Goal: Task Accomplishment & Management: Manage account settings

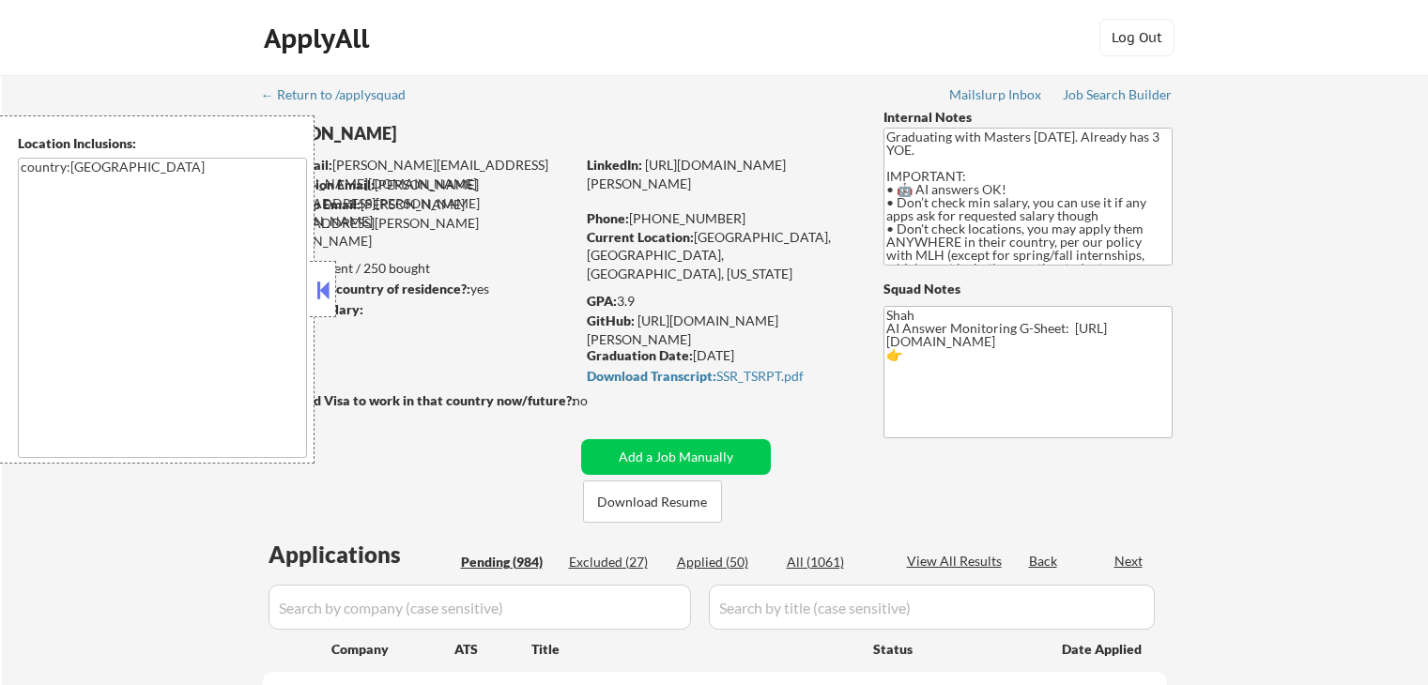
scroll to position [188, 0]
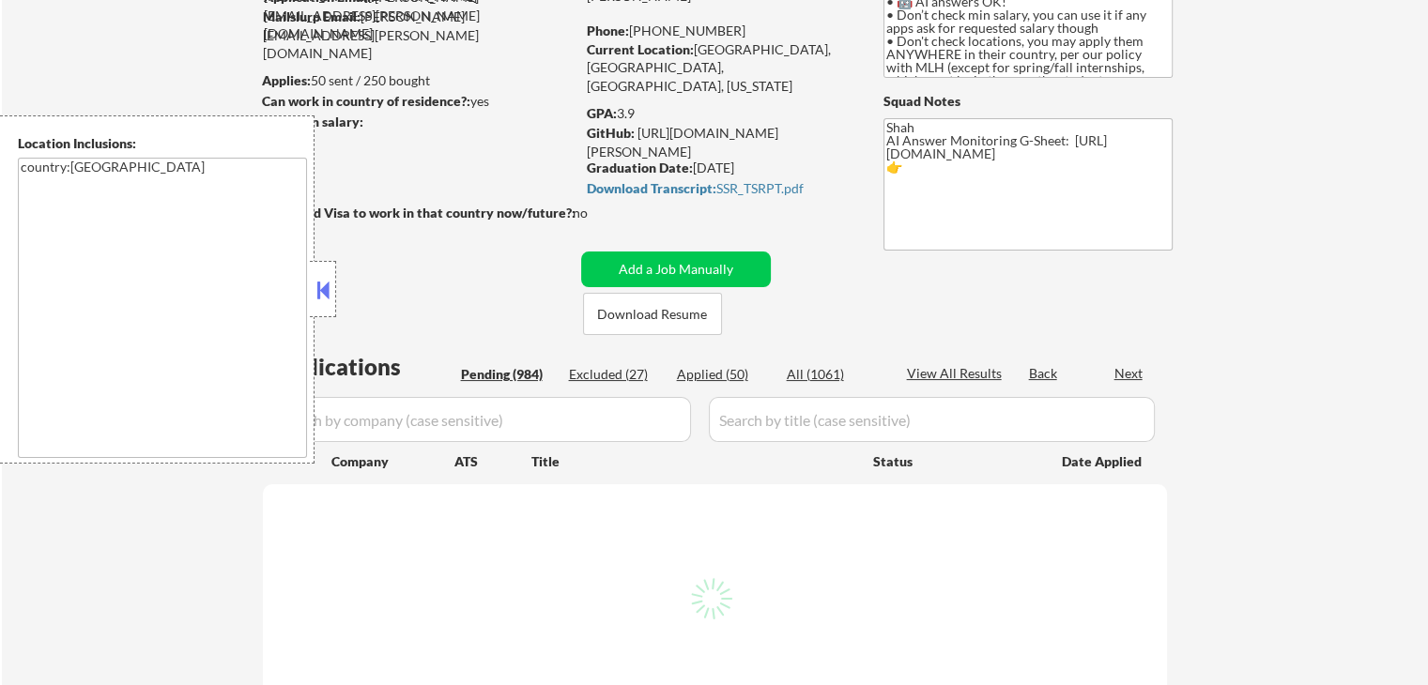
select select ""pending""
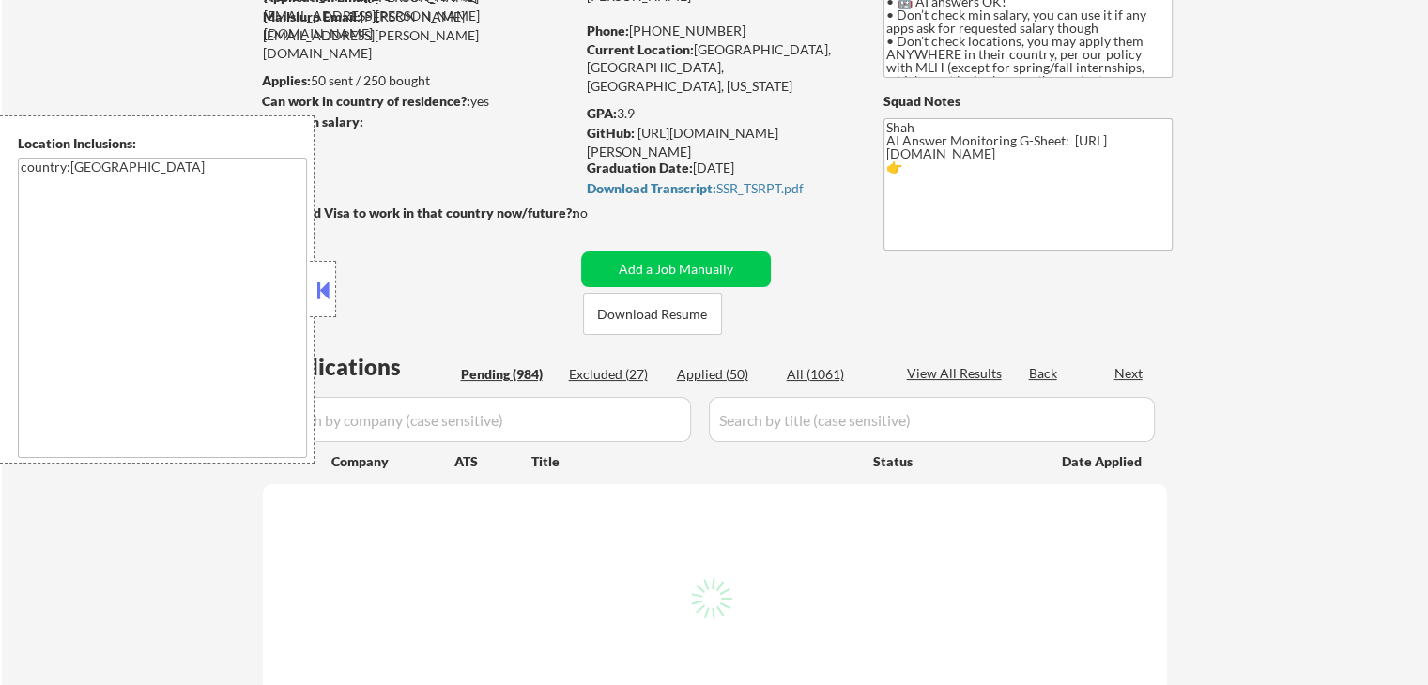
select select ""pending""
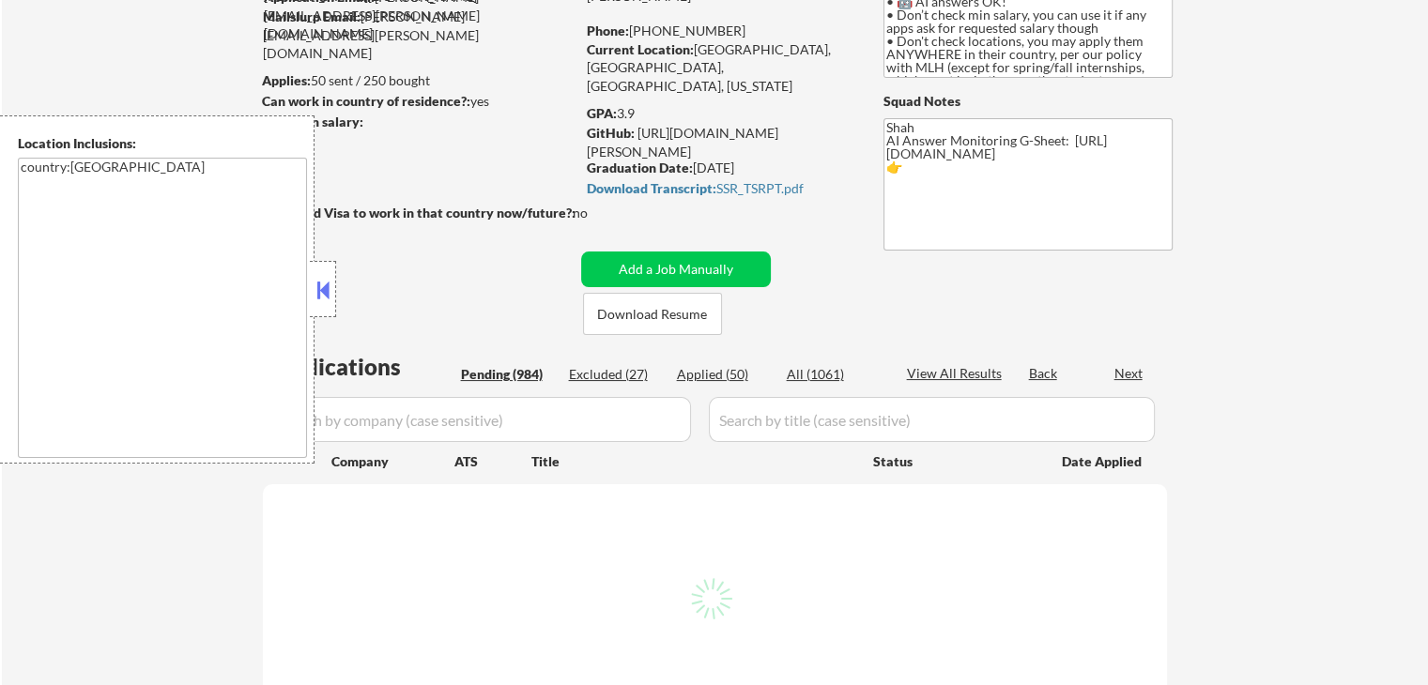
select select ""pending""
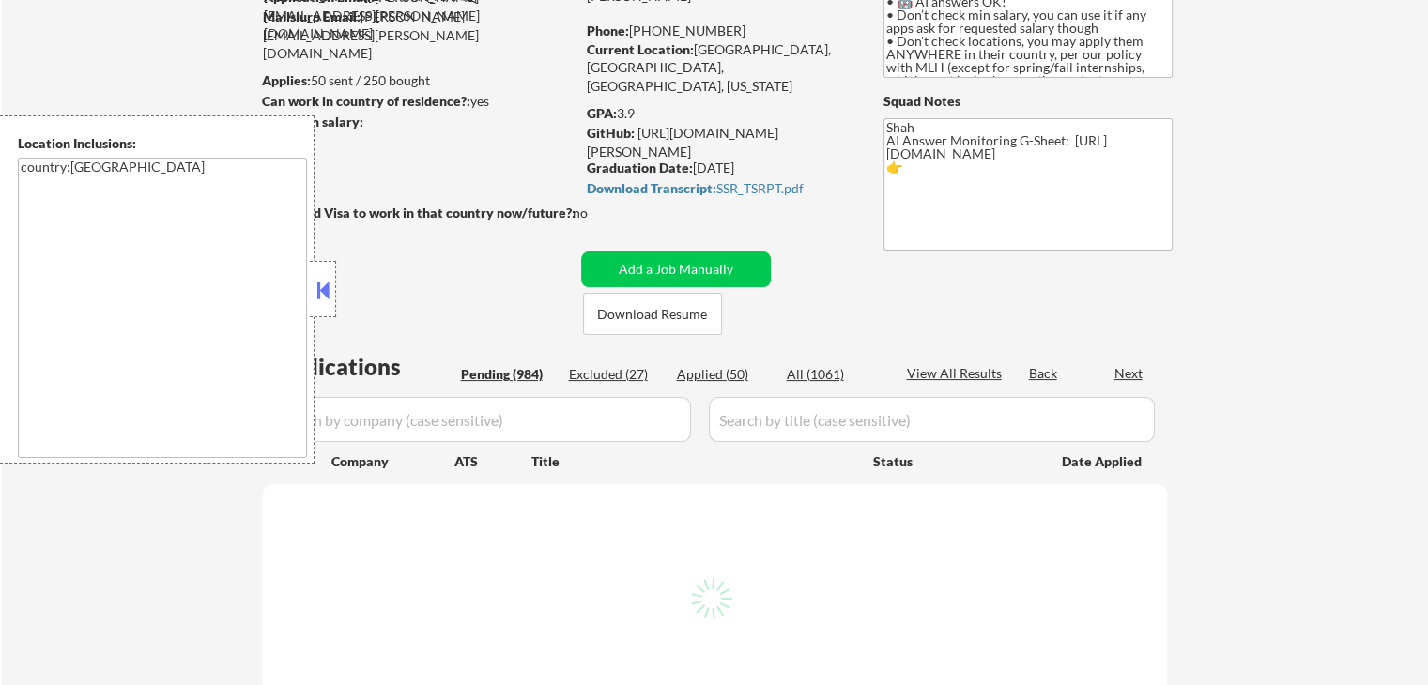
select select ""pending""
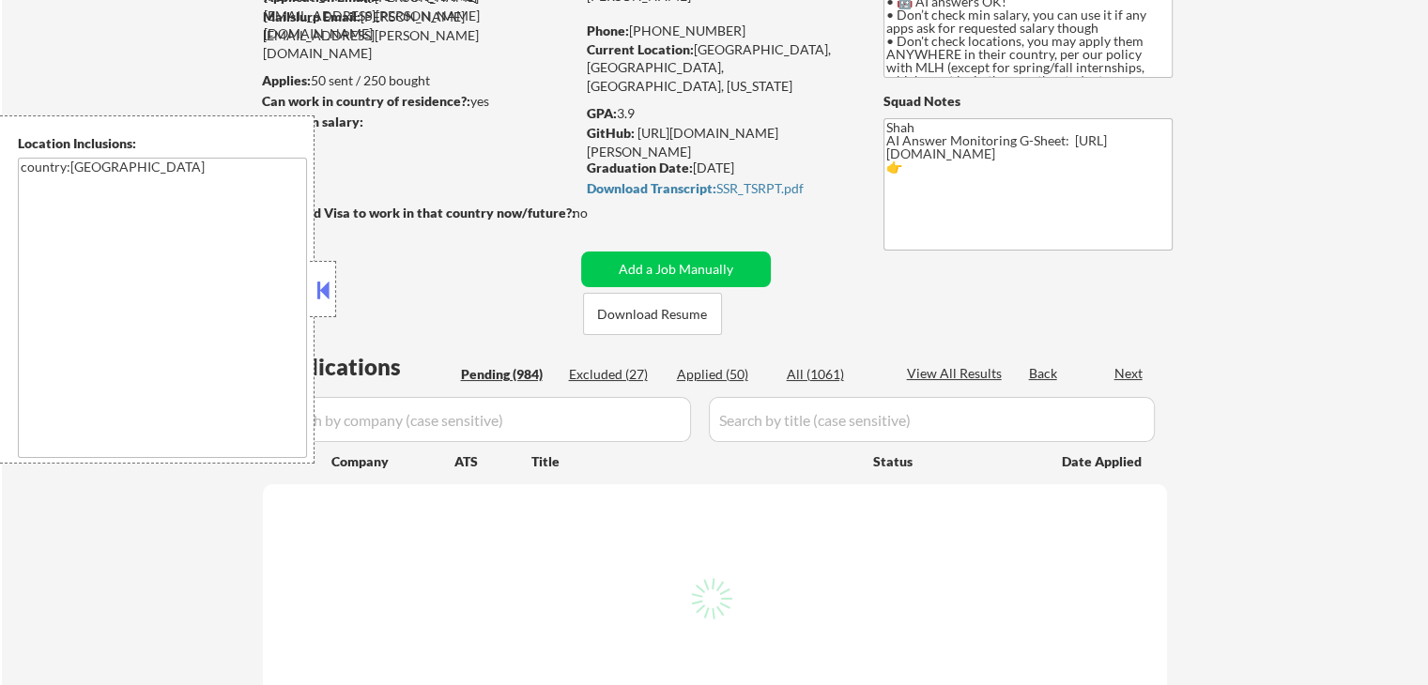
select select ""pending""
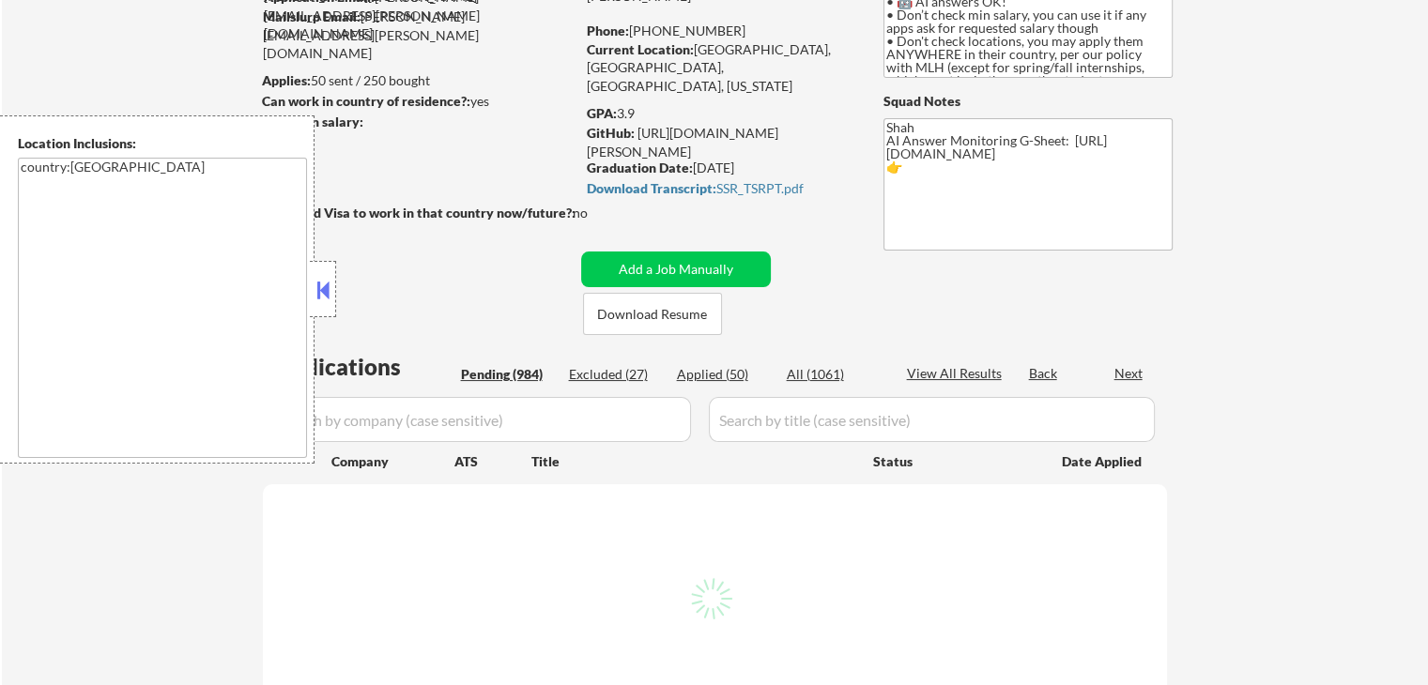
select select ""pending""
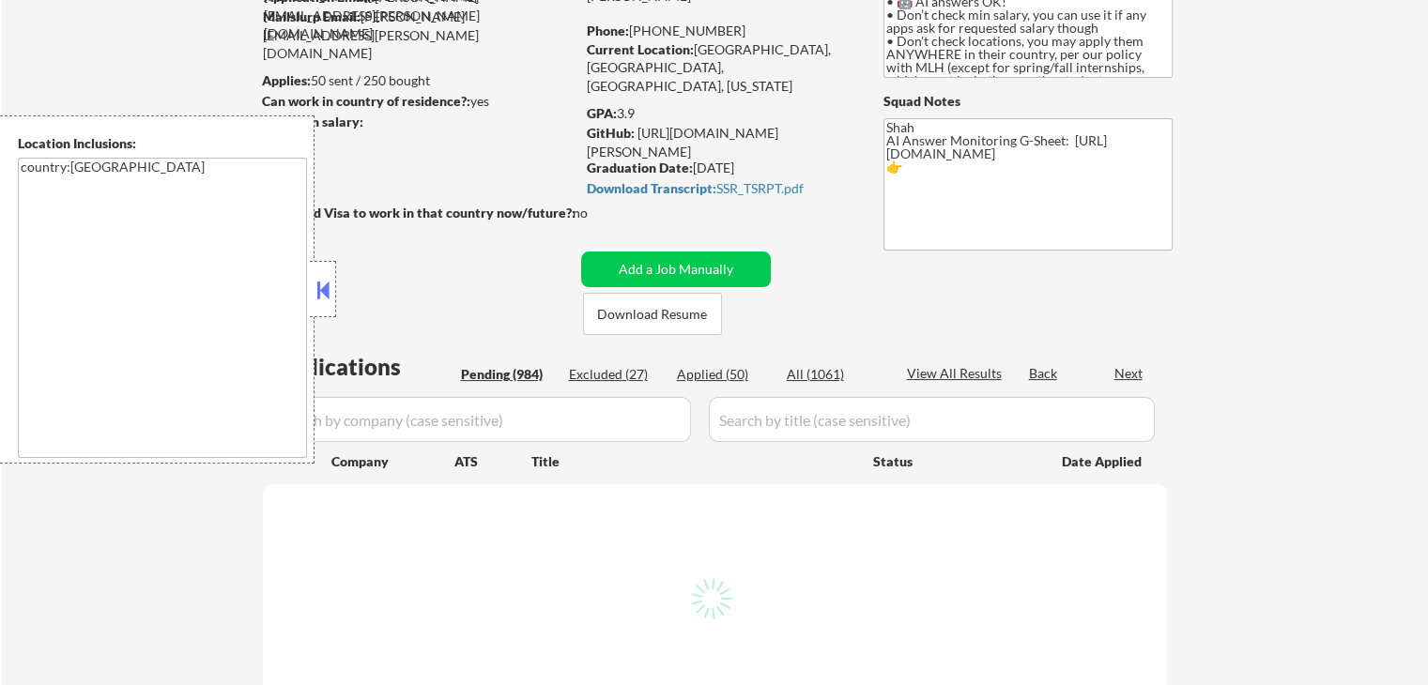
select select ""pending""
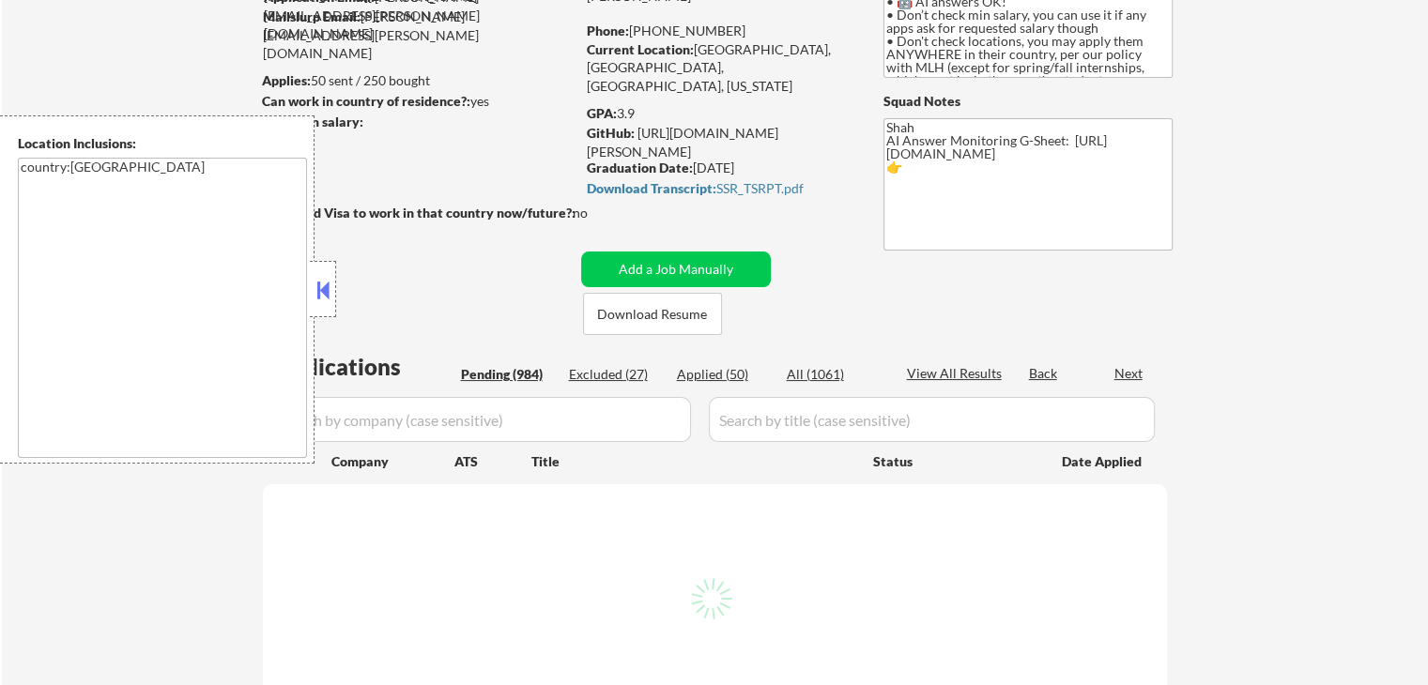
select select ""pending""
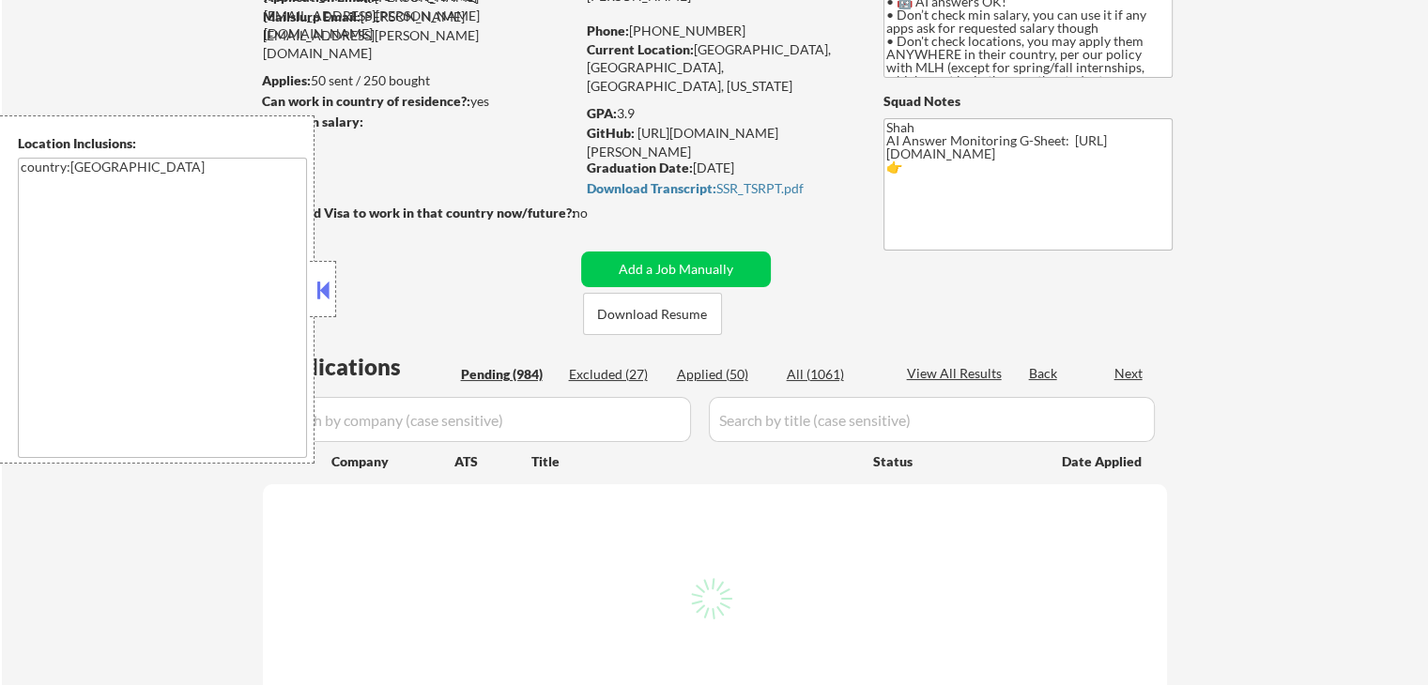
select select ""pending""
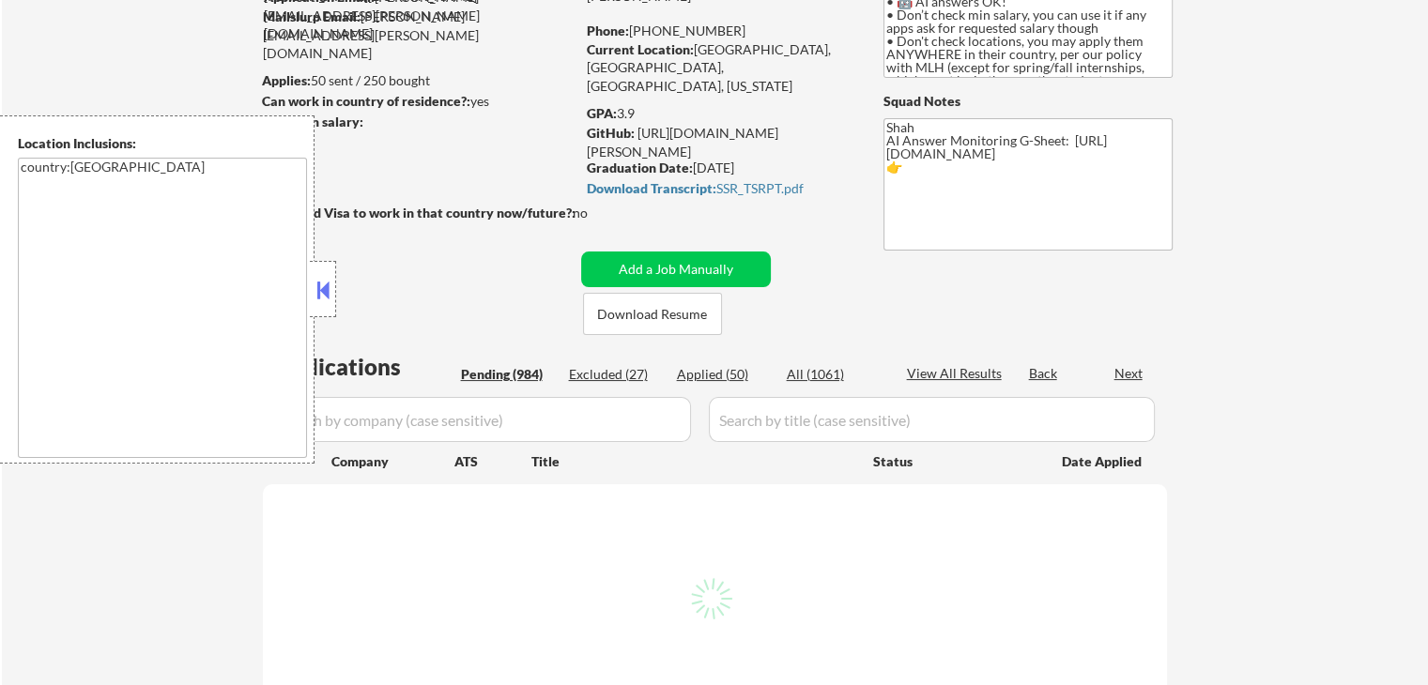
select select ""pending""
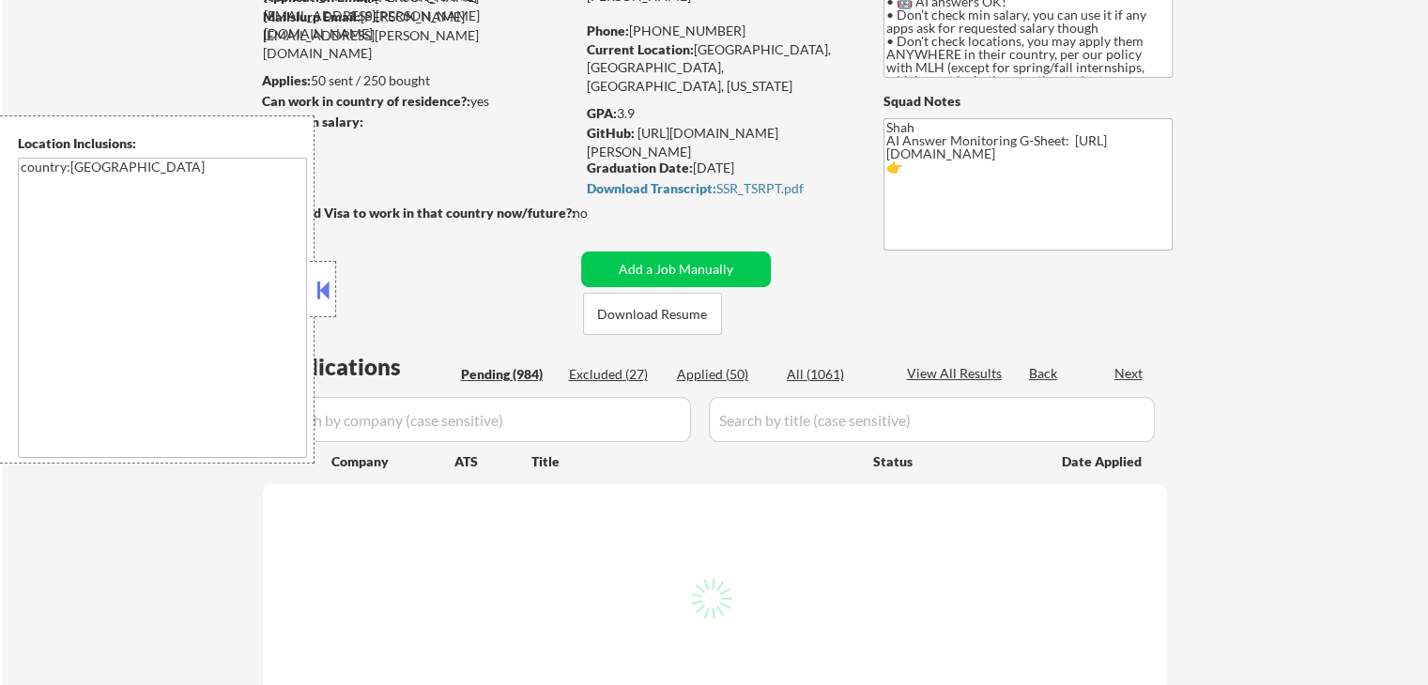
select select ""pending""
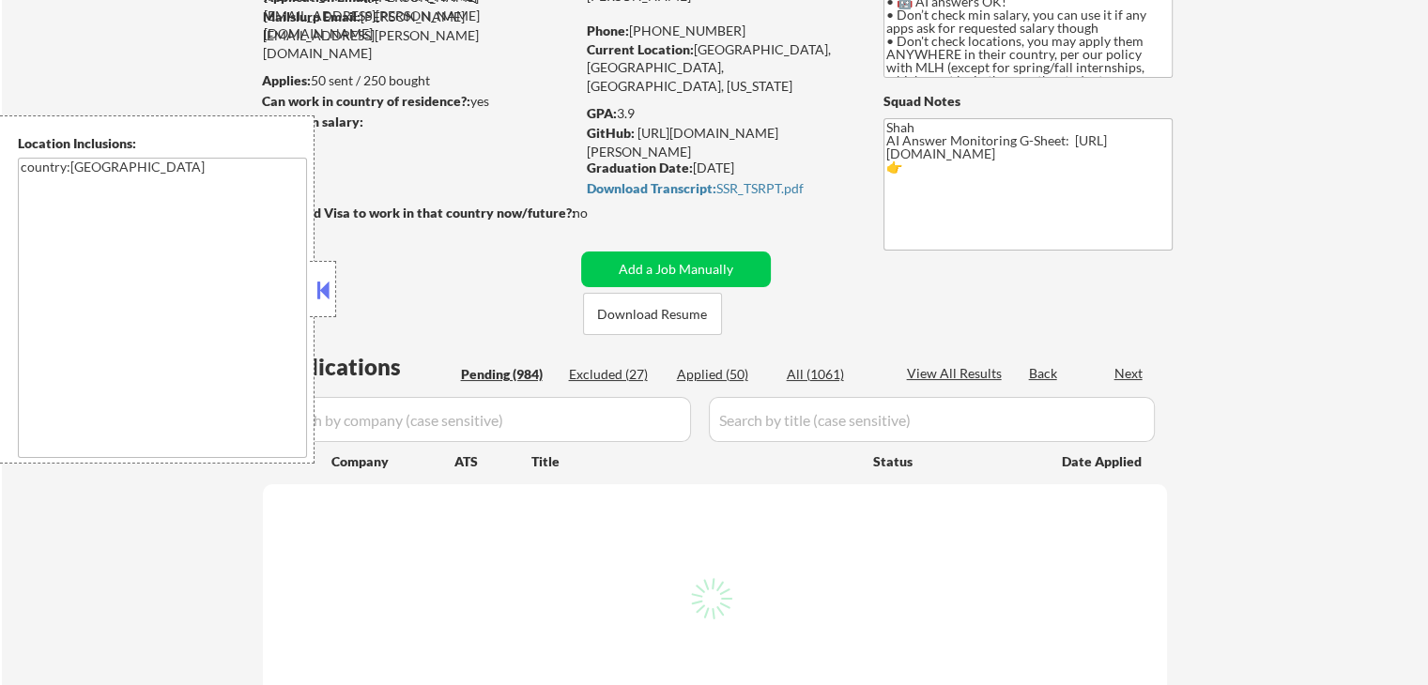
select select ""pending""
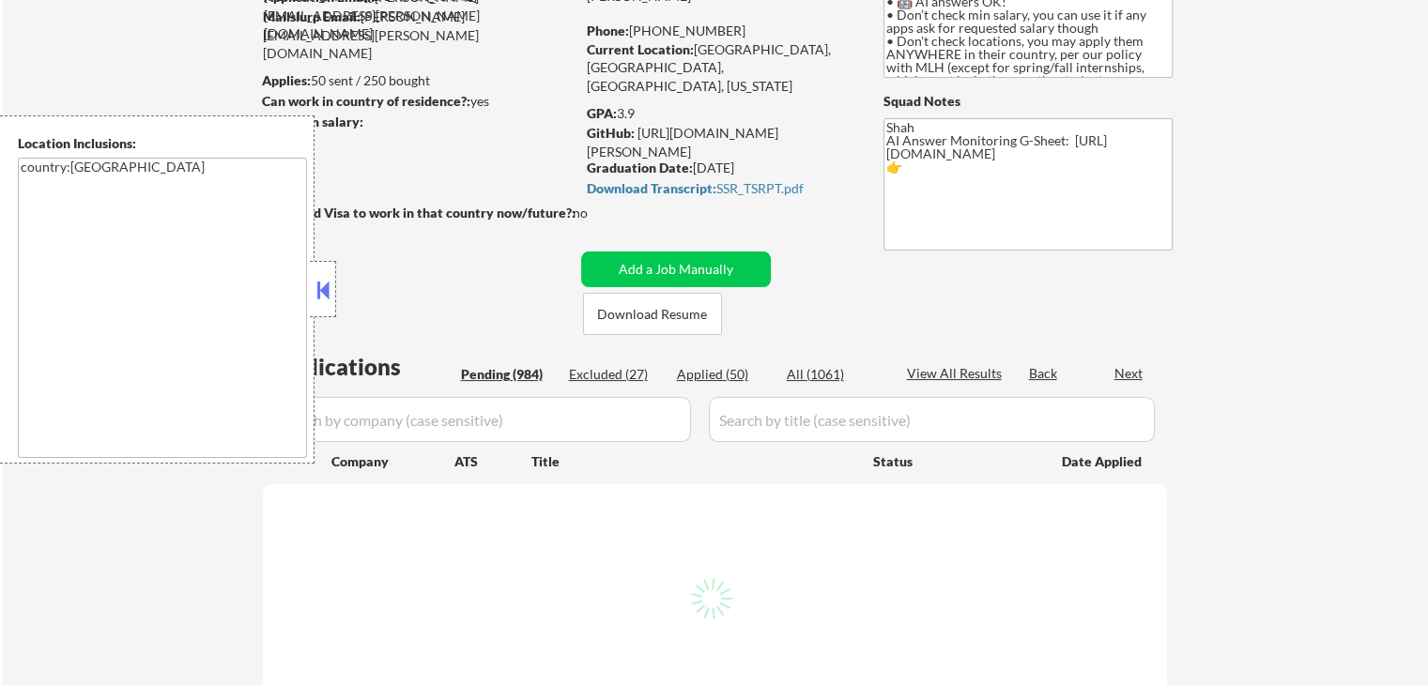
select select ""pending""
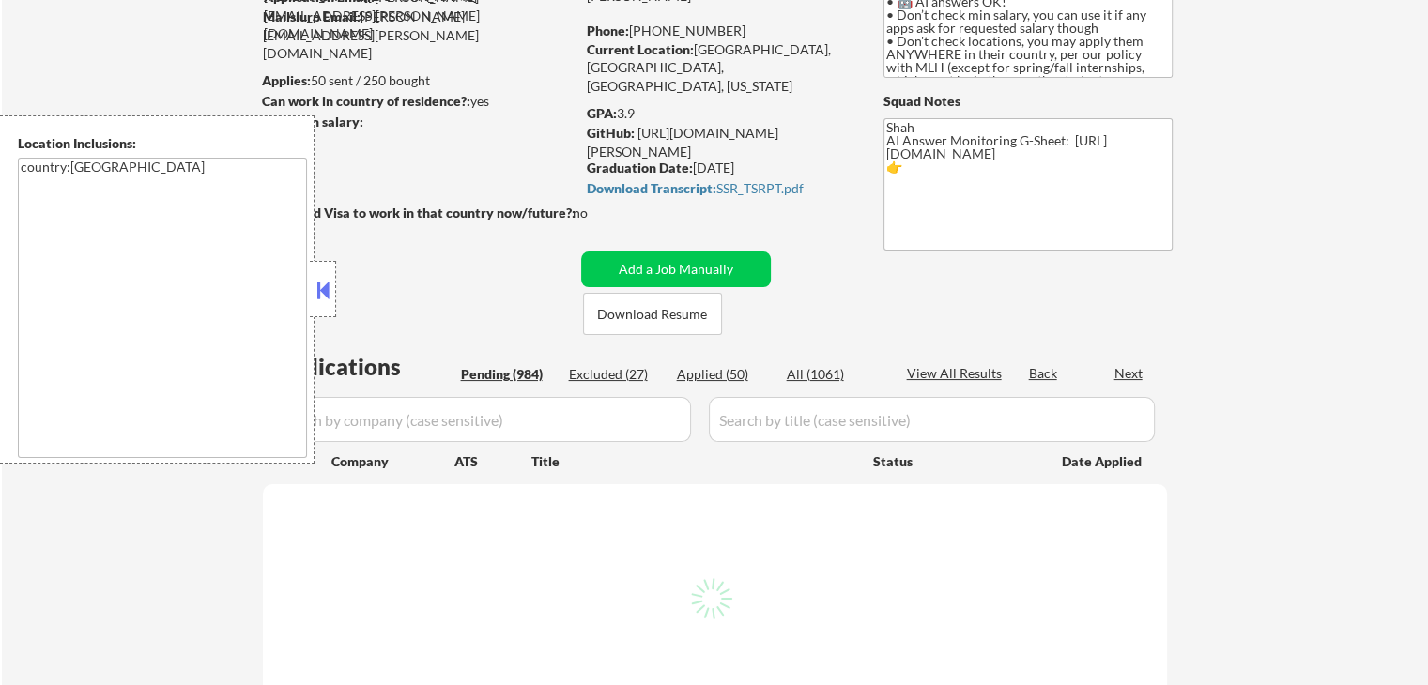
select select ""pending""
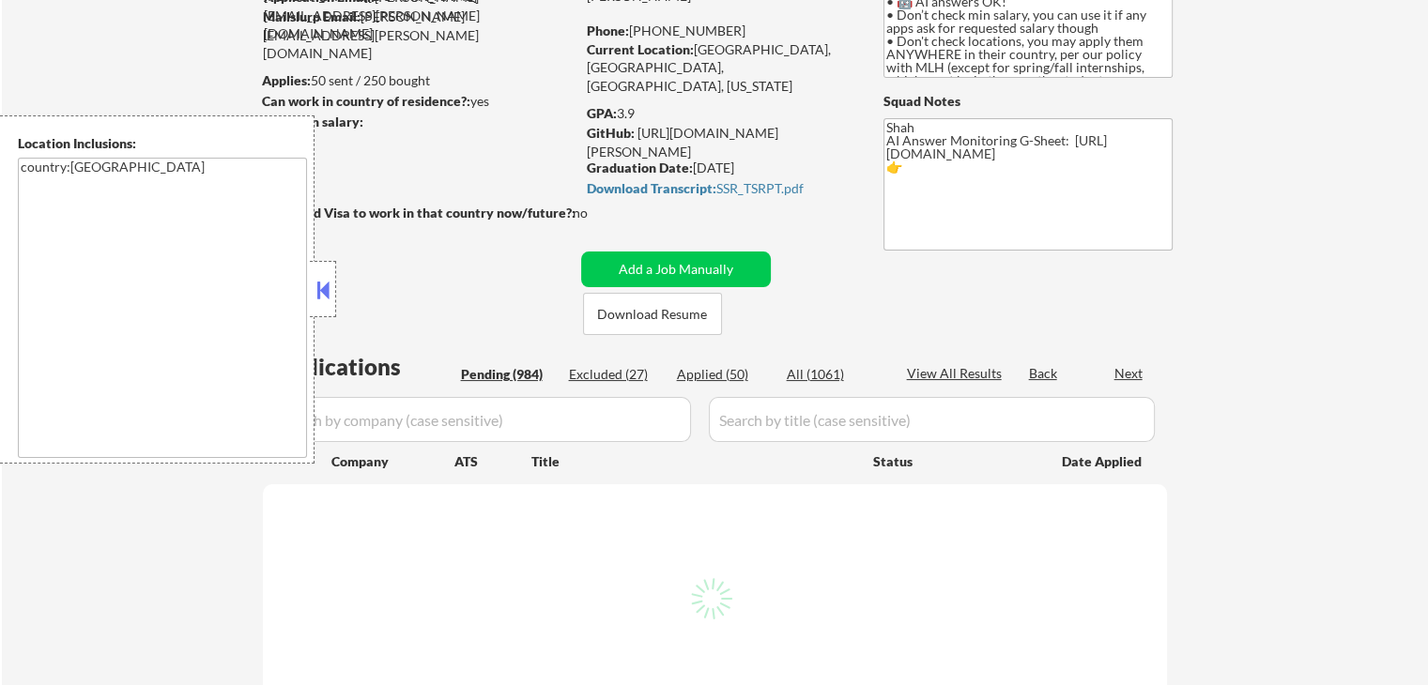
select select ""pending""
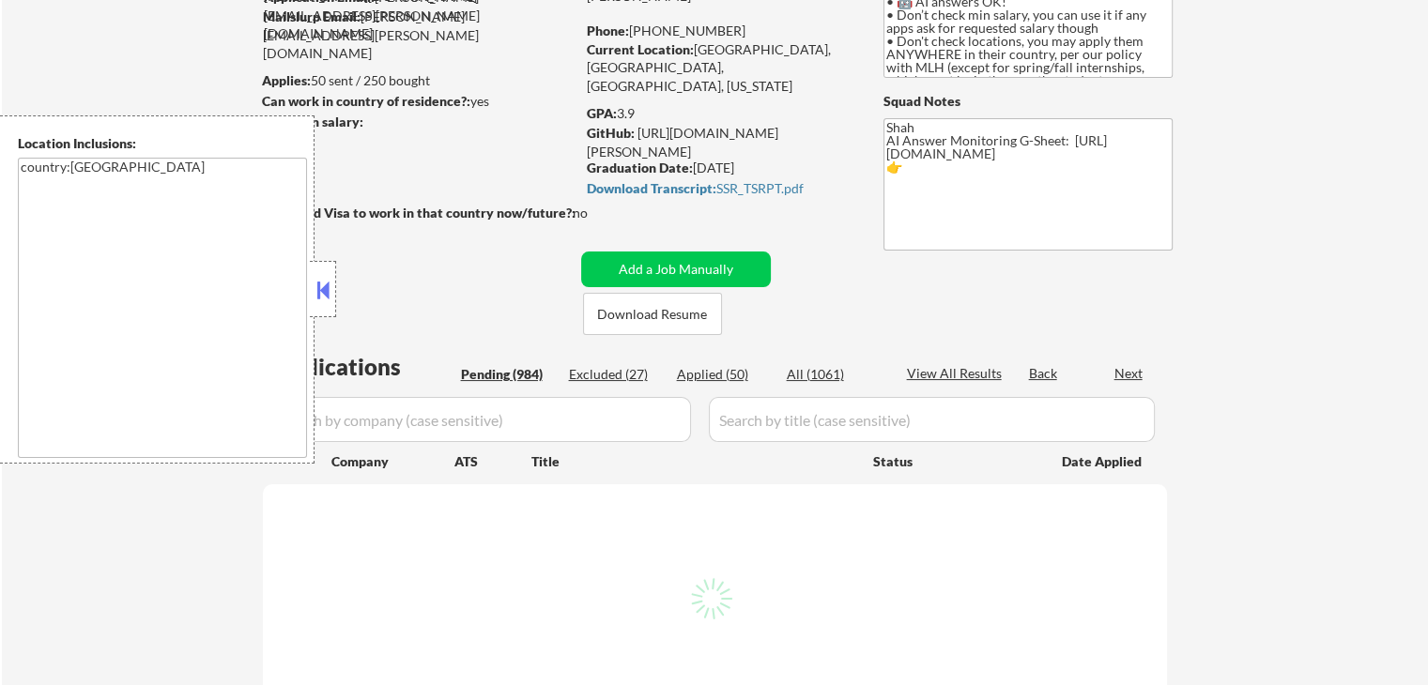
select select ""pending""
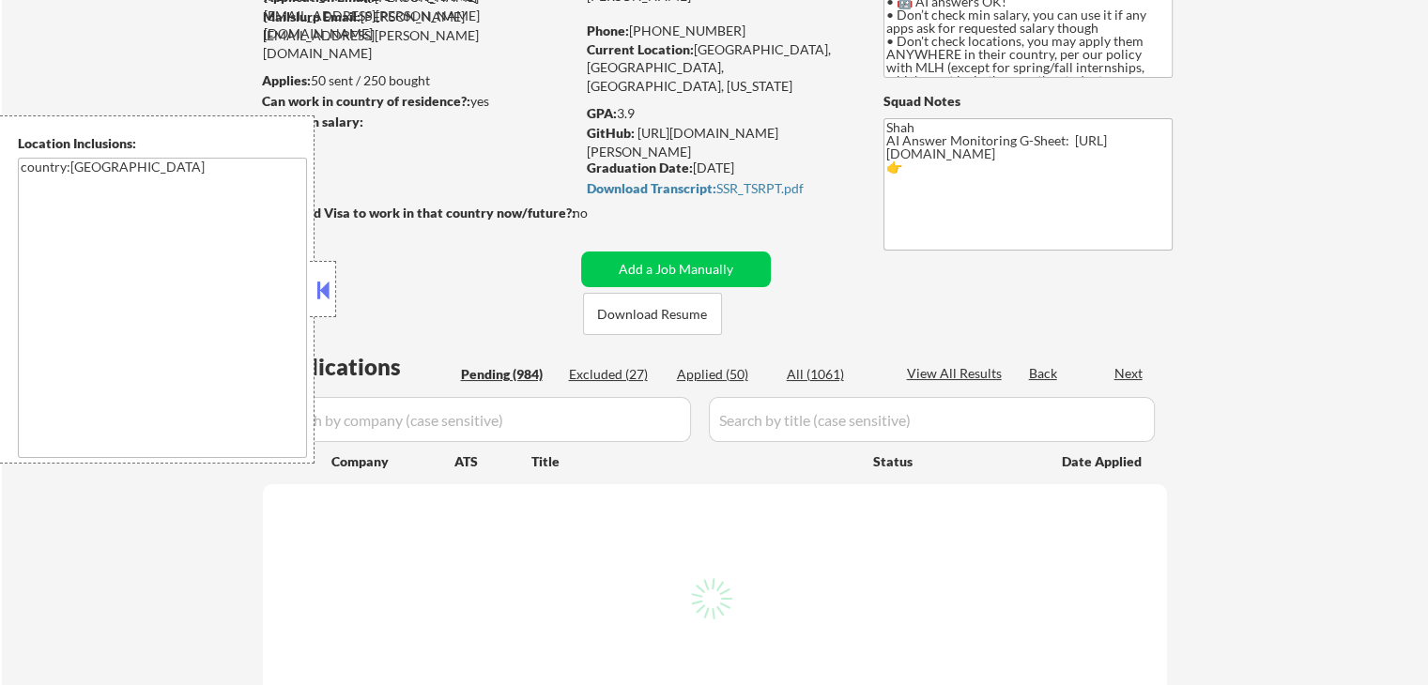
select select ""pending""
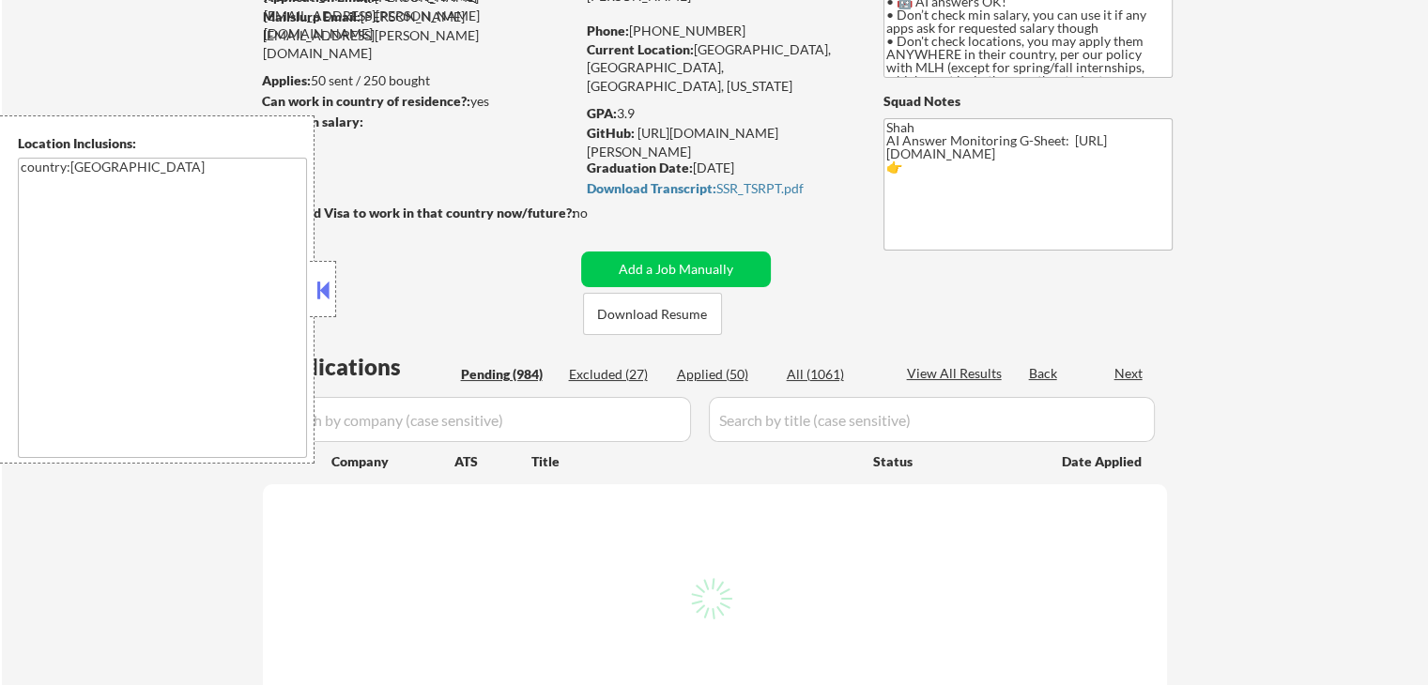
select select ""pending""
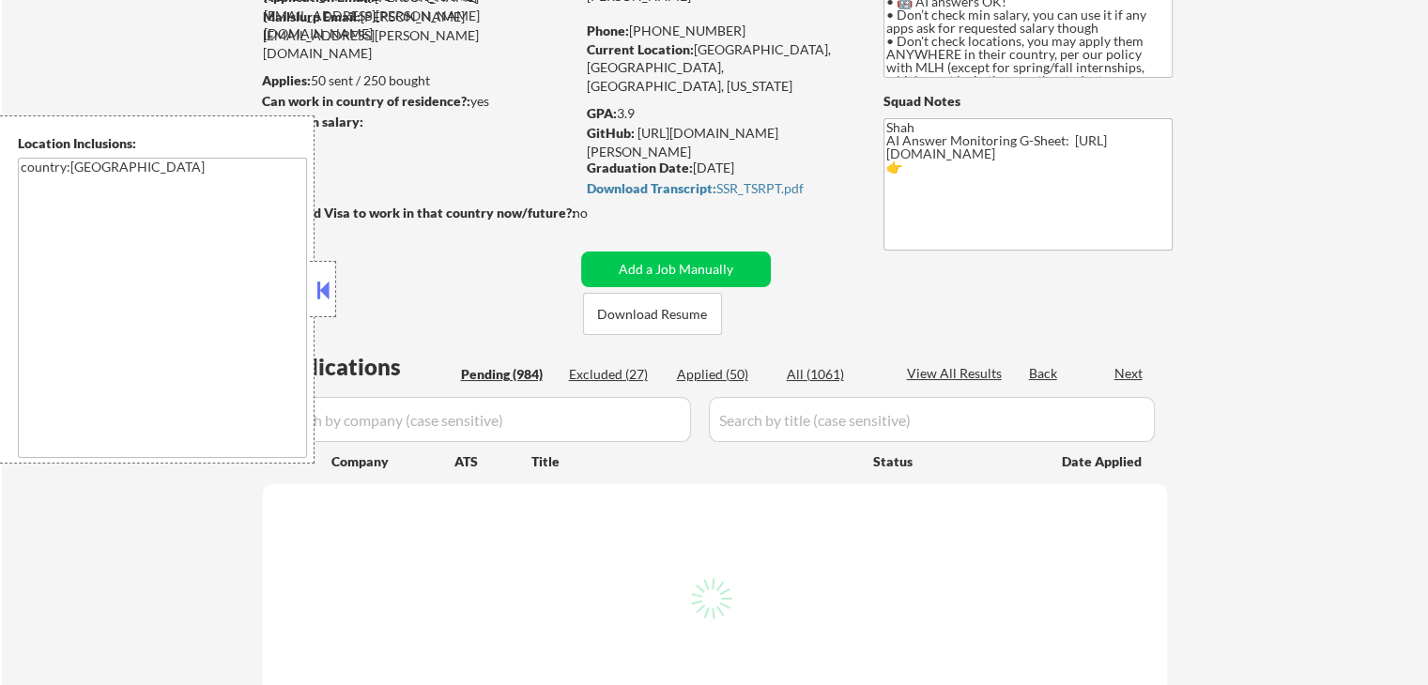
select select ""pending""
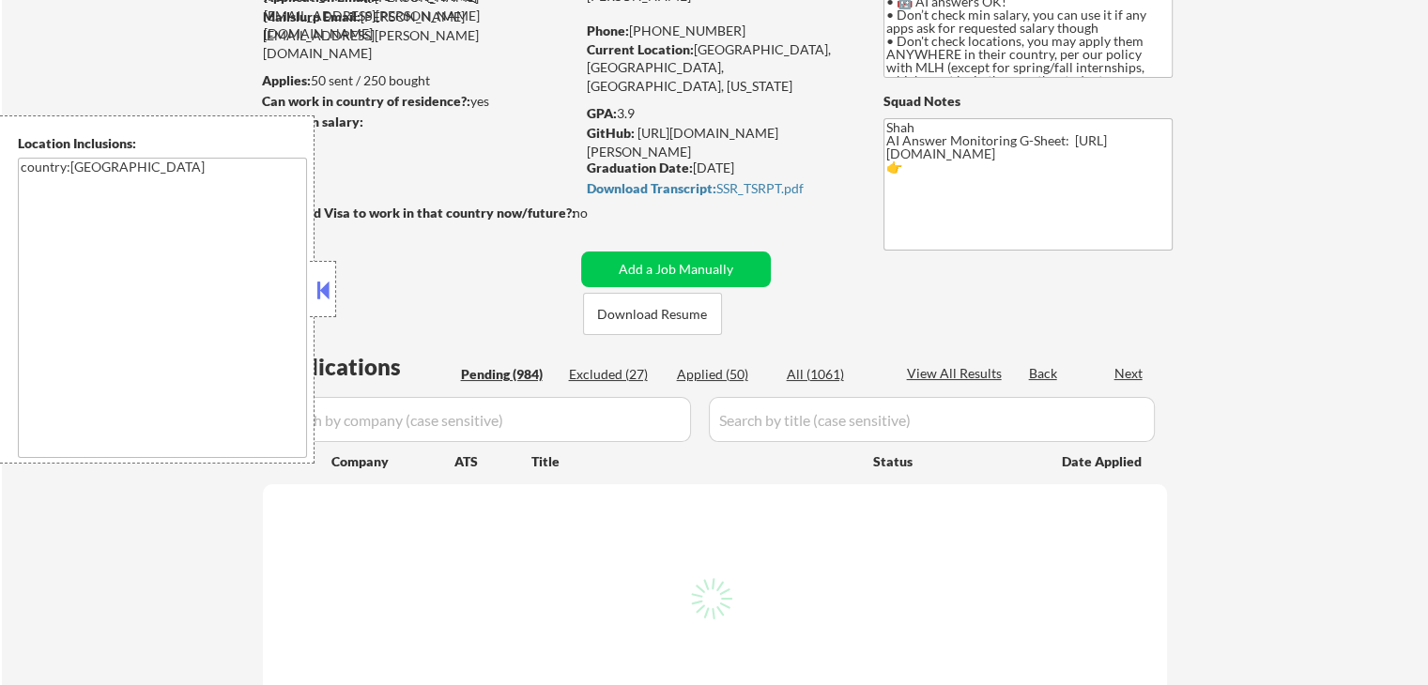
select select ""pending""
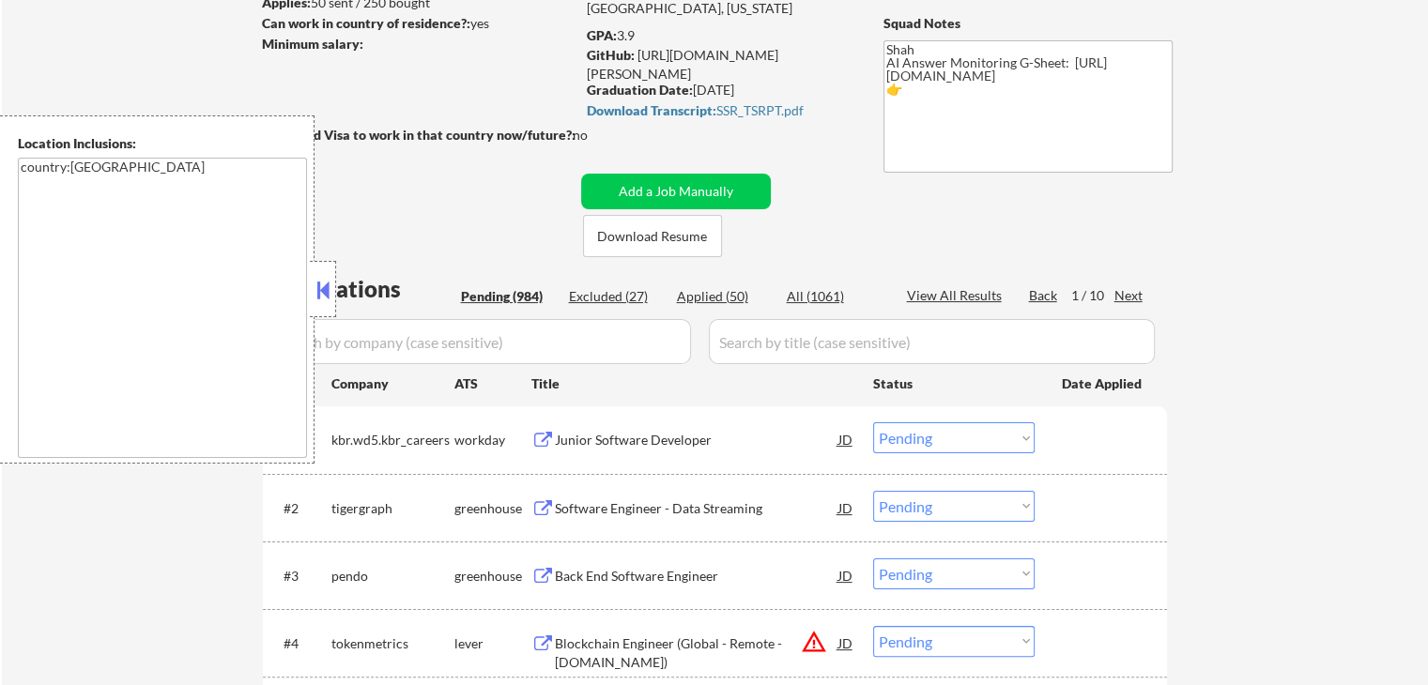
scroll to position [282, 0]
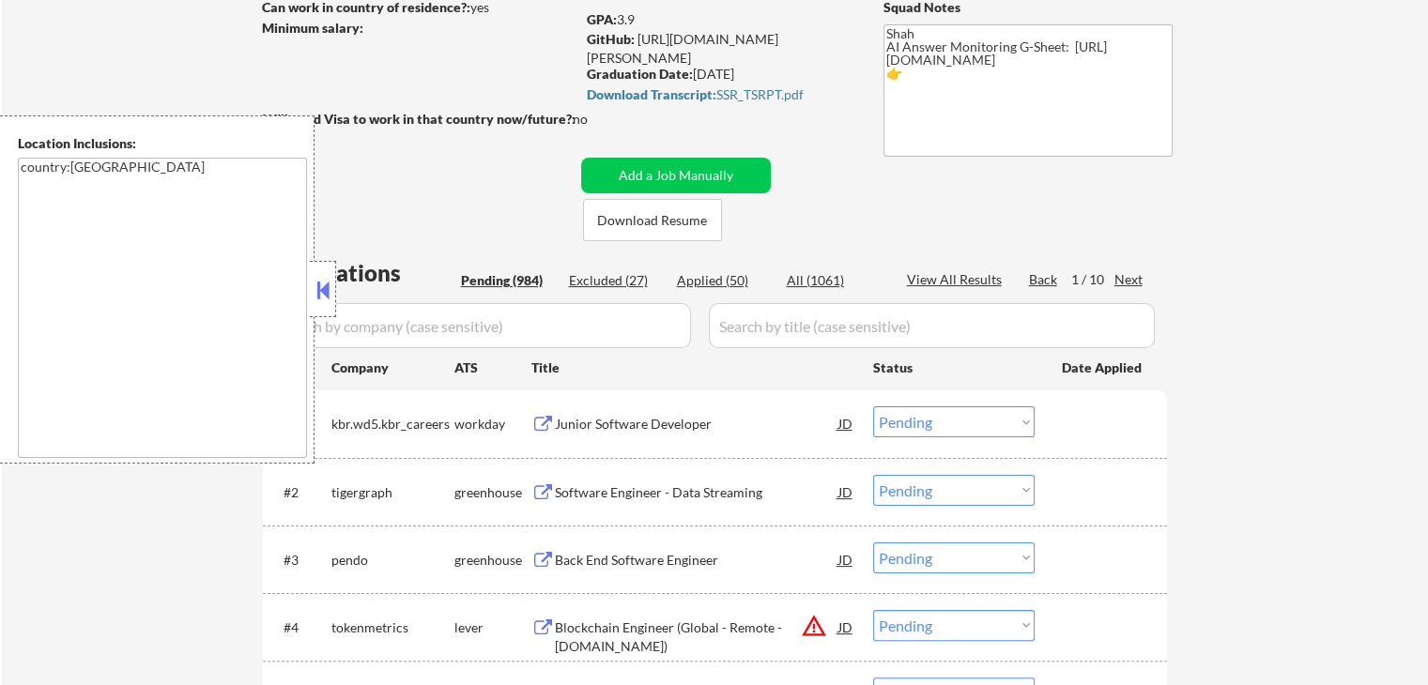
click at [1124, 274] on div "Next" at bounding box center [1129, 279] width 30 height 19
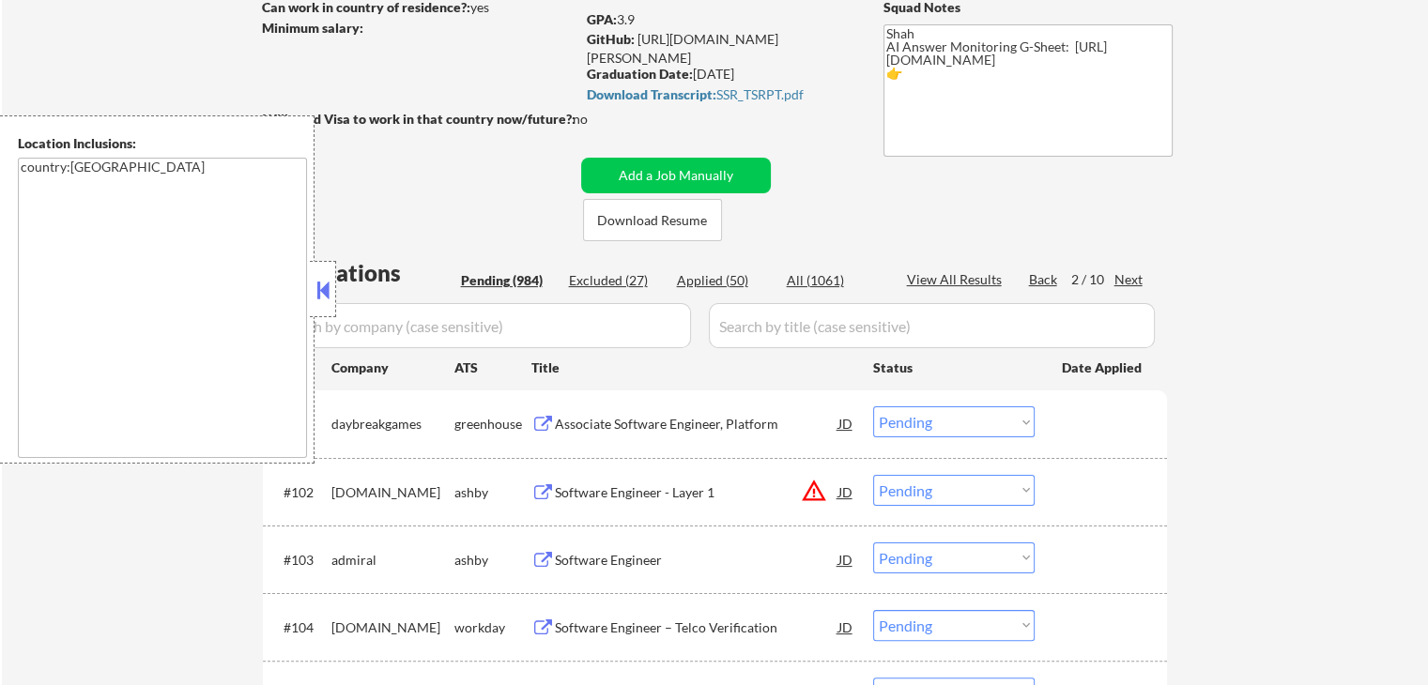
click at [1118, 272] on div "Next" at bounding box center [1129, 279] width 30 height 19
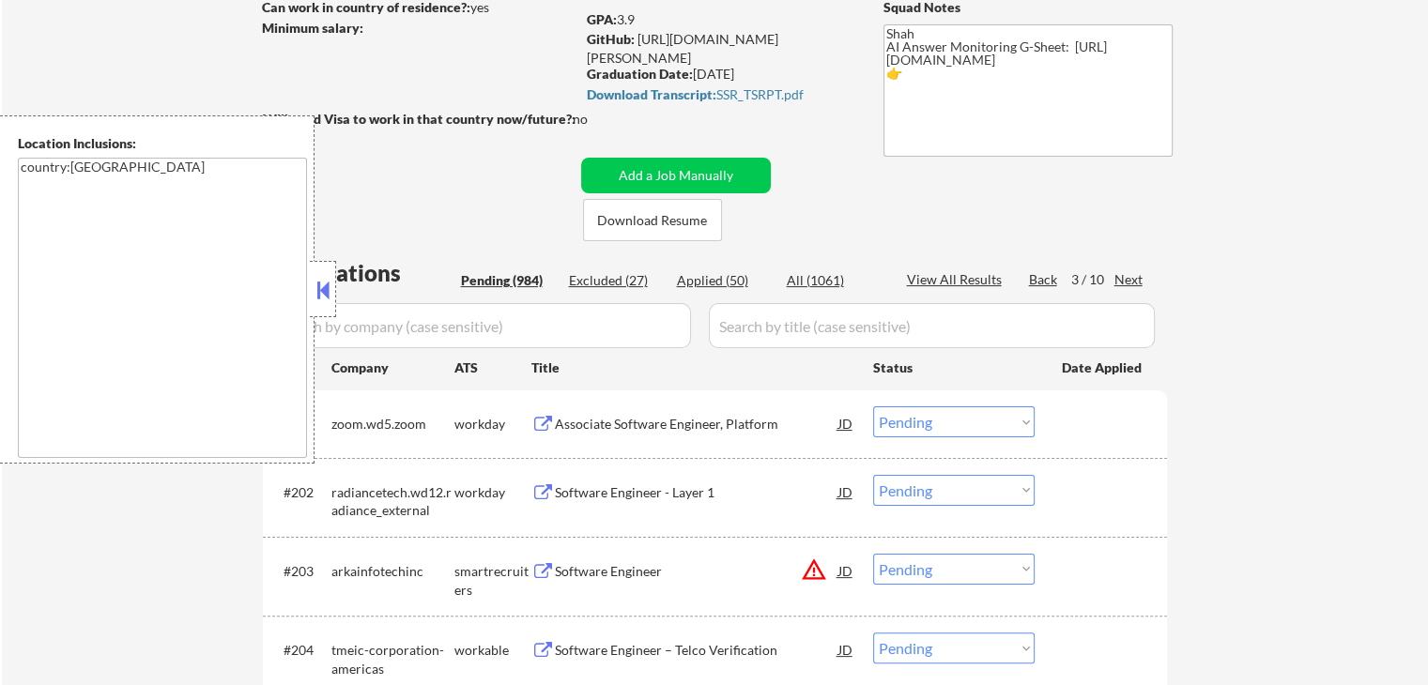
click at [1123, 283] on div "Next" at bounding box center [1129, 279] width 30 height 19
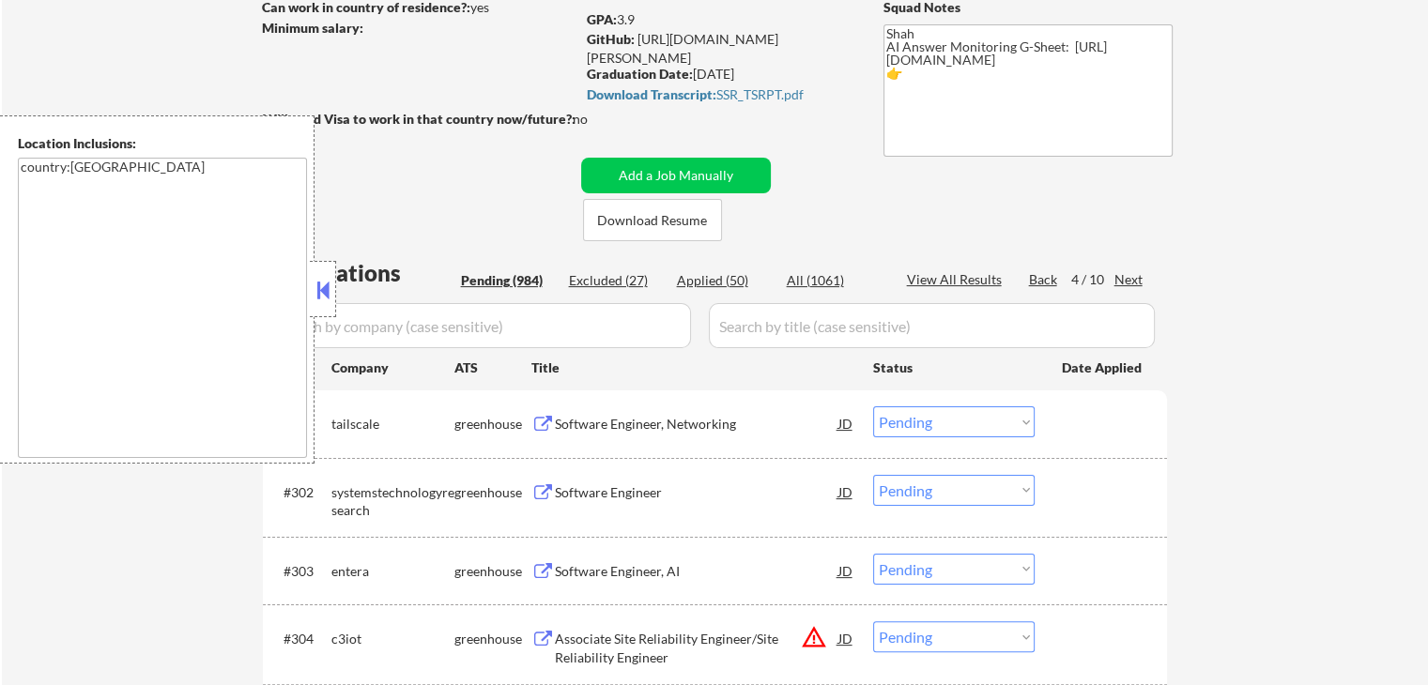
click at [543, 421] on button at bounding box center [542, 425] width 23 height 18
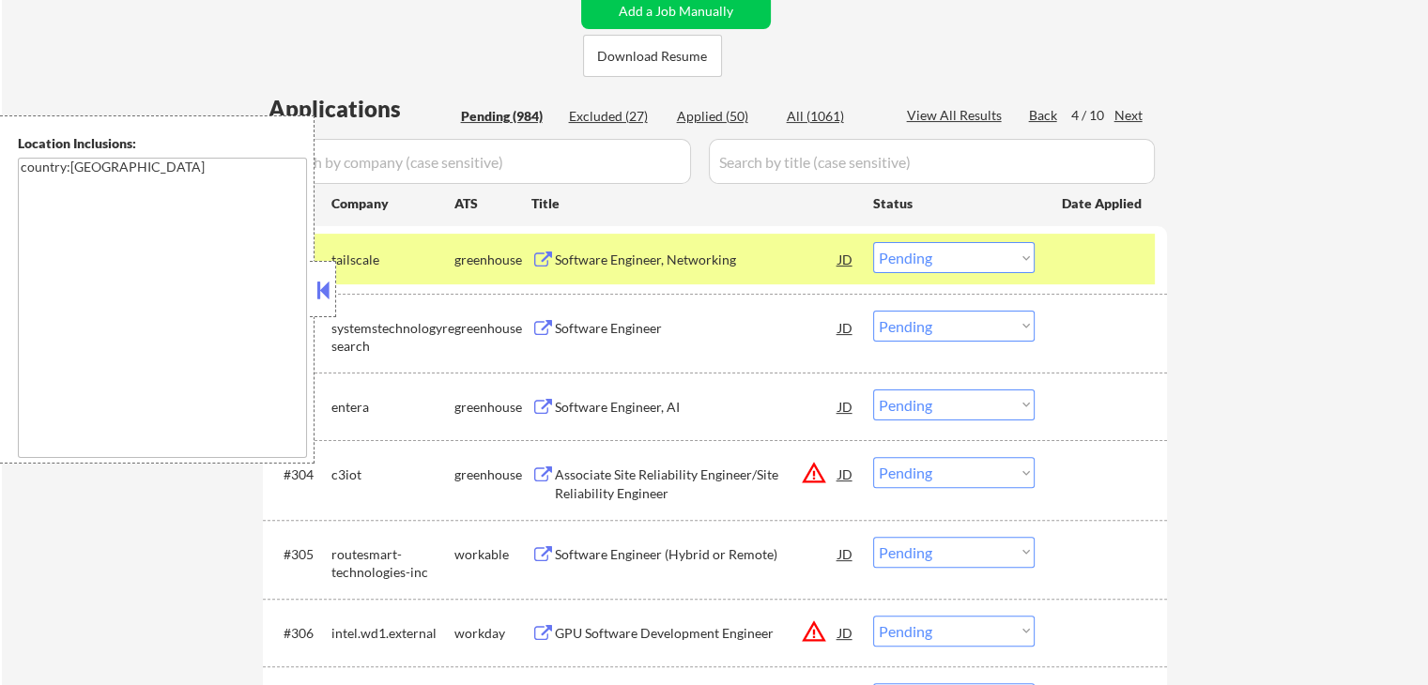
scroll to position [469, 0]
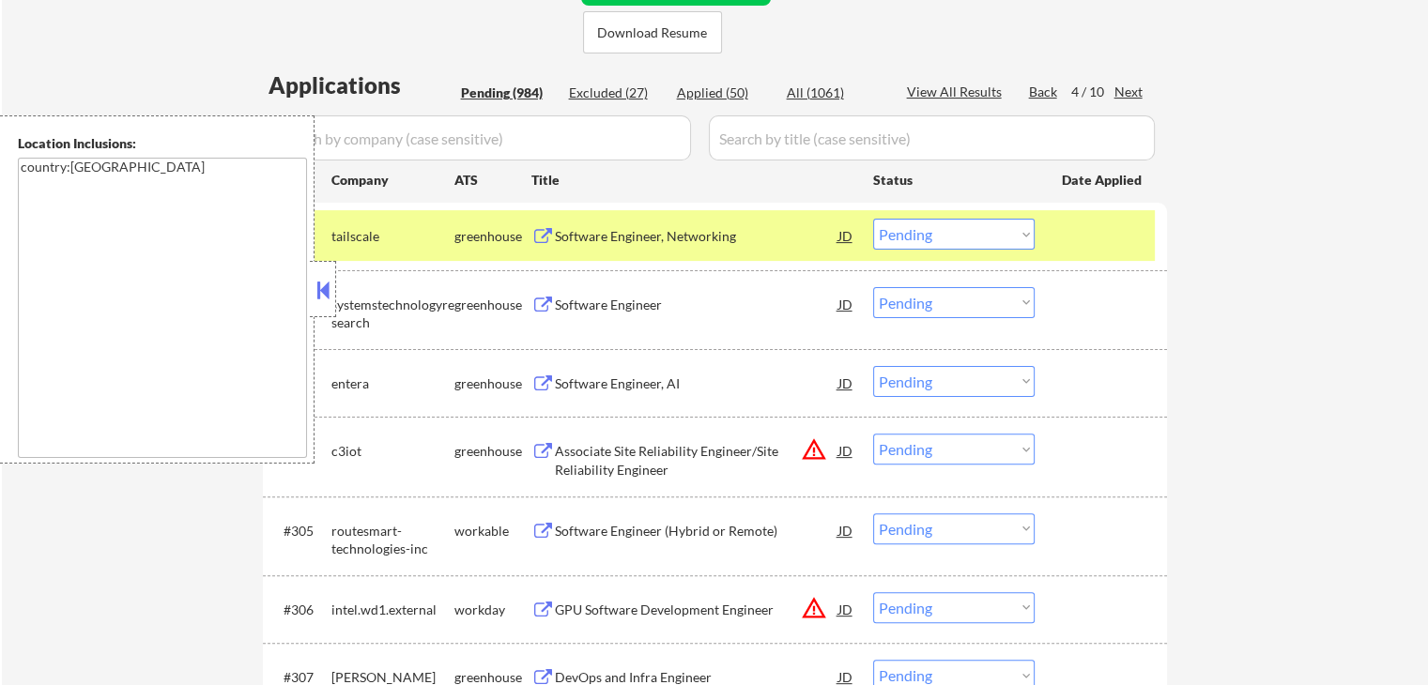
click at [539, 299] on button at bounding box center [542, 306] width 23 height 18
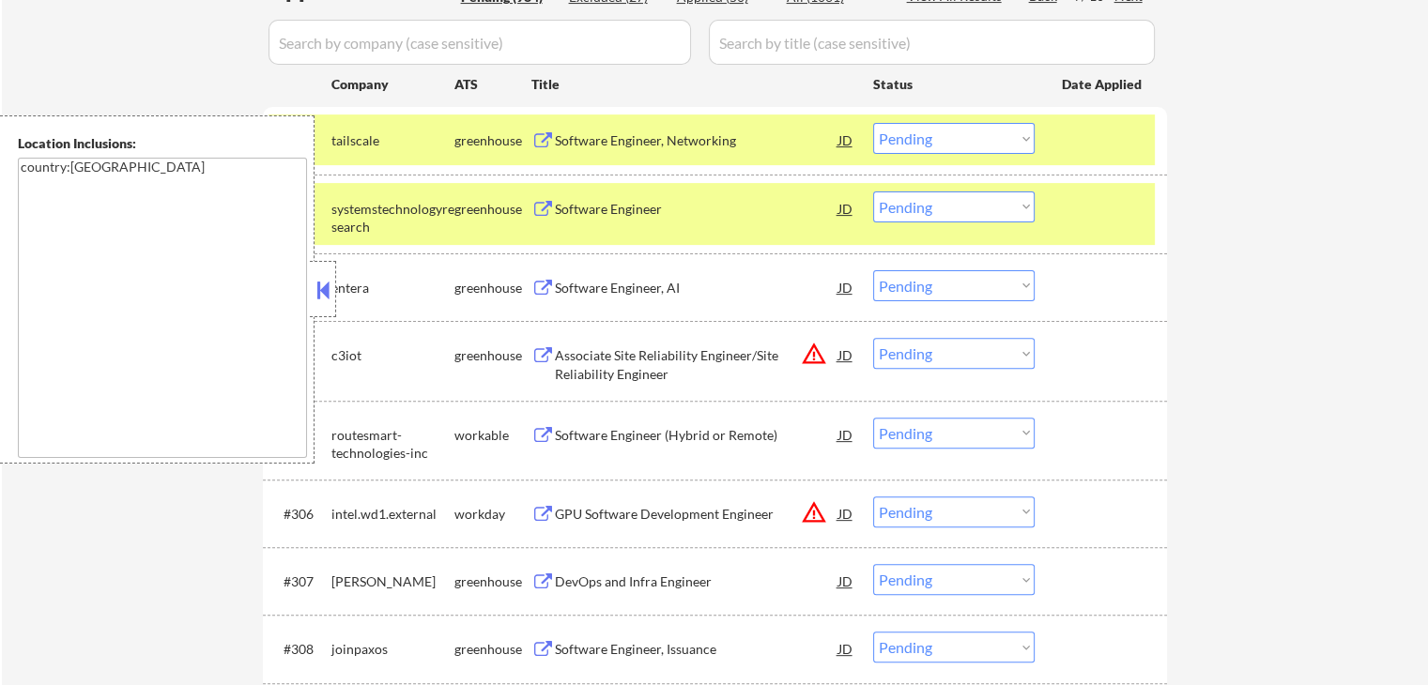
scroll to position [657, 0]
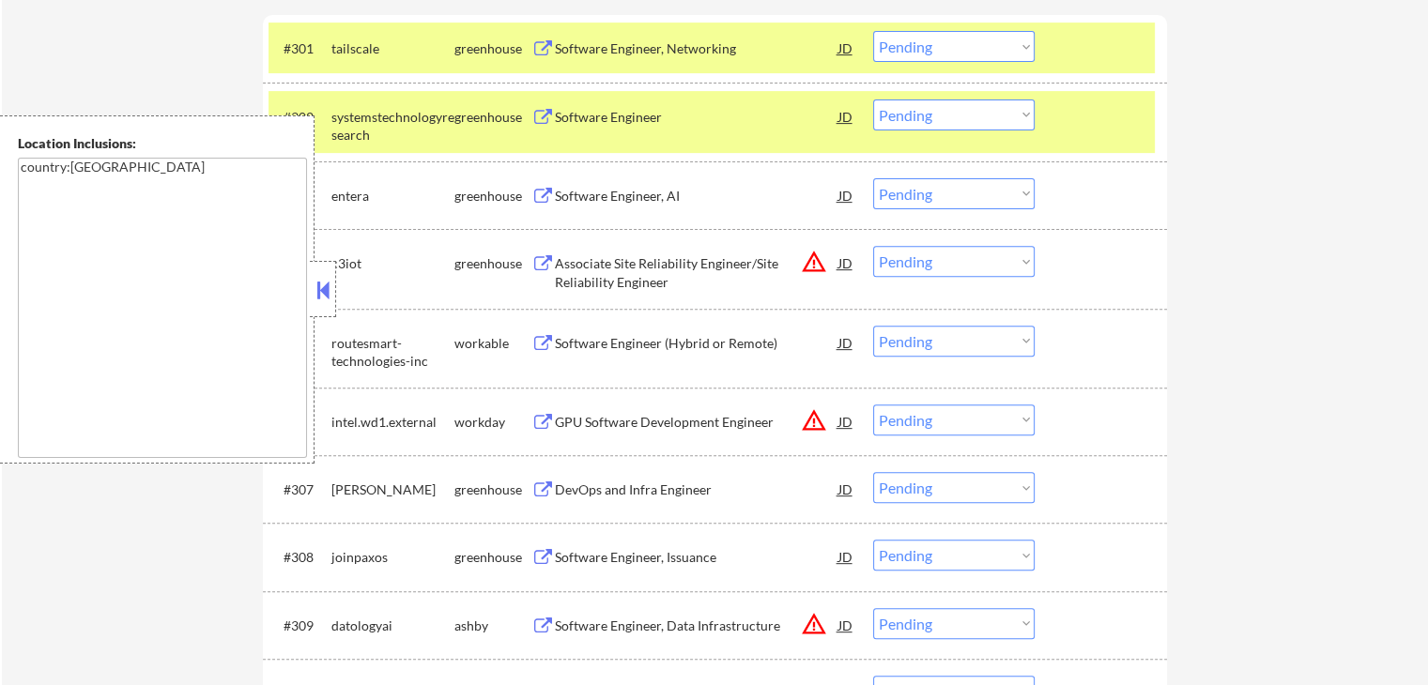
click at [533, 189] on button at bounding box center [542, 197] width 23 height 18
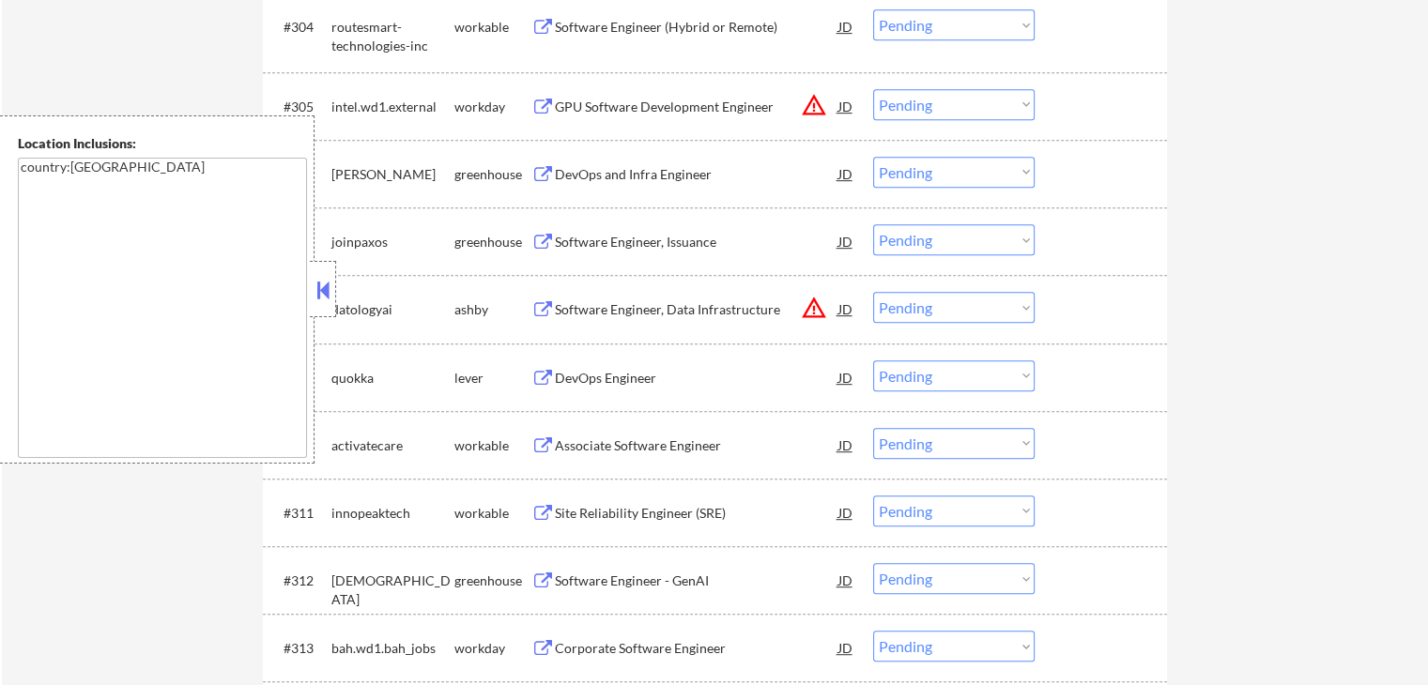
scroll to position [939, 0]
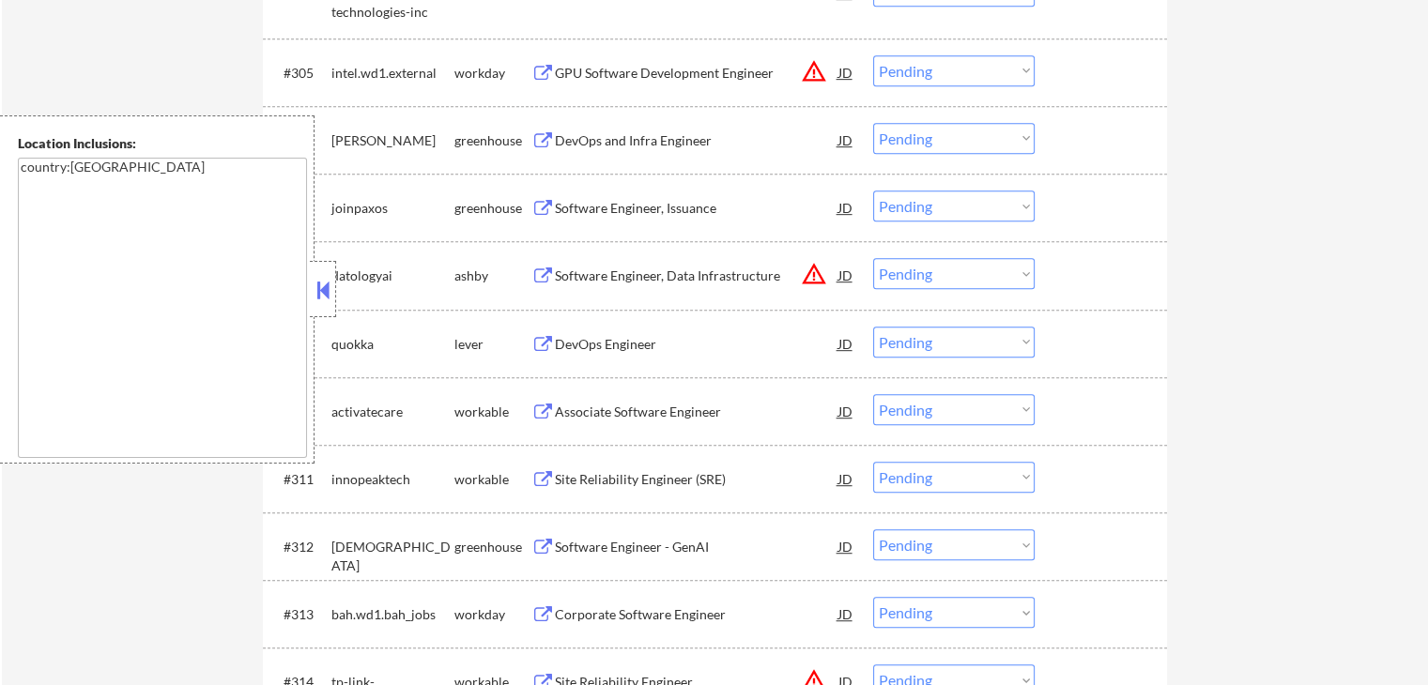
click at [541, 133] on button at bounding box center [542, 141] width 23 height 18
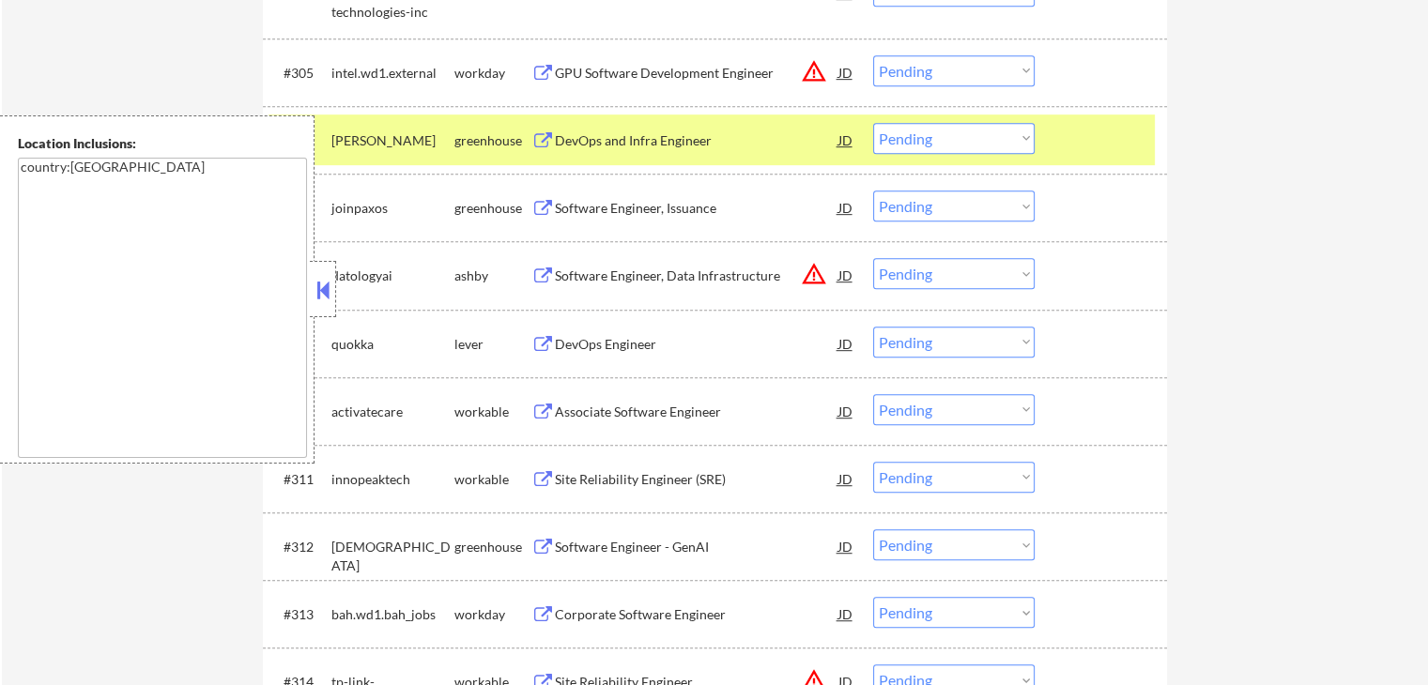
click at [966, 152] on select "Choose an option... Pending Applied Excluded (Questions) Excluded (Expired) Exc…" at bounding box center [953, 138] width 161 height 31
click at [873, 123] on select "Choose an option... Pending Applied Excluded (Questions) Excluded (Expired) Exc…" at bounding box center [953, 138] width 161 height 31
select select ""pending""
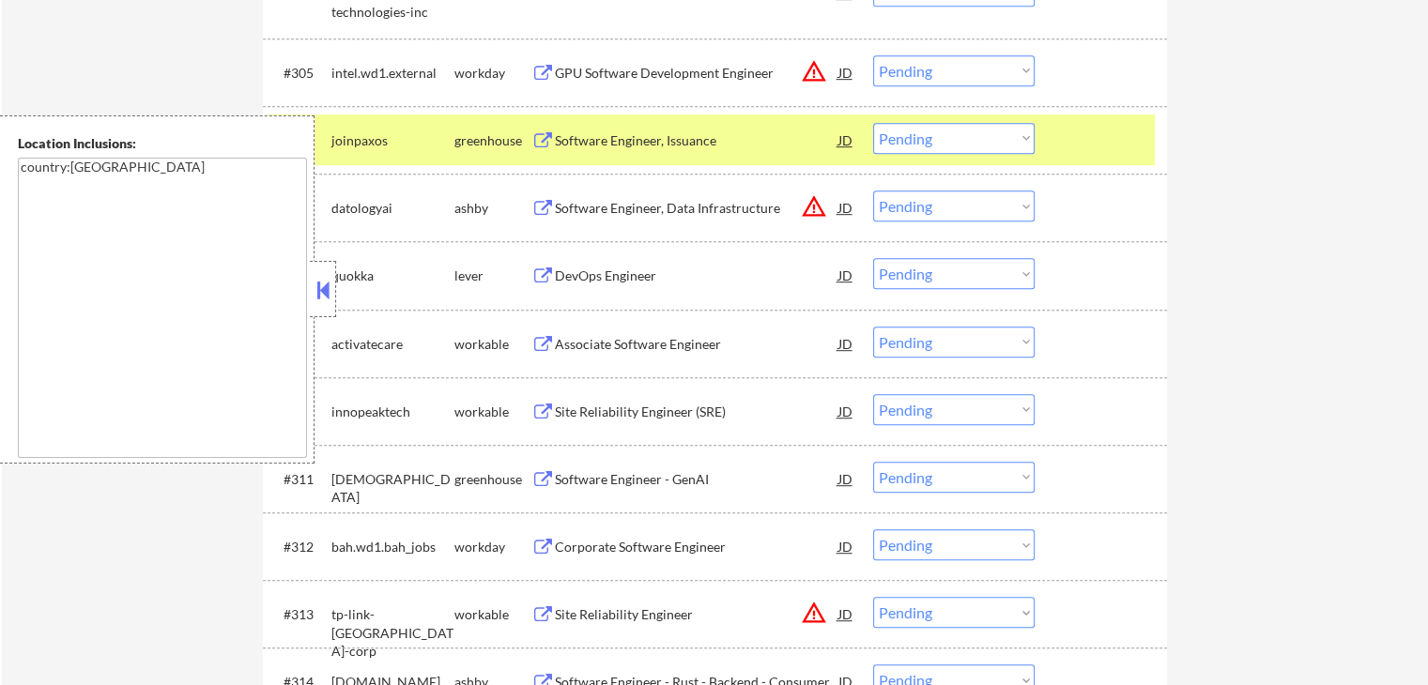
scroll to position [1033, 0]
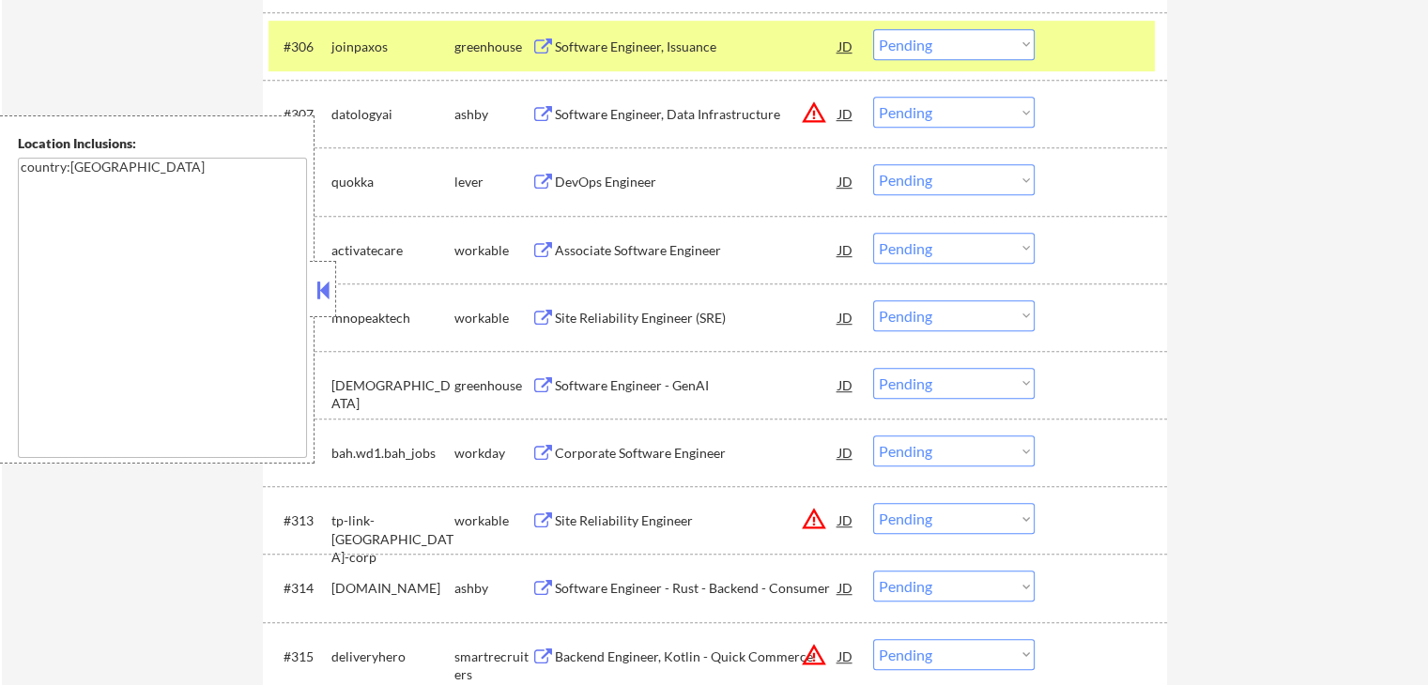
click at [544, 176] on button at bounding box center [542, 183] width 23 height 18
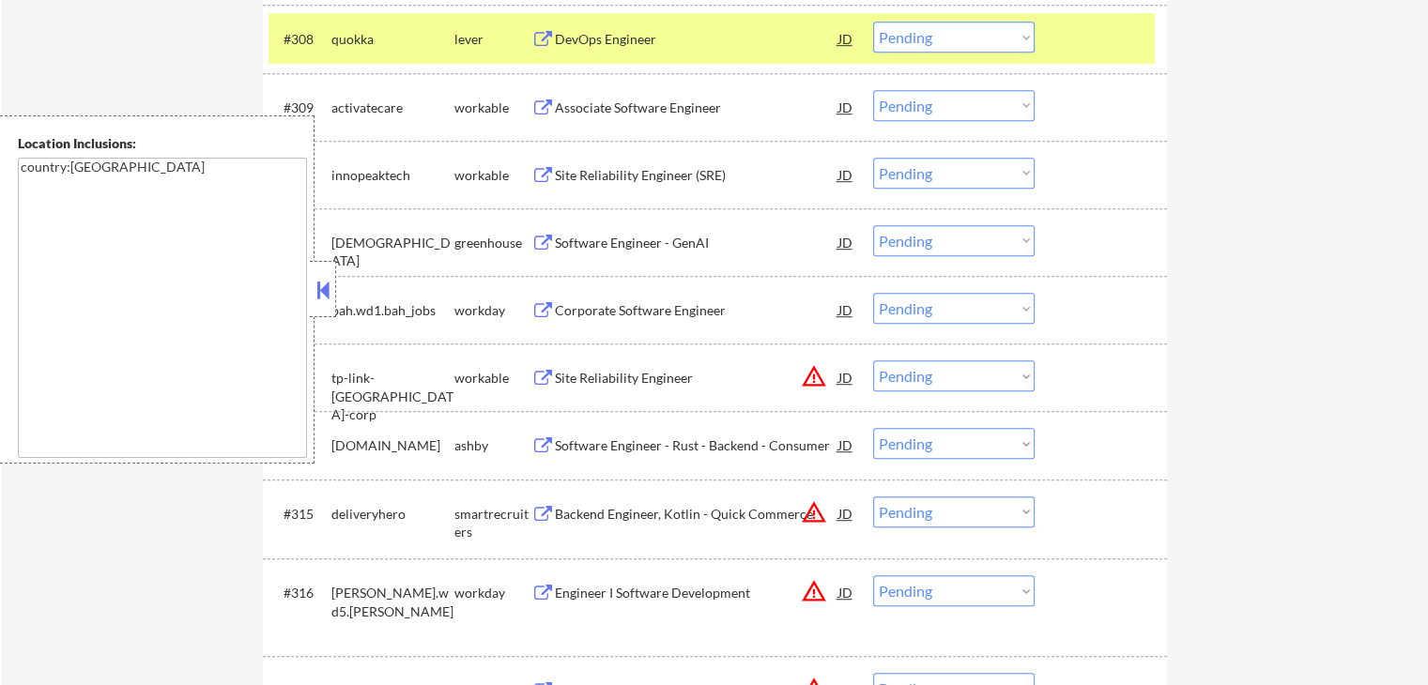
scroll to position [1220, 0]
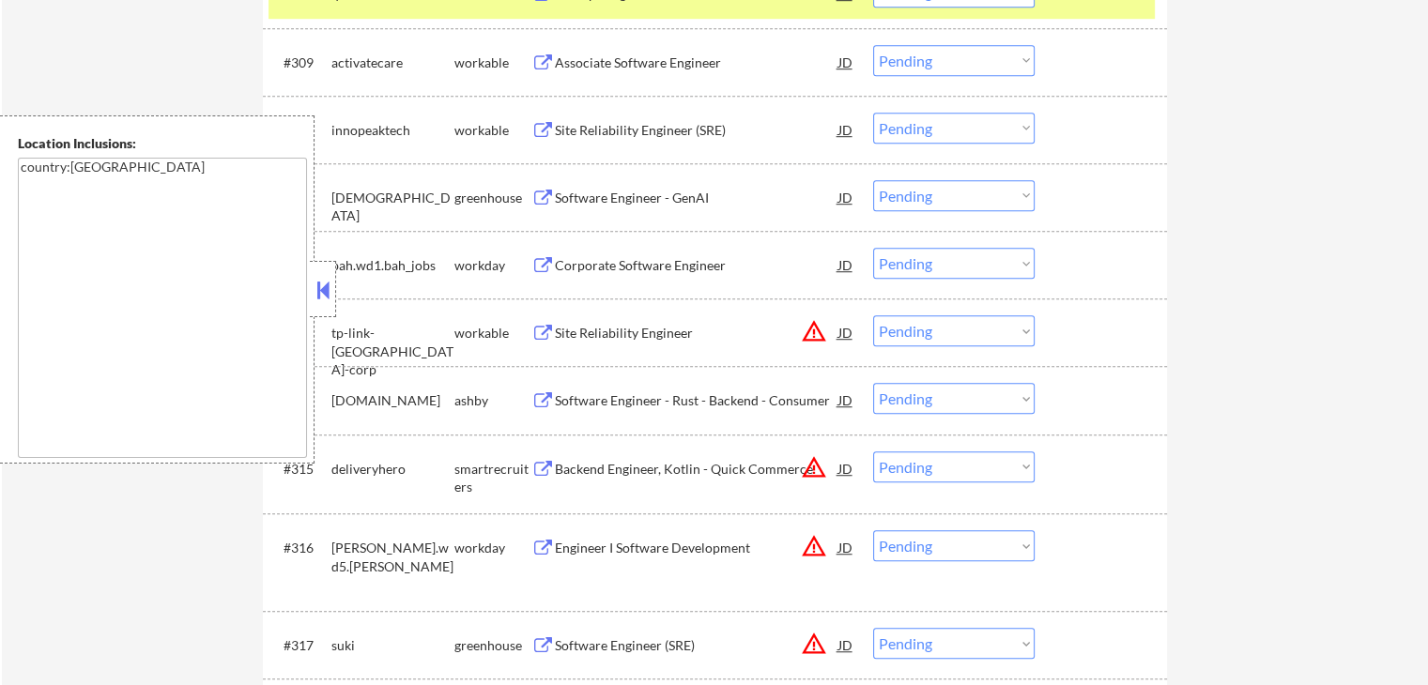
click at [541, 190] on button at bounding box center [542, 199] width 23 height 18
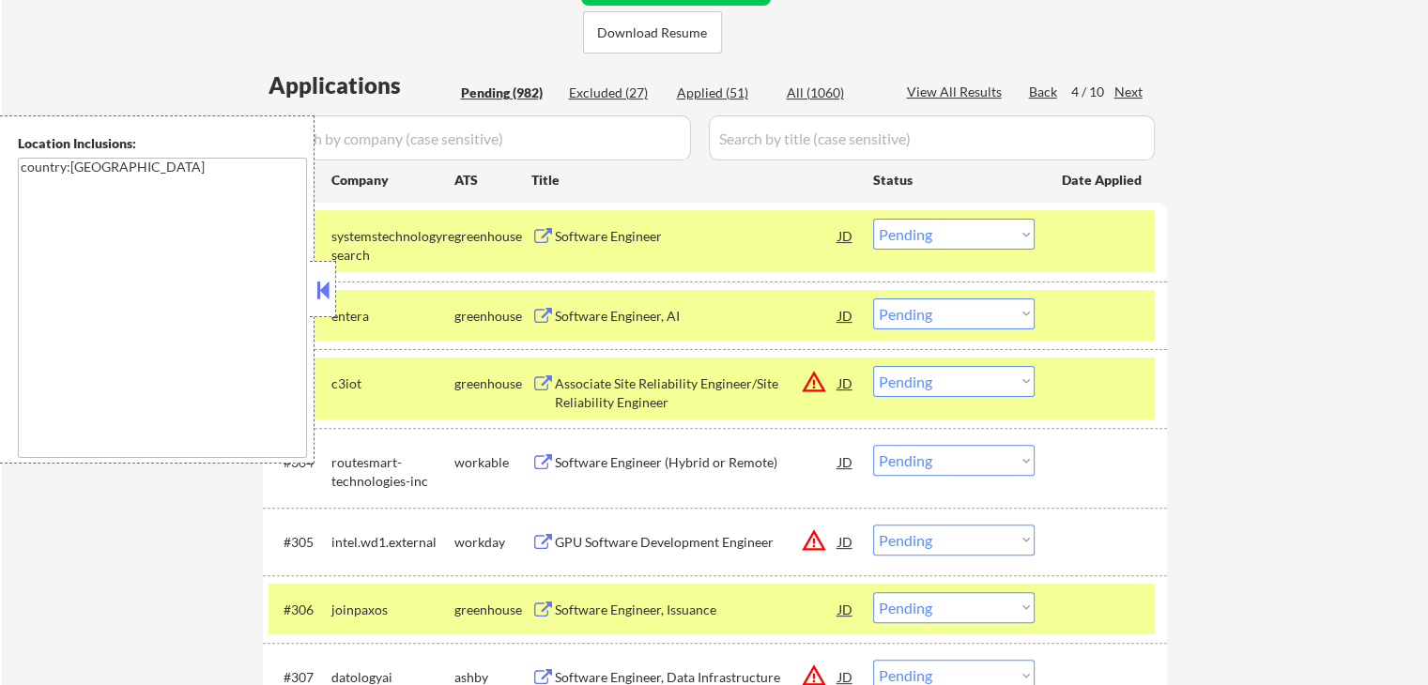
scroll to position [1075, 0]
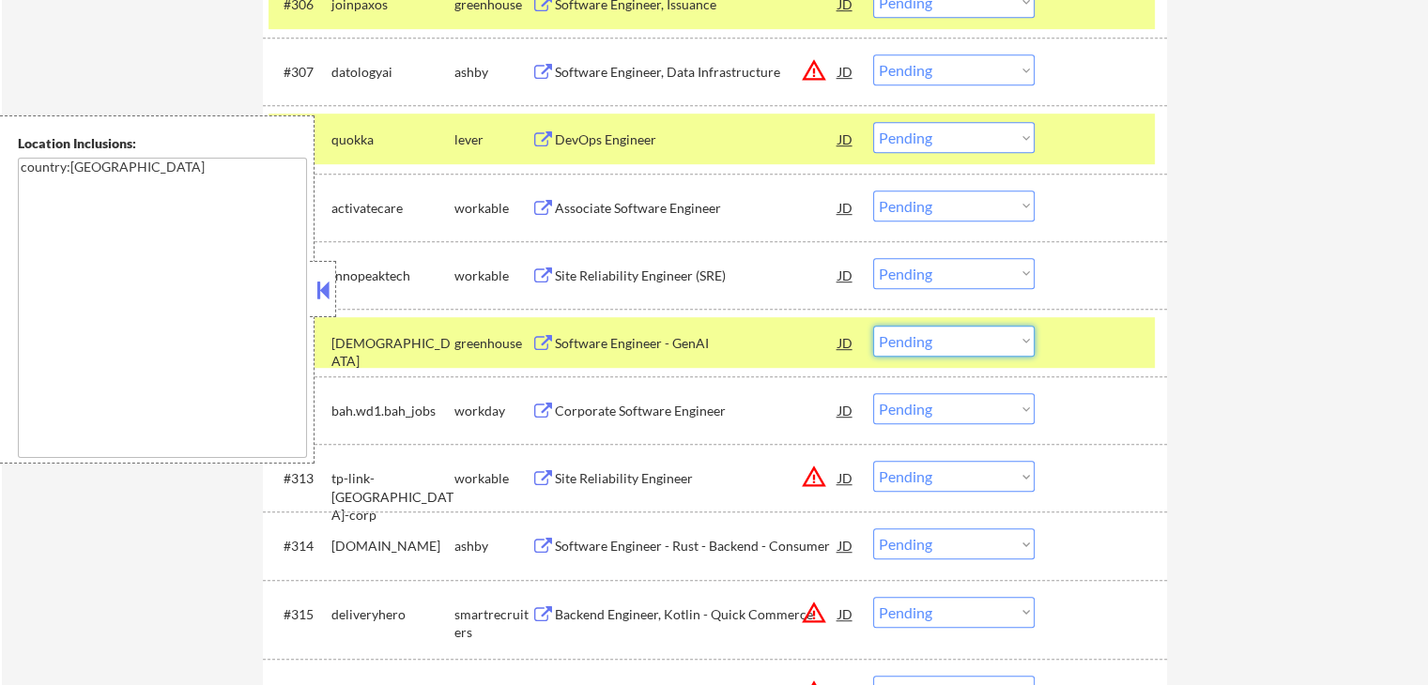
drag, startPoint x: 977, startPoint y: 331, endPoint x: 971, endPoint y: 351, distance: 20.5
click at [977, 331] on select "Choose an option... Pending Applied Excluded (Questions) Excluded (Expired) Exc…" at bounding box center [953, 341] width 161 height 31
click at [873, 326] on select "Choose an option... Pending Applied Excluded (Questions) Excluded (Expired) Exc…" at bounding box center [953, 341] width 161 height 31
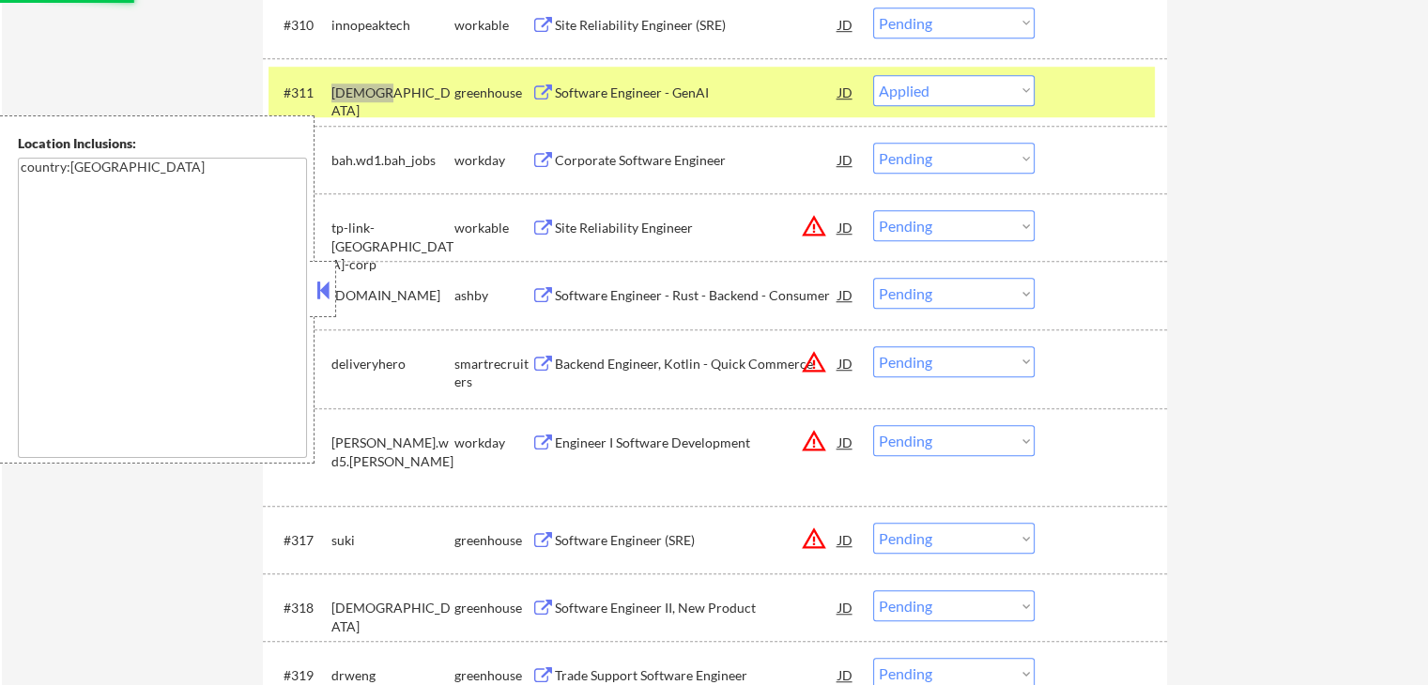
scroll to position [1356, 0]
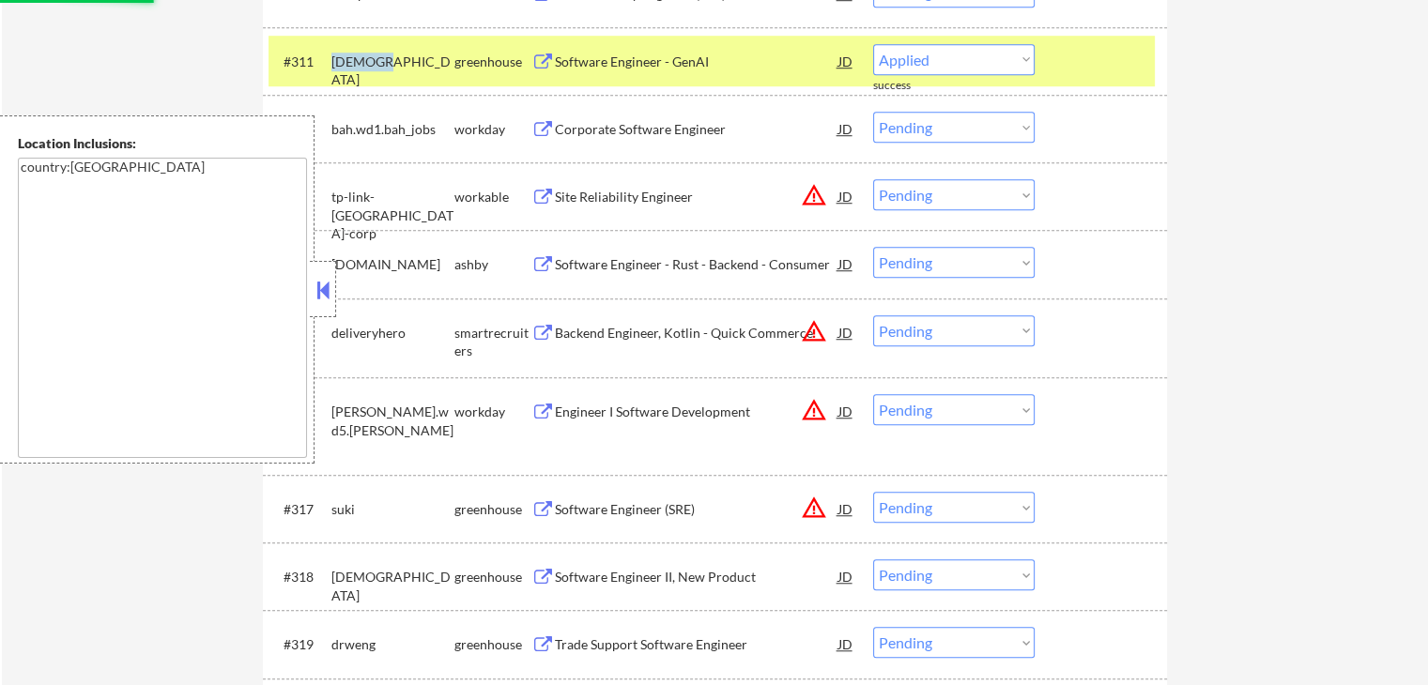
click at [546, 259] on button at bounding box center [542, 265] width 23 height 18
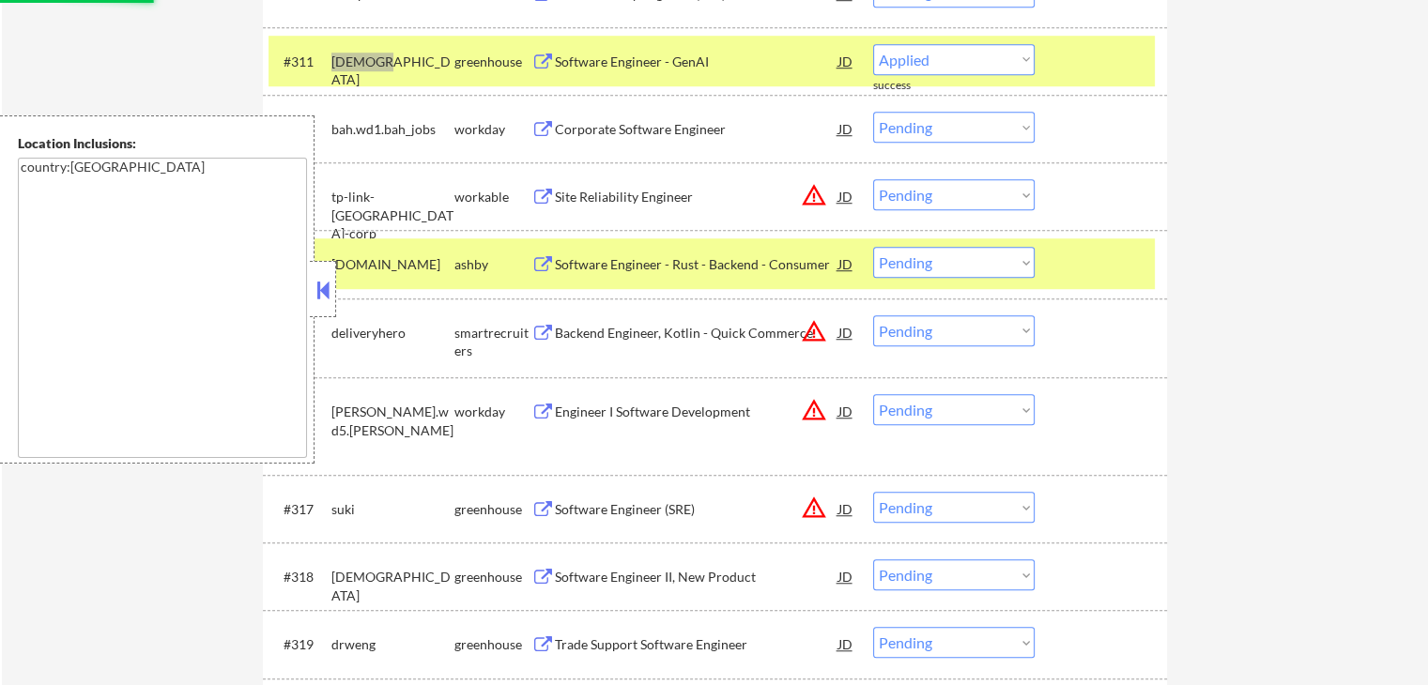
select select ""pending""
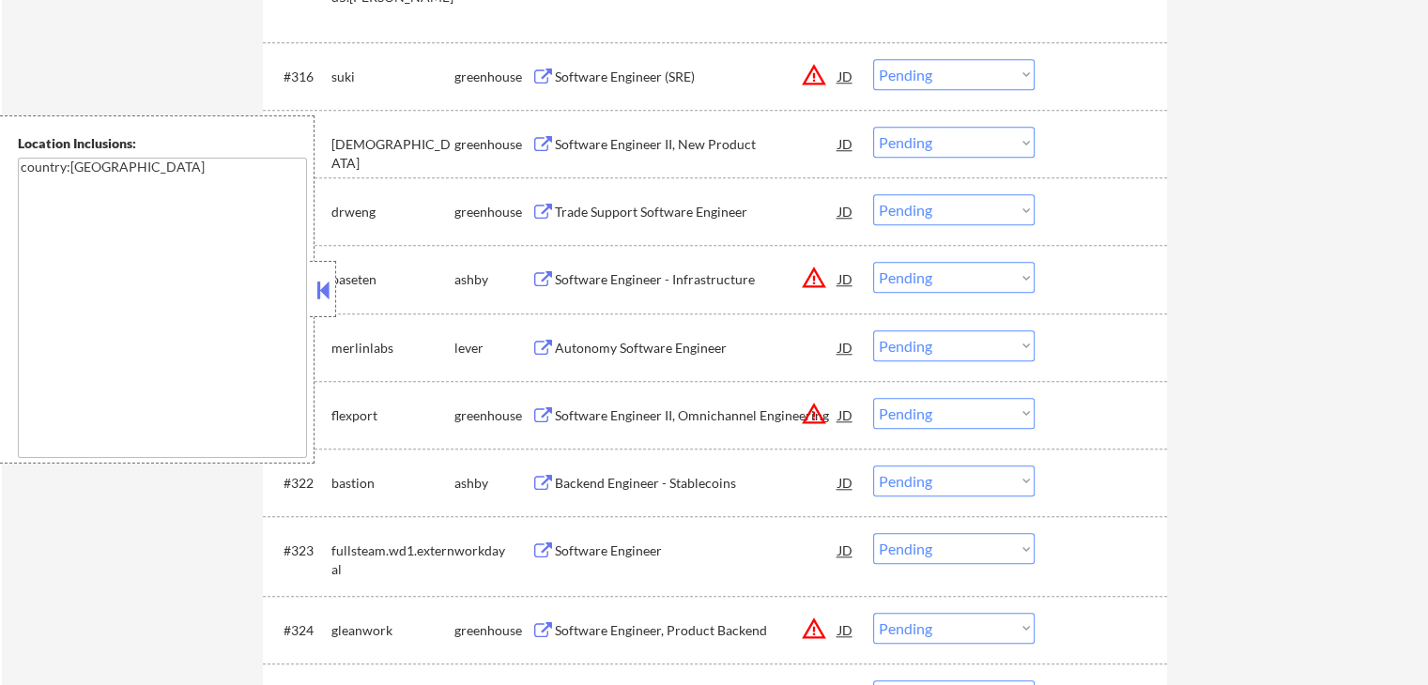
scroll to position [1732, 0]
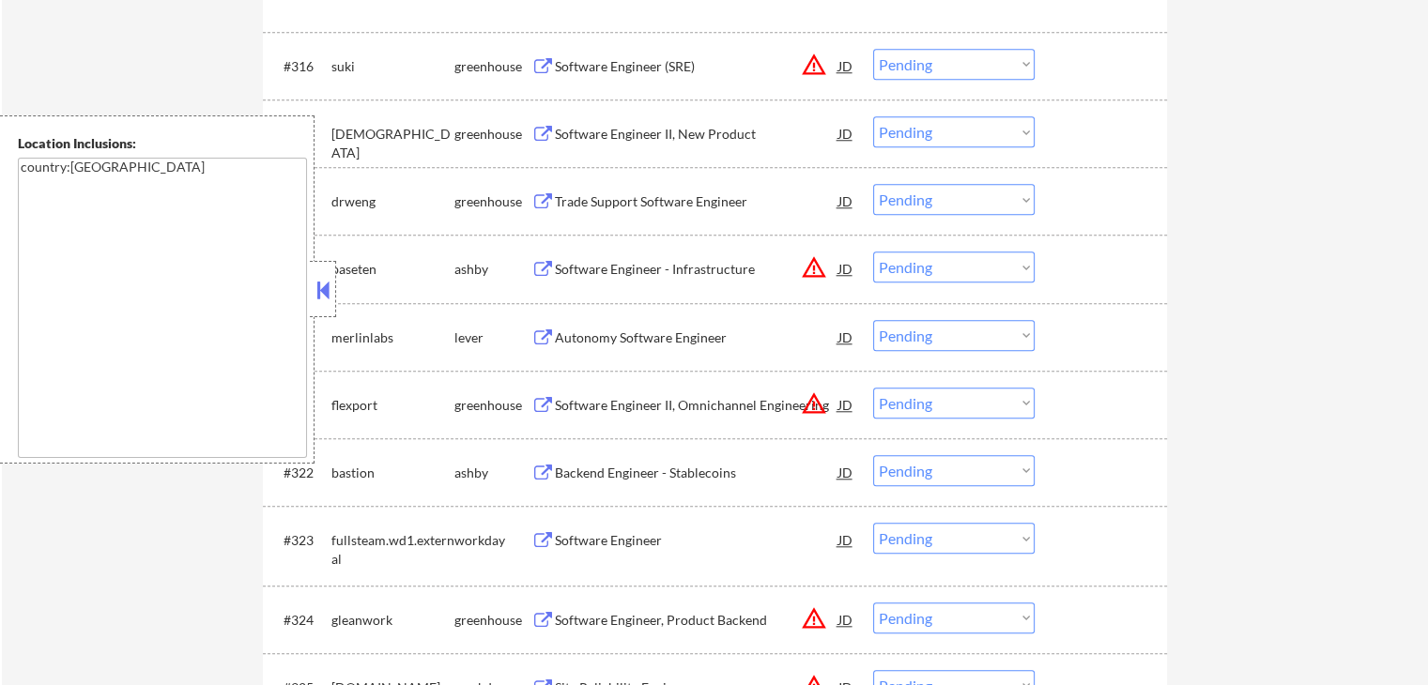
click at [547, 197] on button at bounding box center [542, 202] width 23 height 18
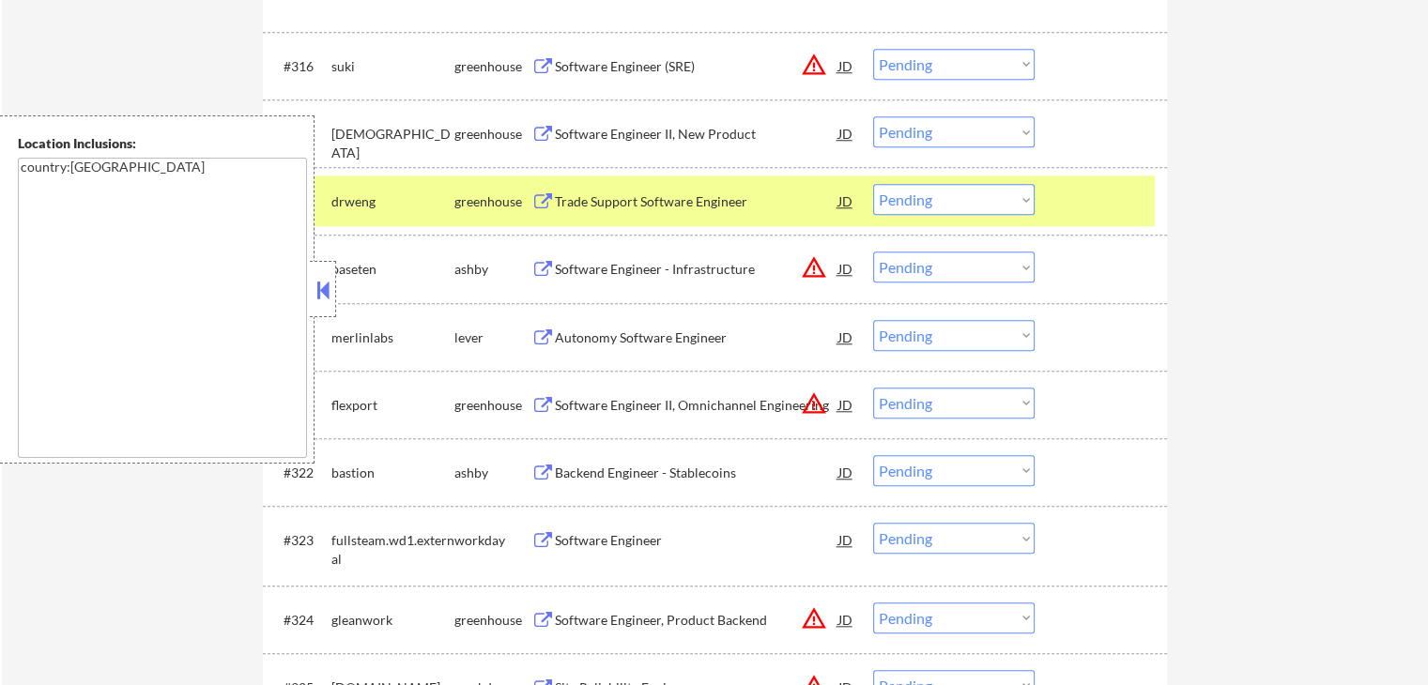
drag, startPoint x: 957, startPoint y: 189, endPoint x: 950, endPoint y: 205, distance: 17.6
click at [957, 191] on select "Choose an option... Pending Applied Excluded (Questions) Excluded (Expired) Exc…" at bounding box center [953, 199] width 161 height 31
click at [873, 184] on select "Choose an option... Pending Applied Excluded (Questions) Excluded (Expired) Exc…" at bounding box center [953, 199] width 161 height 31
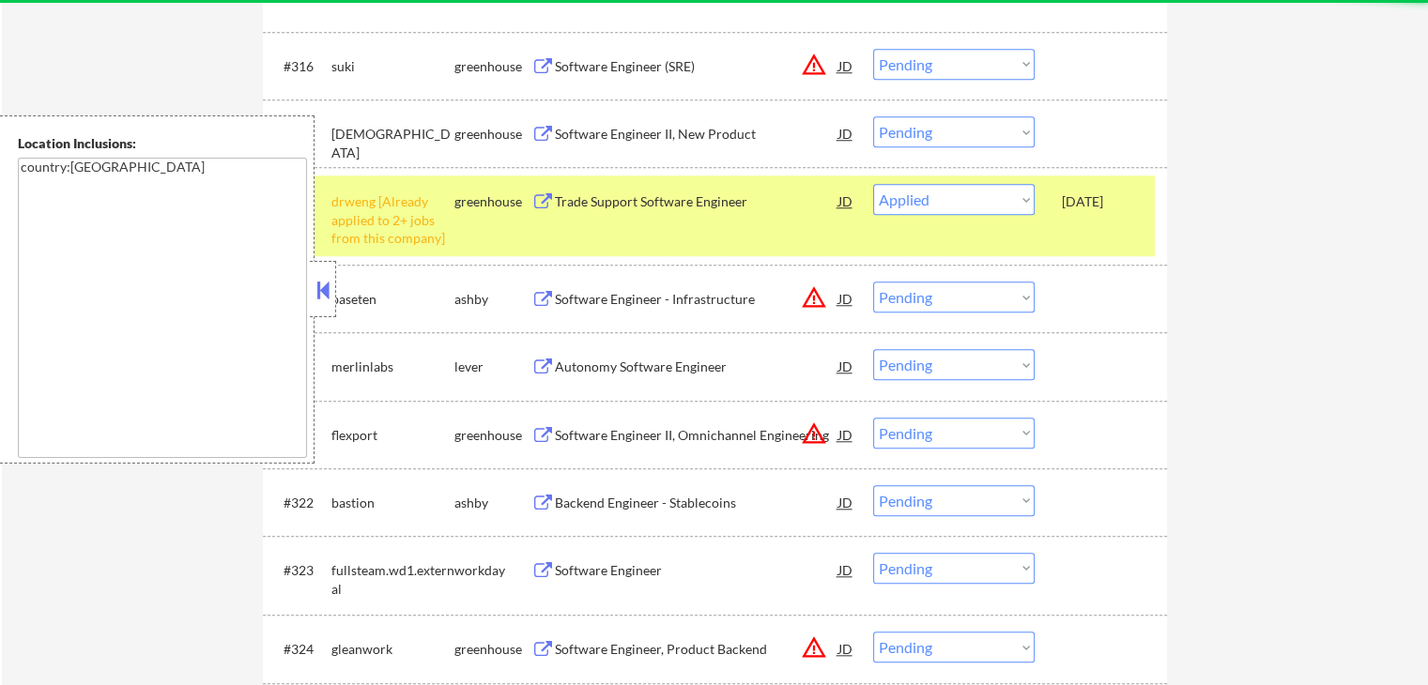
select select ""pending""
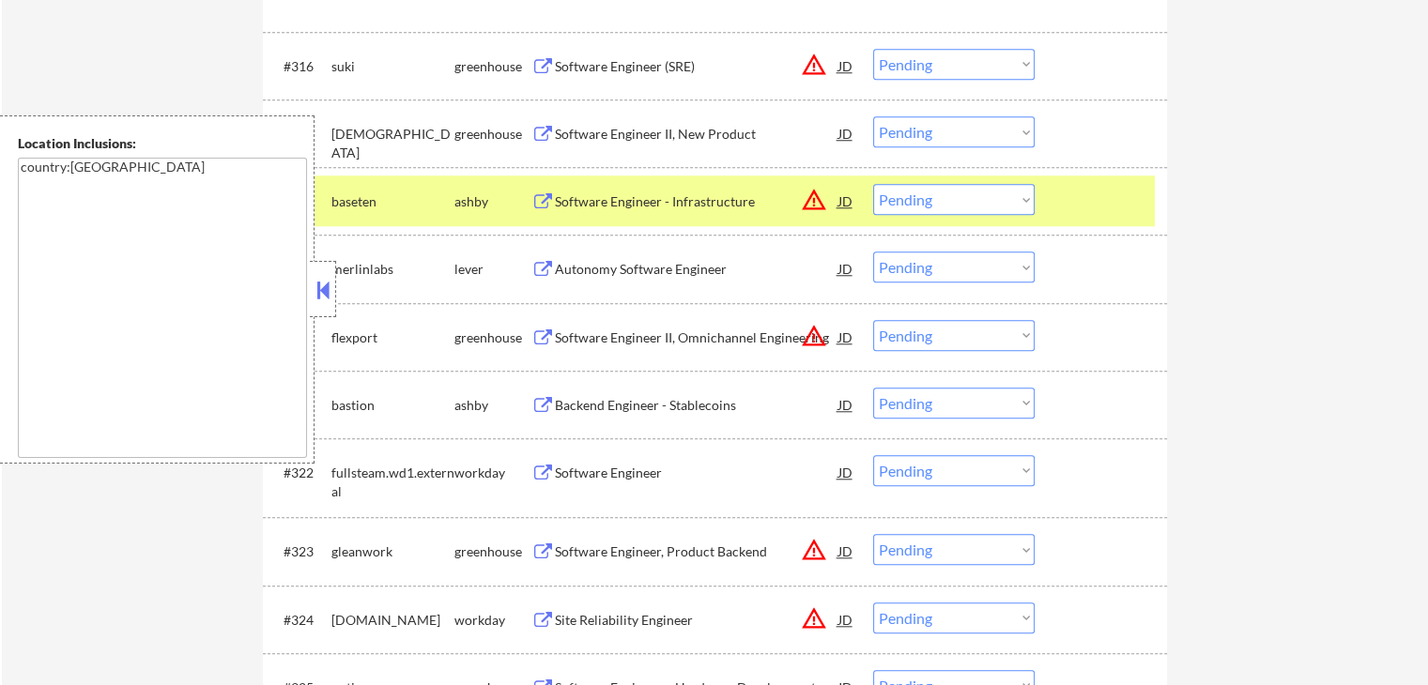
click at [539, 265] on button at bounding box center [542, 270] width 23 height 18
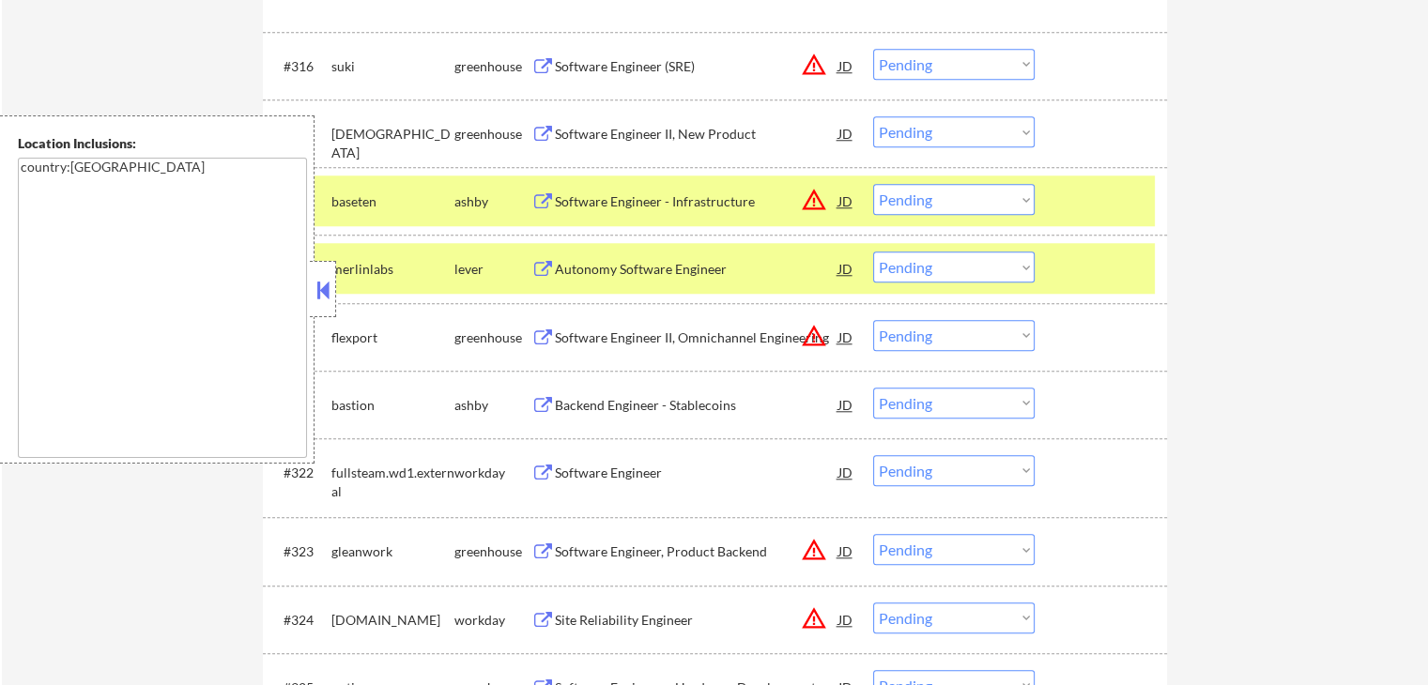
click at [970, 271] on select "Choose an option... Pending Applied Excluded (Questions) Excluded (Expired) Exc…" at bounding box center [953, 267] width 161 height 31
click at [873, 252] on select "Choose an option... Pending Applied Excluded (Questions) Excluded (Expired) Exc…" at bounding box center [953, 267] width 161 height 31
select select ""pending""
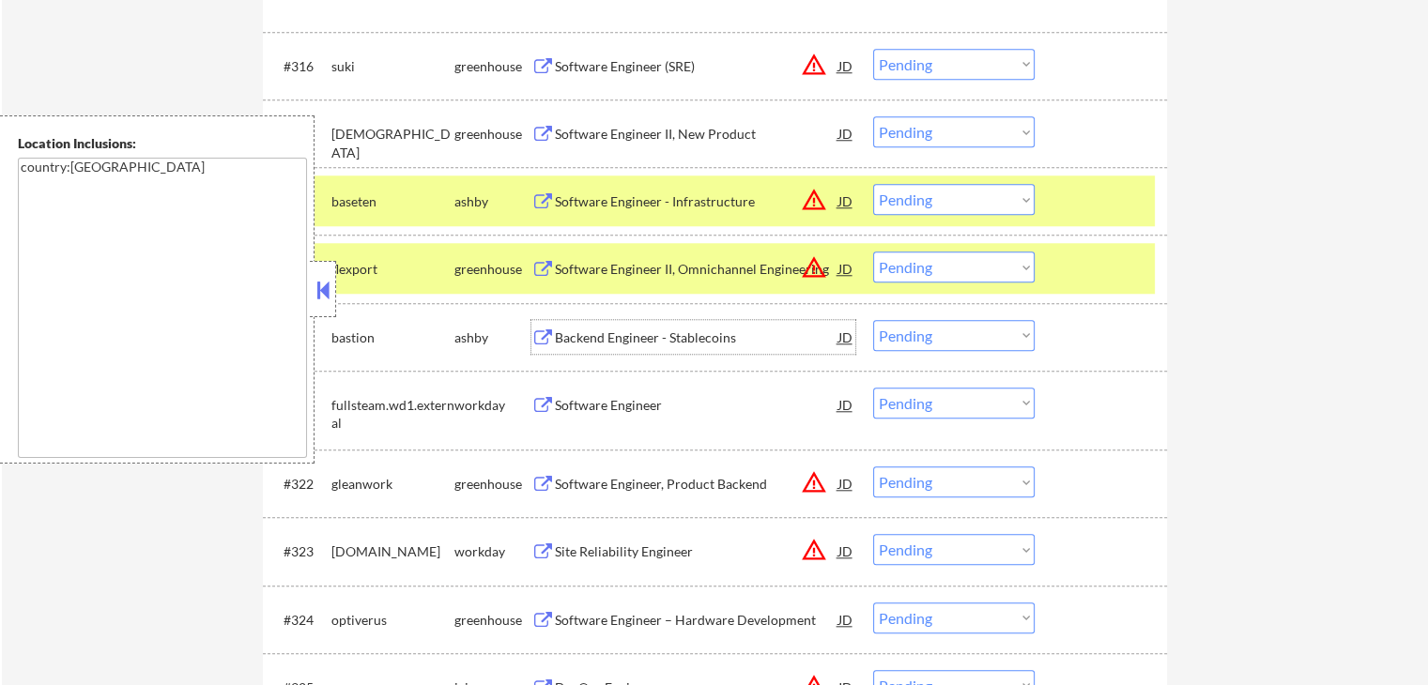
click at [542, 324] on div "Backend Engineer - Stablecoins JD warning_amber" at bounding box center [693, 337] width 324 height 34
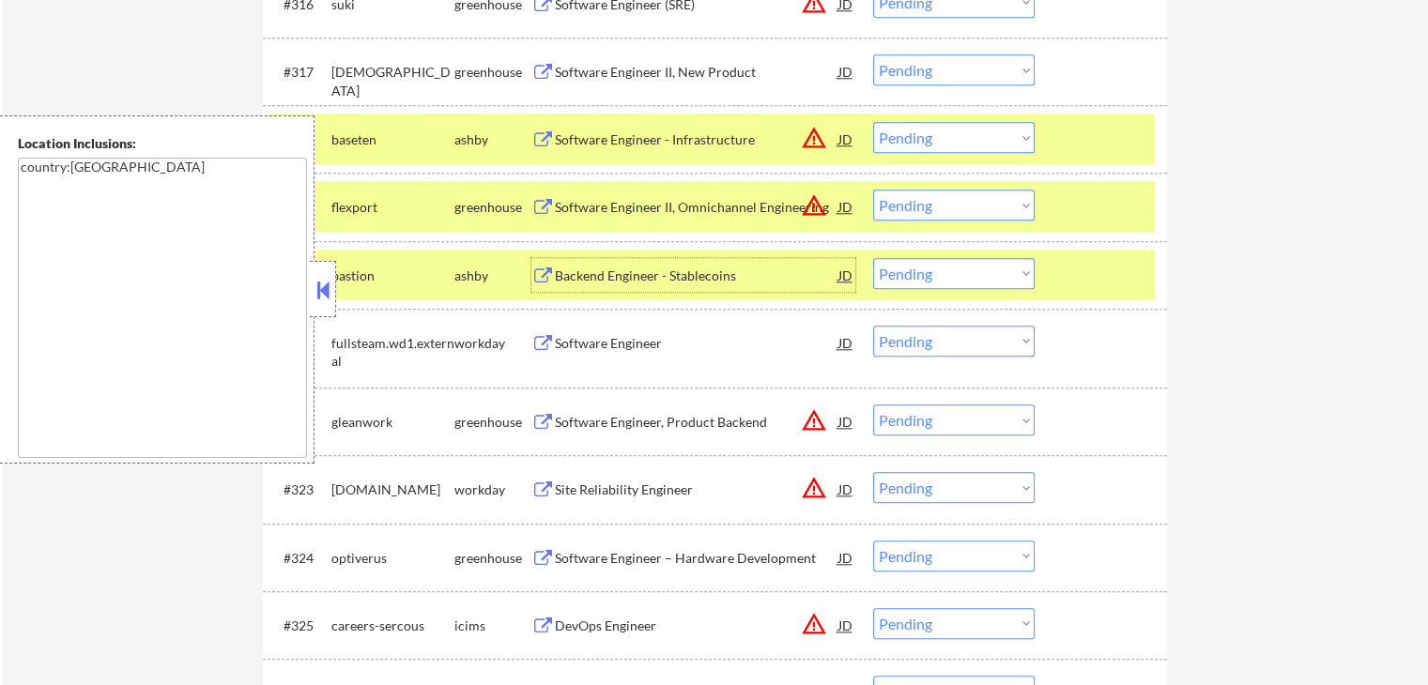
scroll to position [1826, 0]
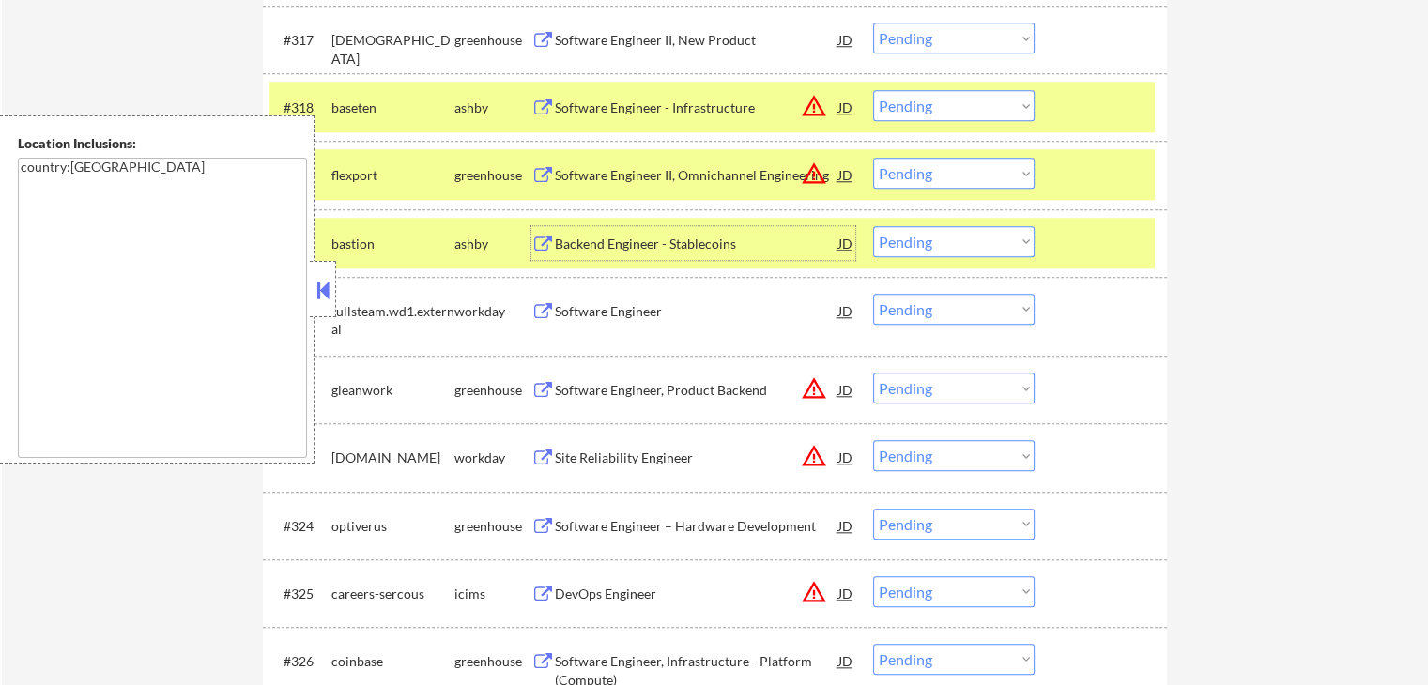
drag, startPoint x: 940, startPoint y: 237, endPoint x: 945, endPoint y: 252, distance: 16.0
click at [940, 237] on select "Choose an option... Pending Applied Excluded (Questions) Excluded (Expired) Exc…" at bounding box center [953, 241] width 161 height 31
click at [873, 226] on select "Choose an option... Pending Applied Excluded (Questions) Excluded (Expired) Exc…" at bounding box center [953, 241] width 161 height 31
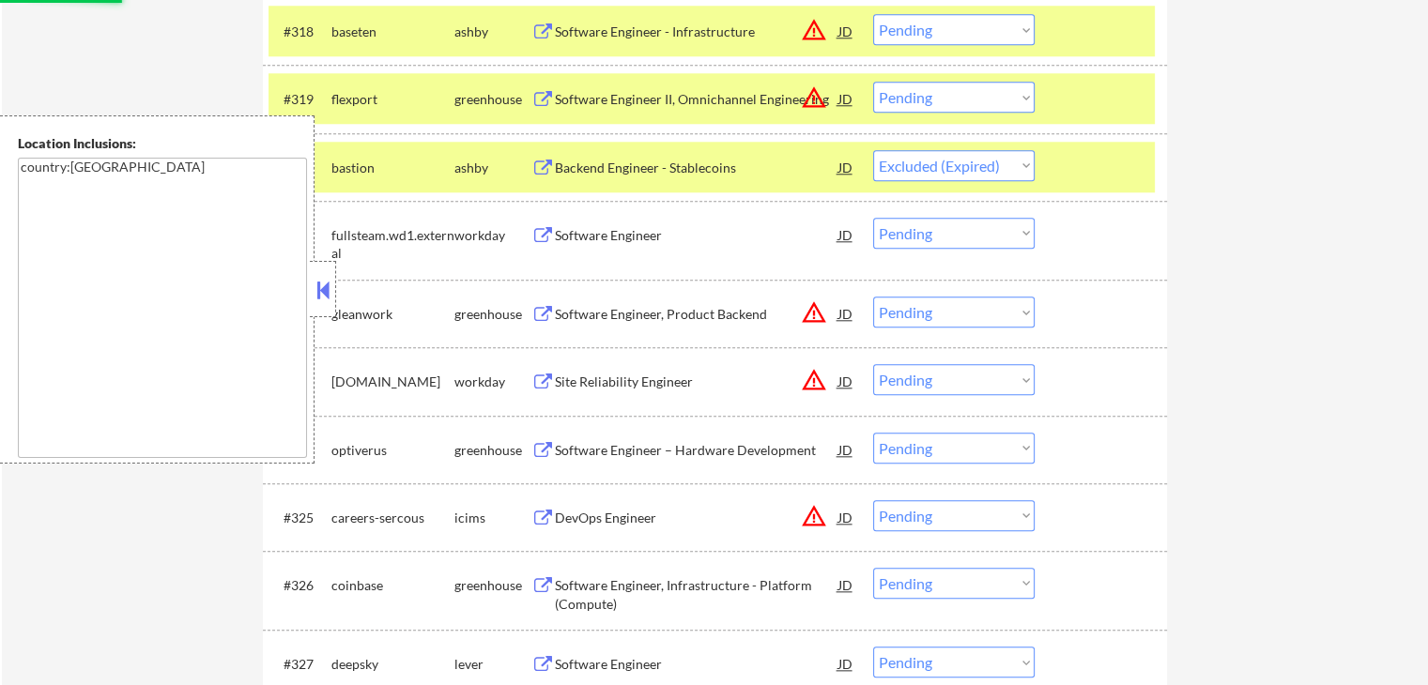
scroll to position [2013, 0]
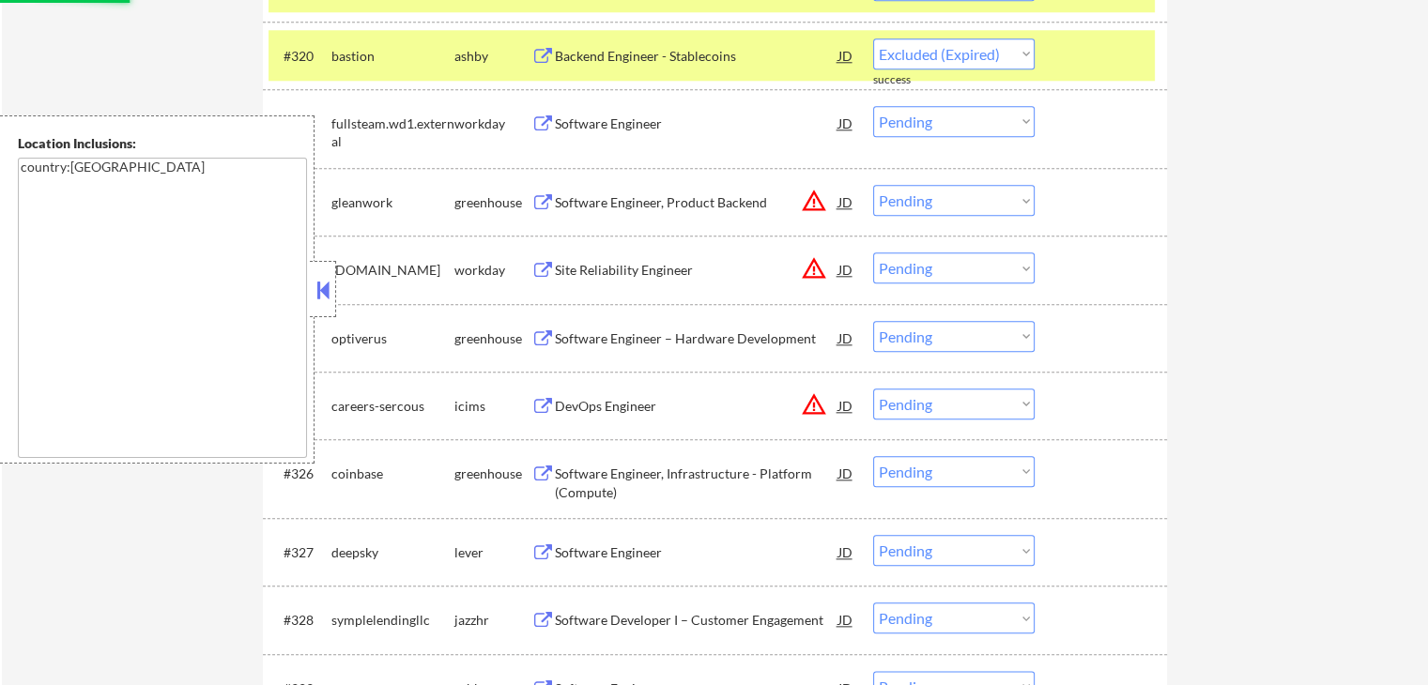
click at [537, 335] on button at bounding box center [542, 339] width 23 height 18
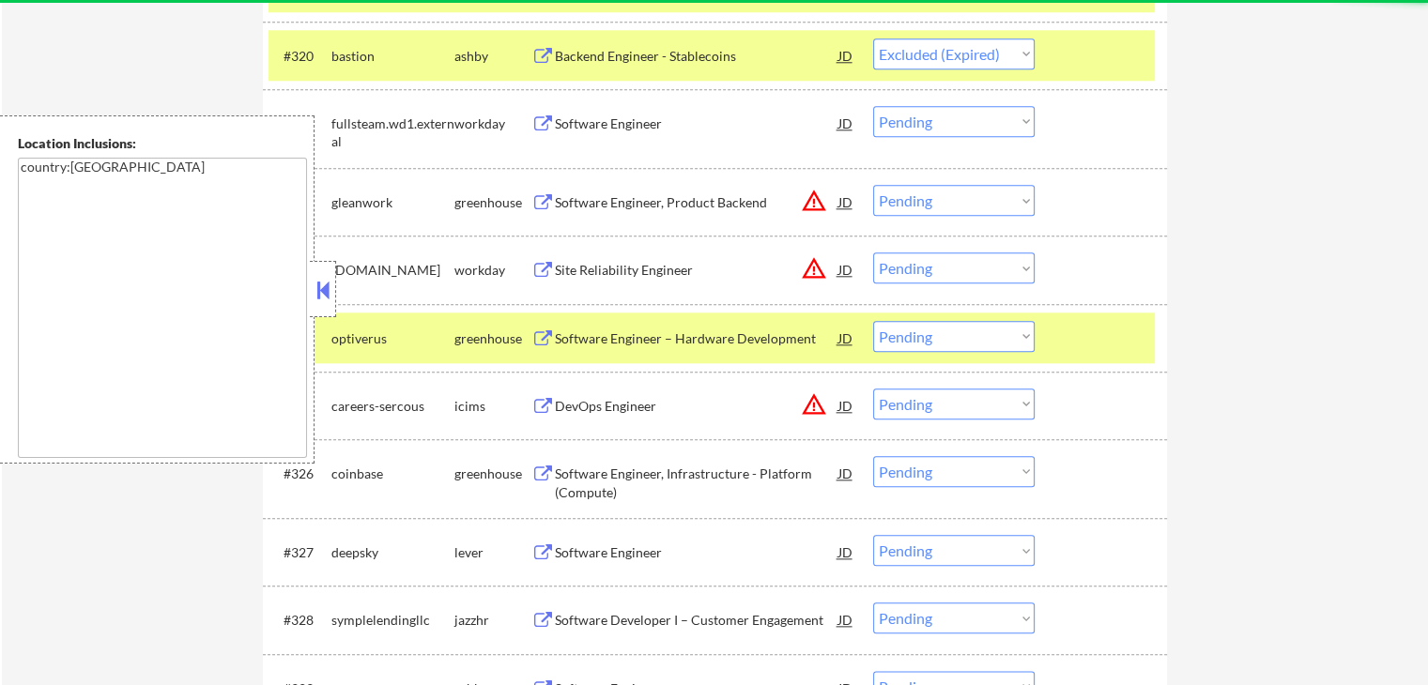
select select ""pending""
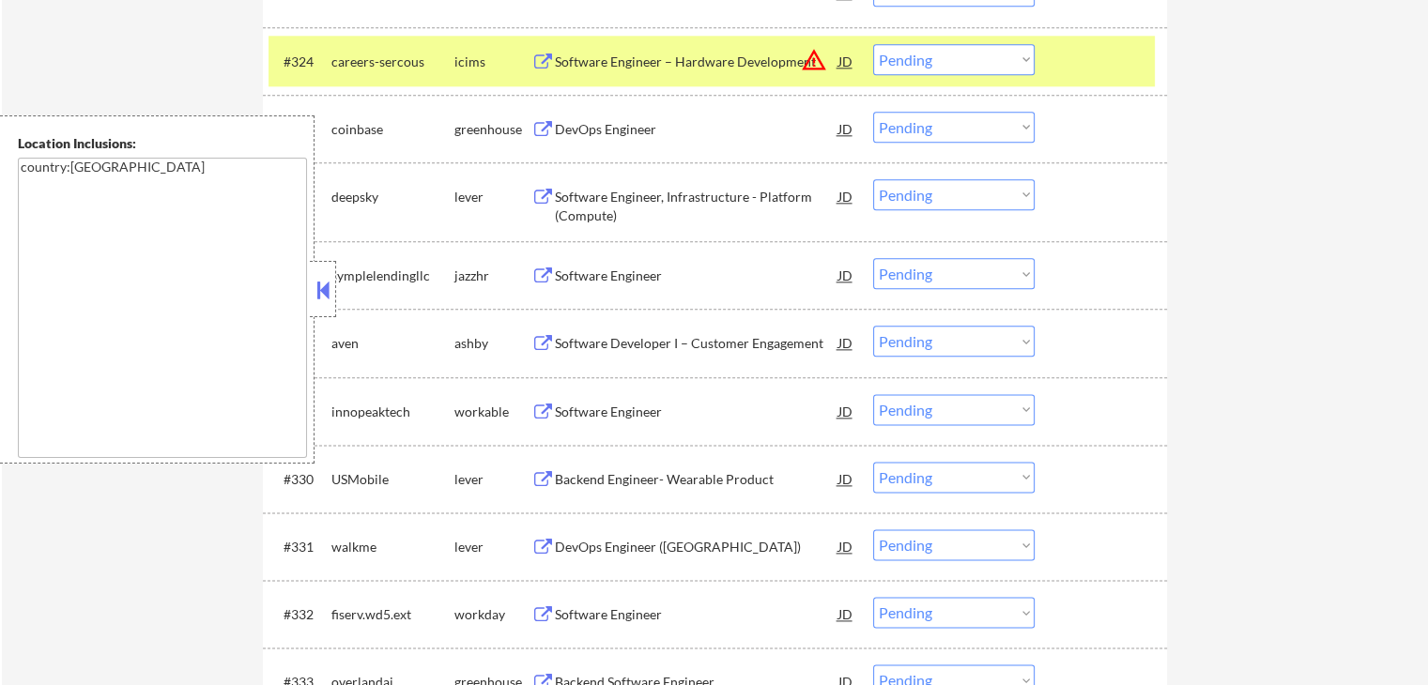
scroll to position [2295, 0]
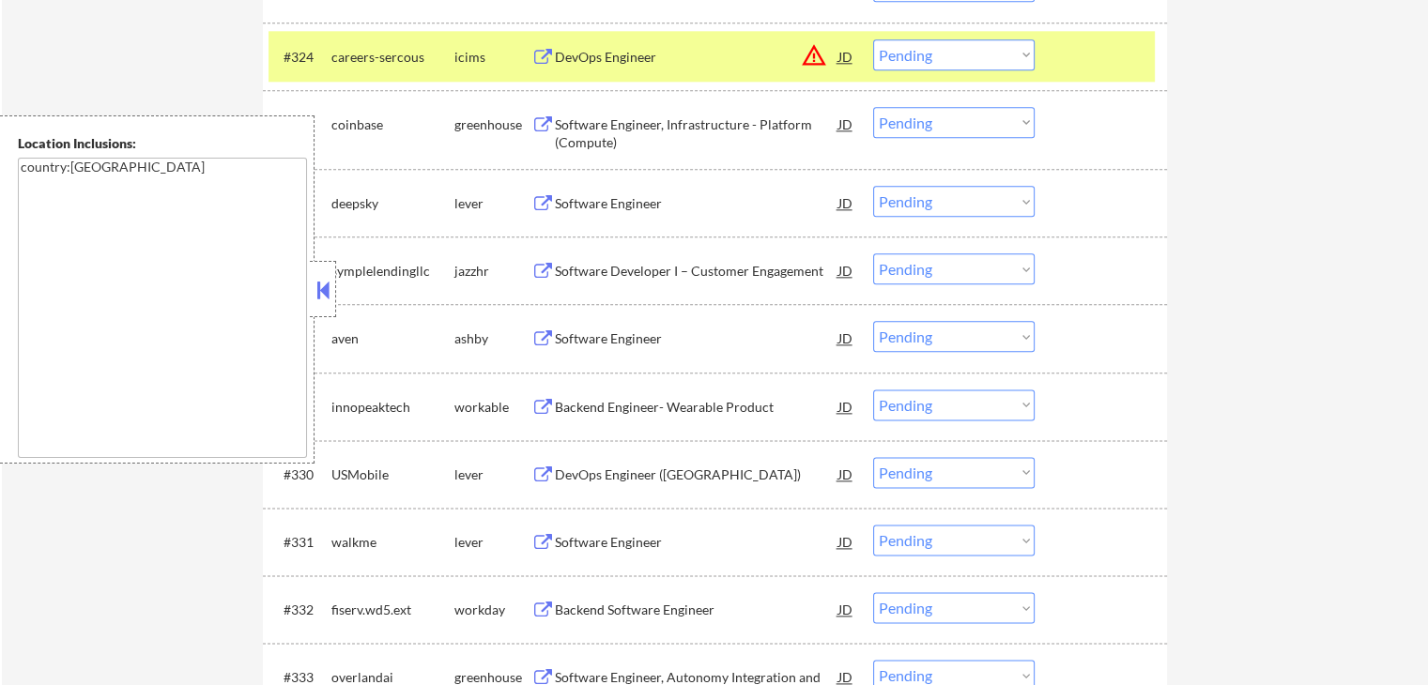
click at [535, 118] on button at bounding box center [542, 125] width 23 height 18
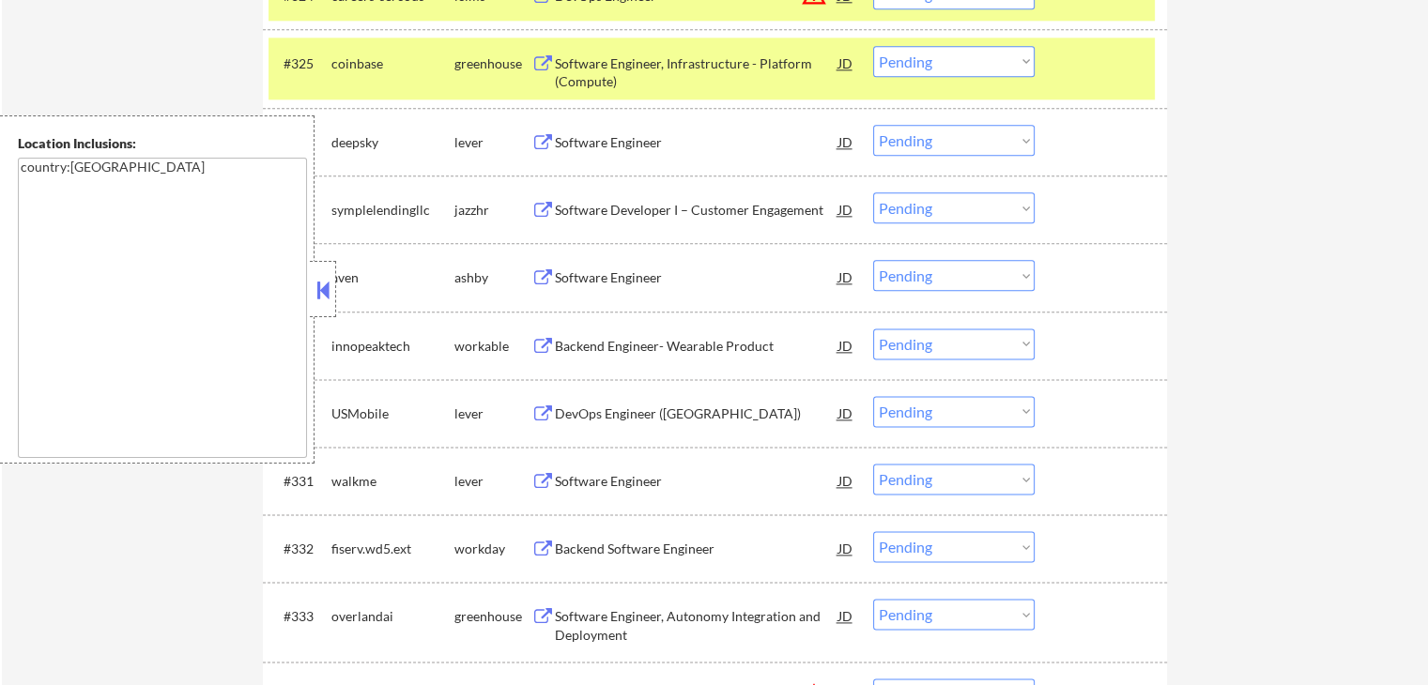
scroll to position [2389, 0]
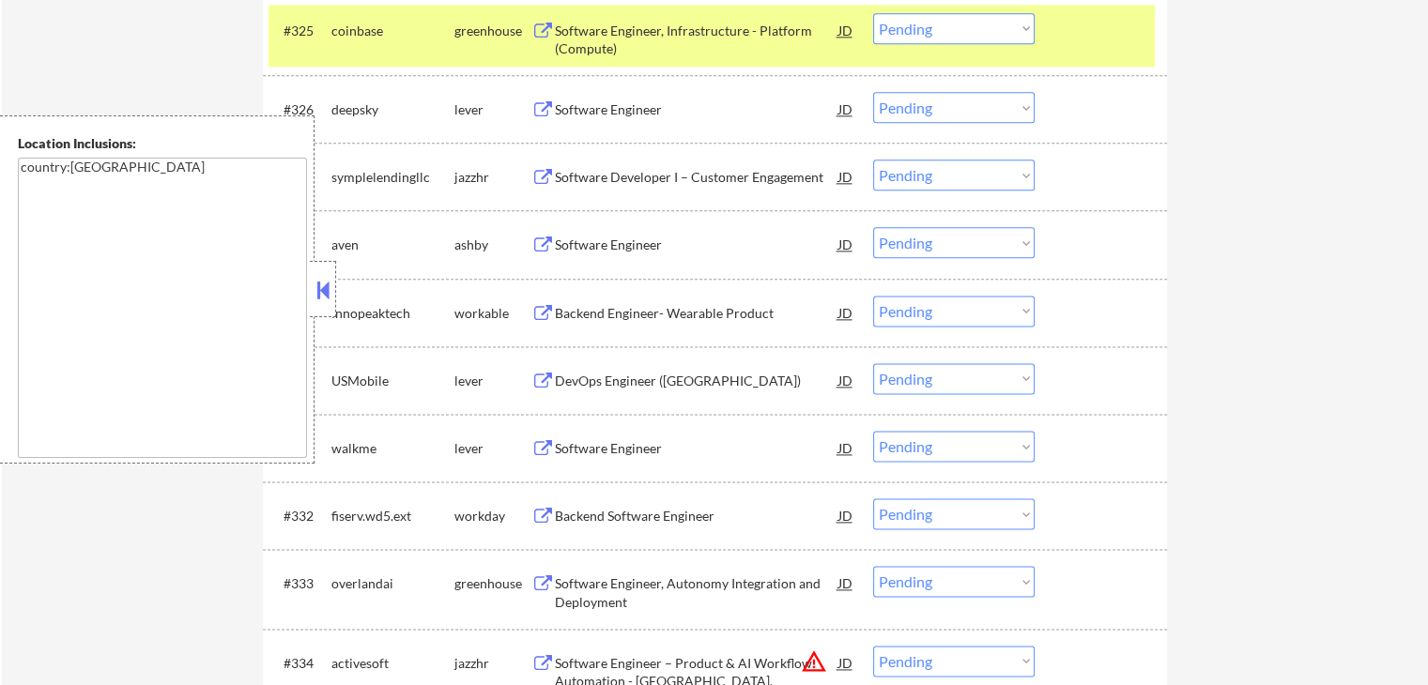
click at [544, 112] on button at bounding box center [542, 110] width 23 height 18
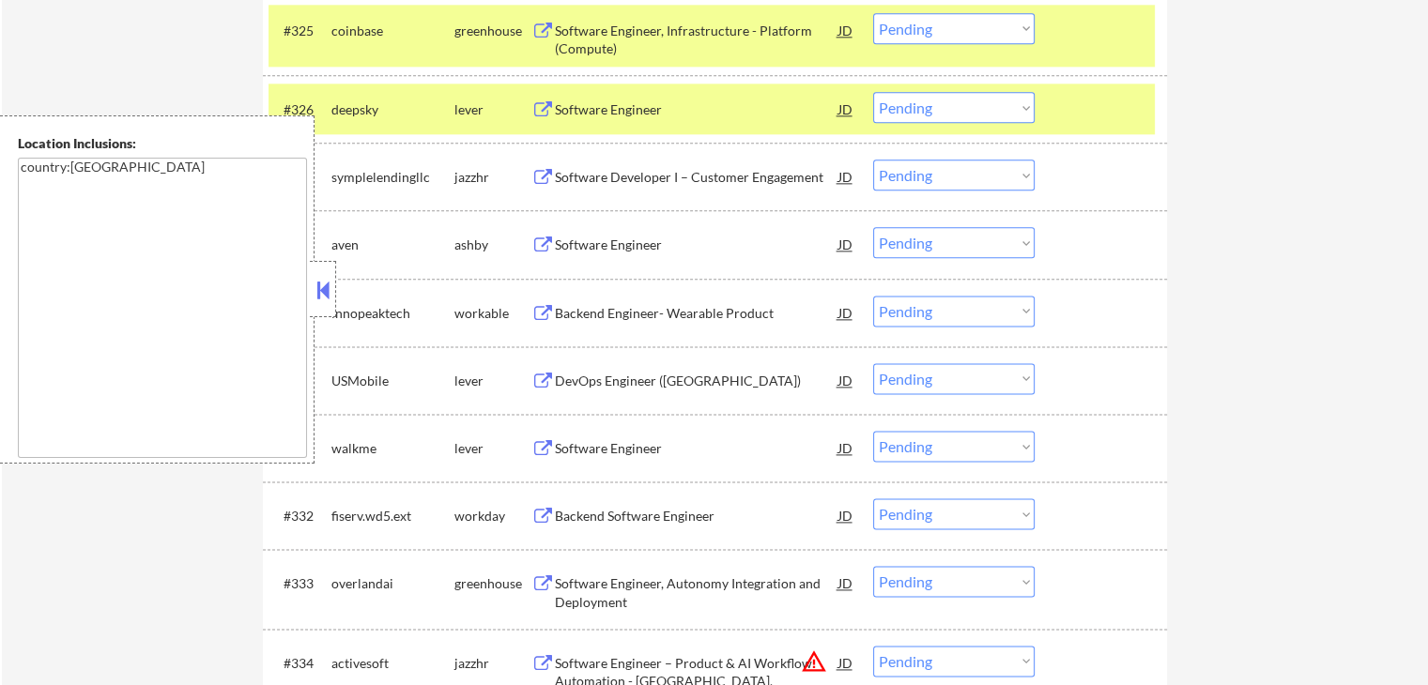
click at [536, 242] on button at bounding box center [542, 246] width 23 height 18
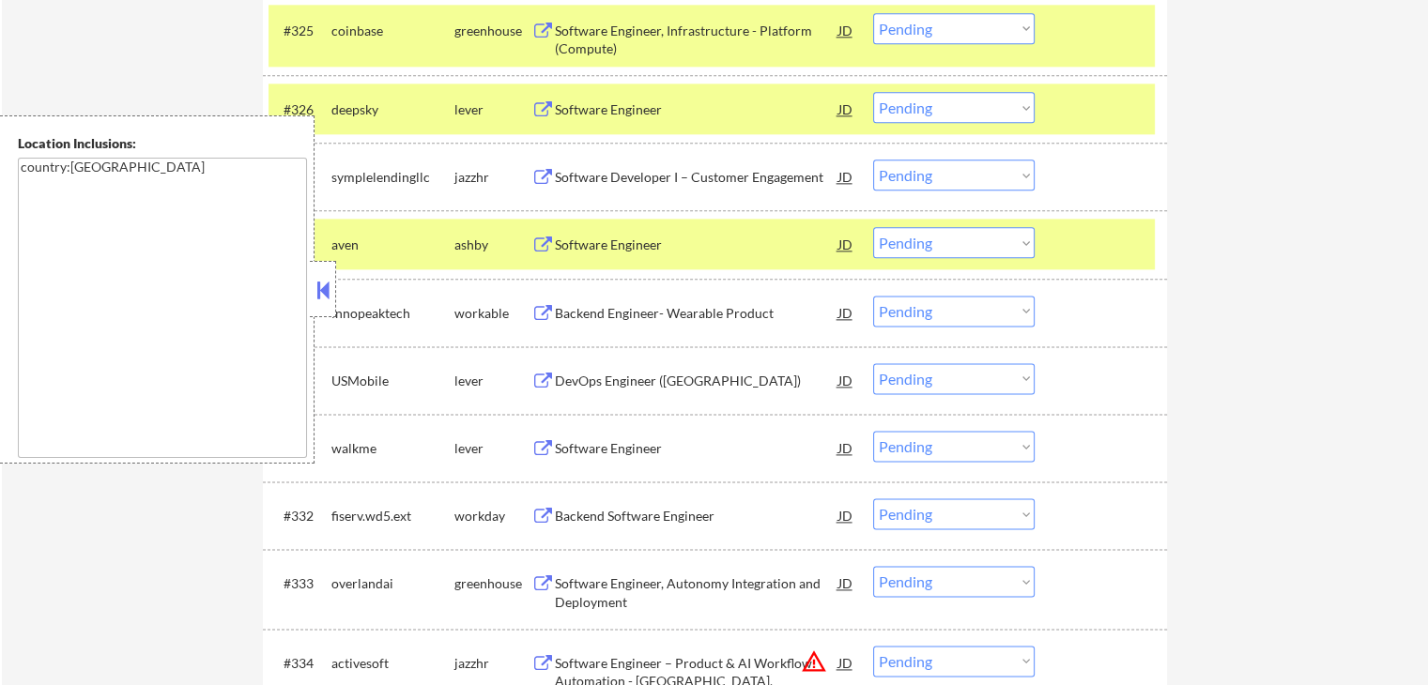
click at [534, 376] on button at bounding box center [542, 382] width 23 height 18
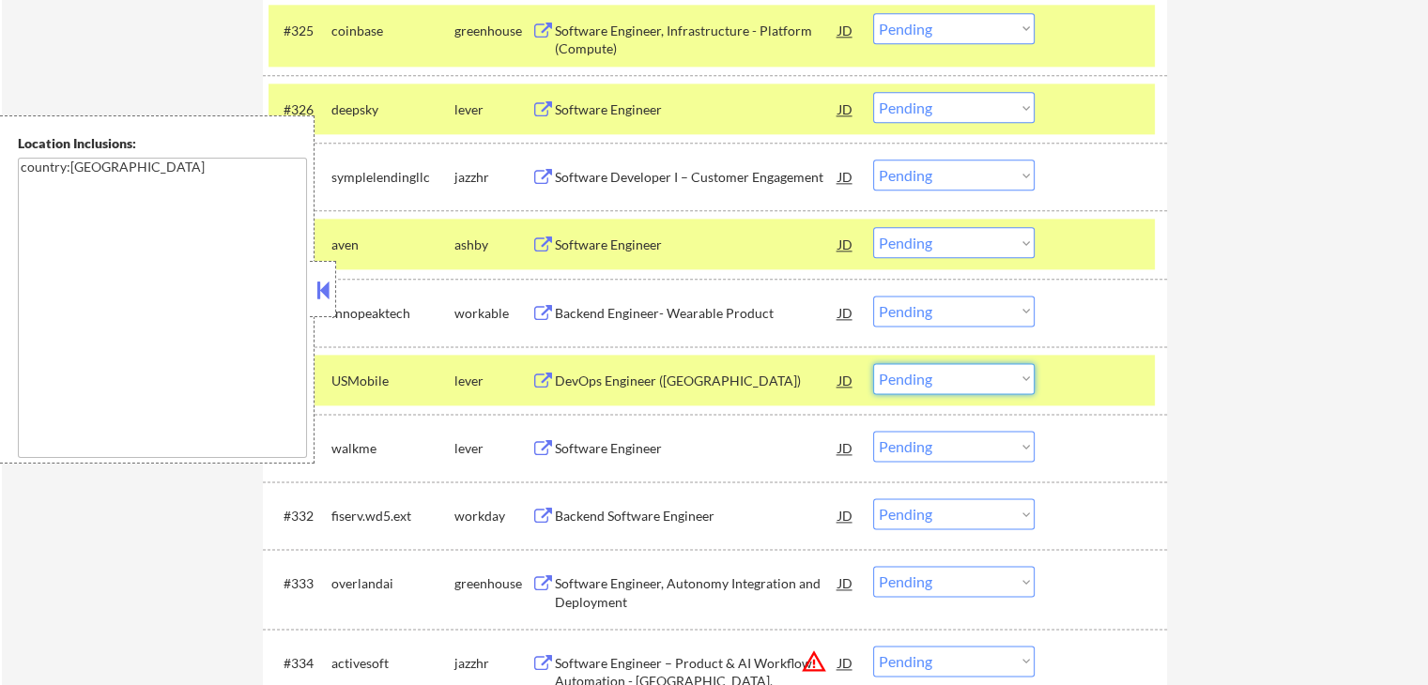
click at [931, 375] on select "Choose an option... Pending Applied Excluded (Questions) Excluded (Expired) Exc…" at bounding box center [953, 378] width 161 height 31
click at [873, 363] on select "Choose an option... Pending Applied Excluded (Questions) Excluded (Expired) Exc…" at bounding box center [953, 378] width 161 height 31
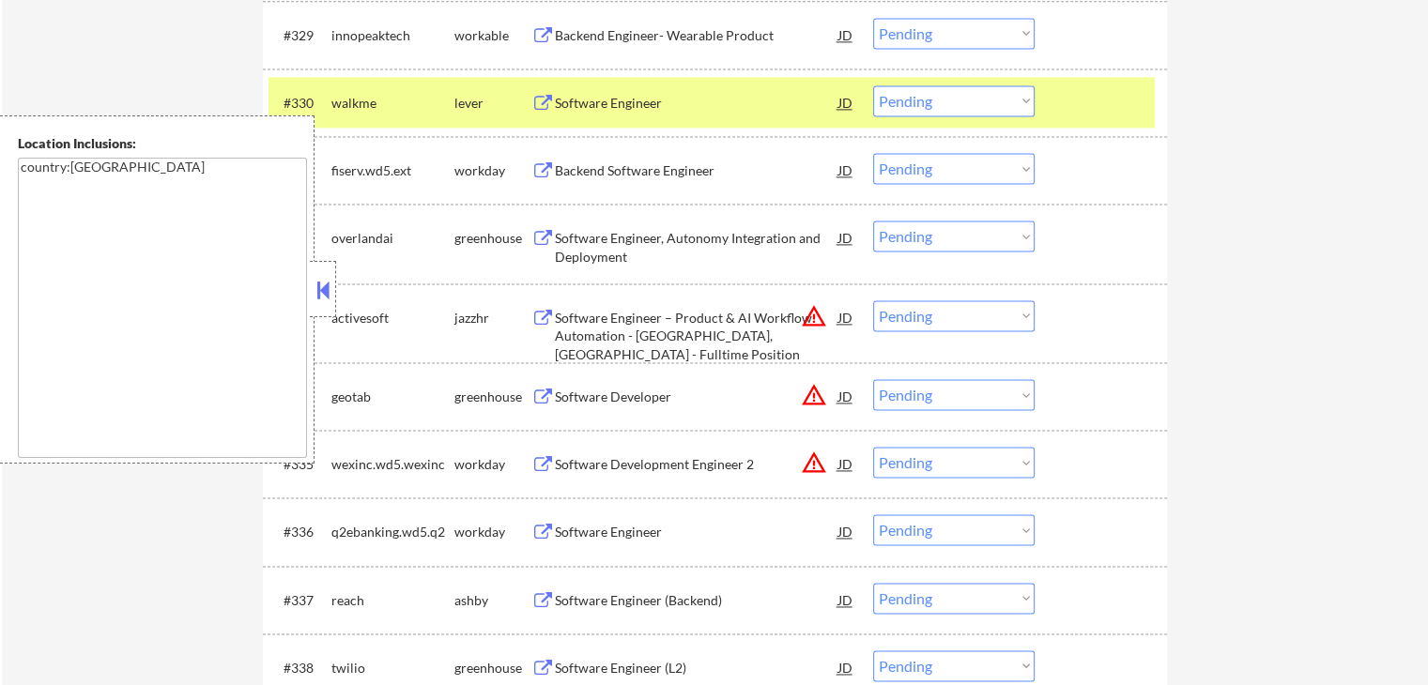
scroll to position [2670, 0]
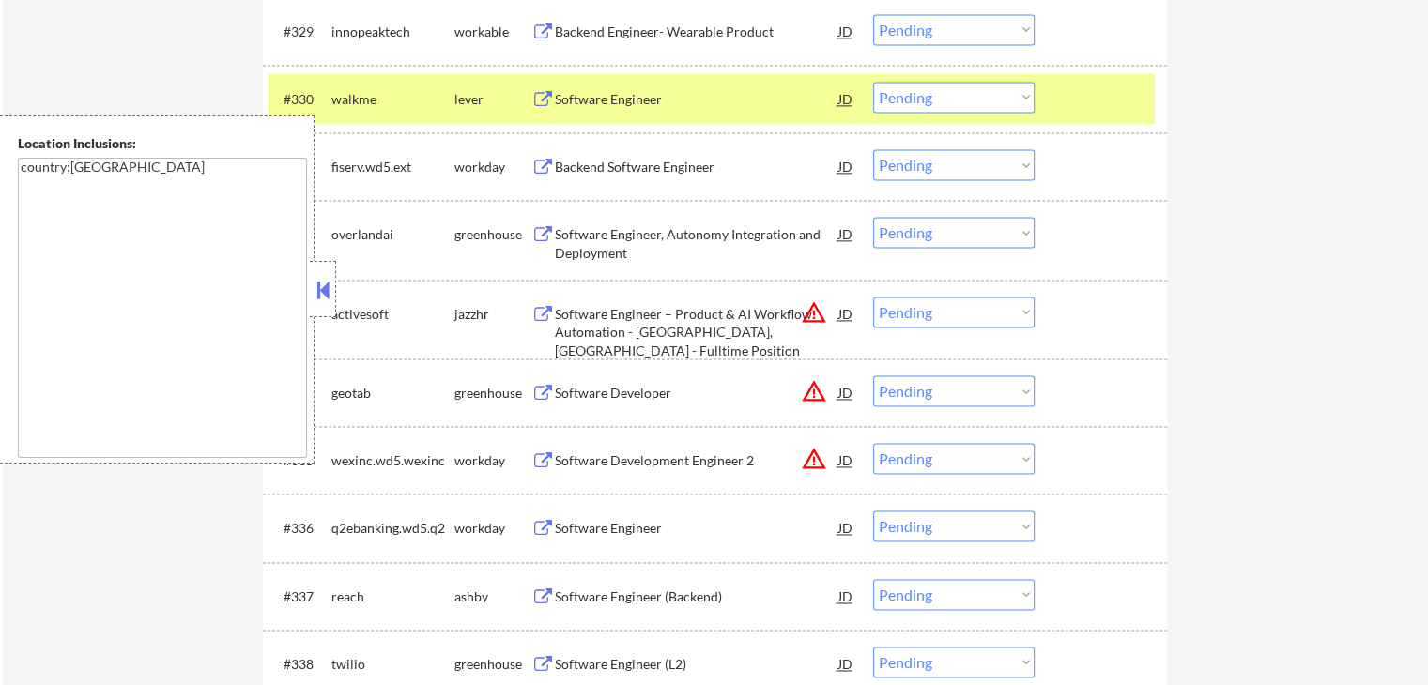
click at [539, 97] on button at bounding box center [542, 100] width 23 height 18
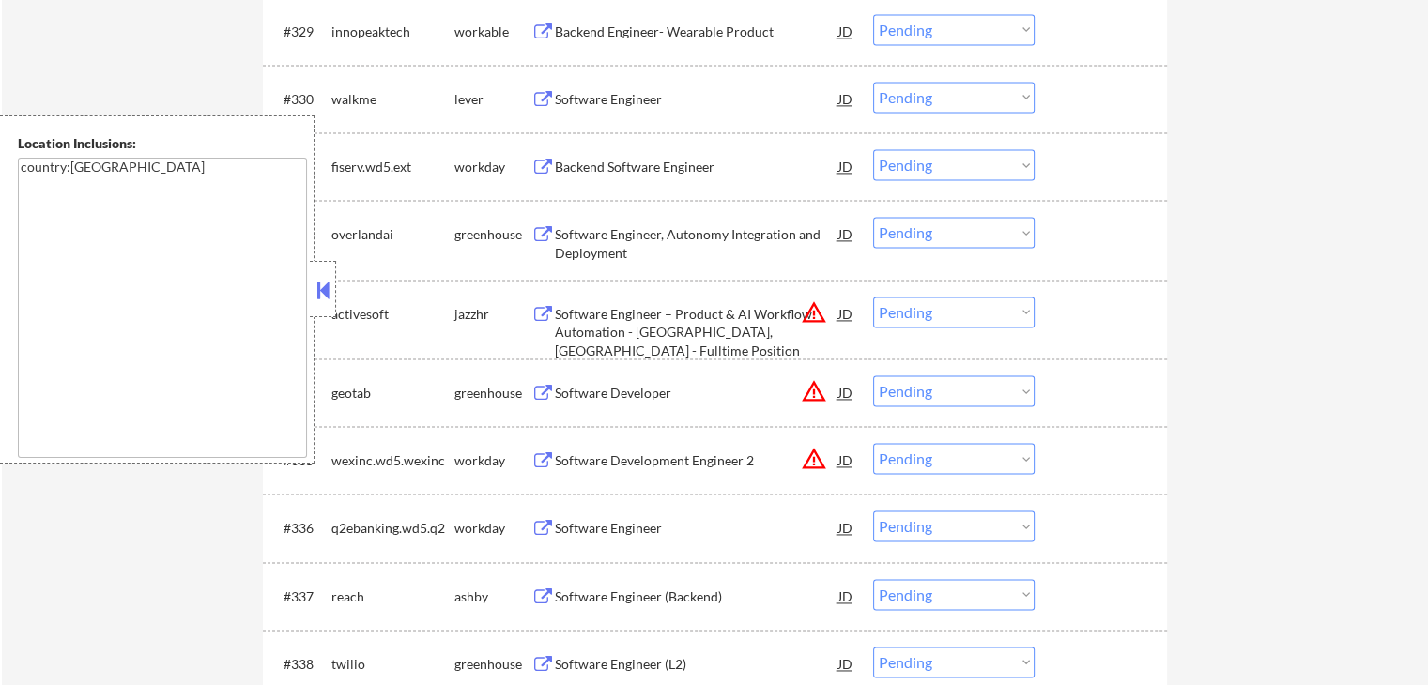
click at [549, 234] on button at bounding box center [542, 235] width 23 height 18
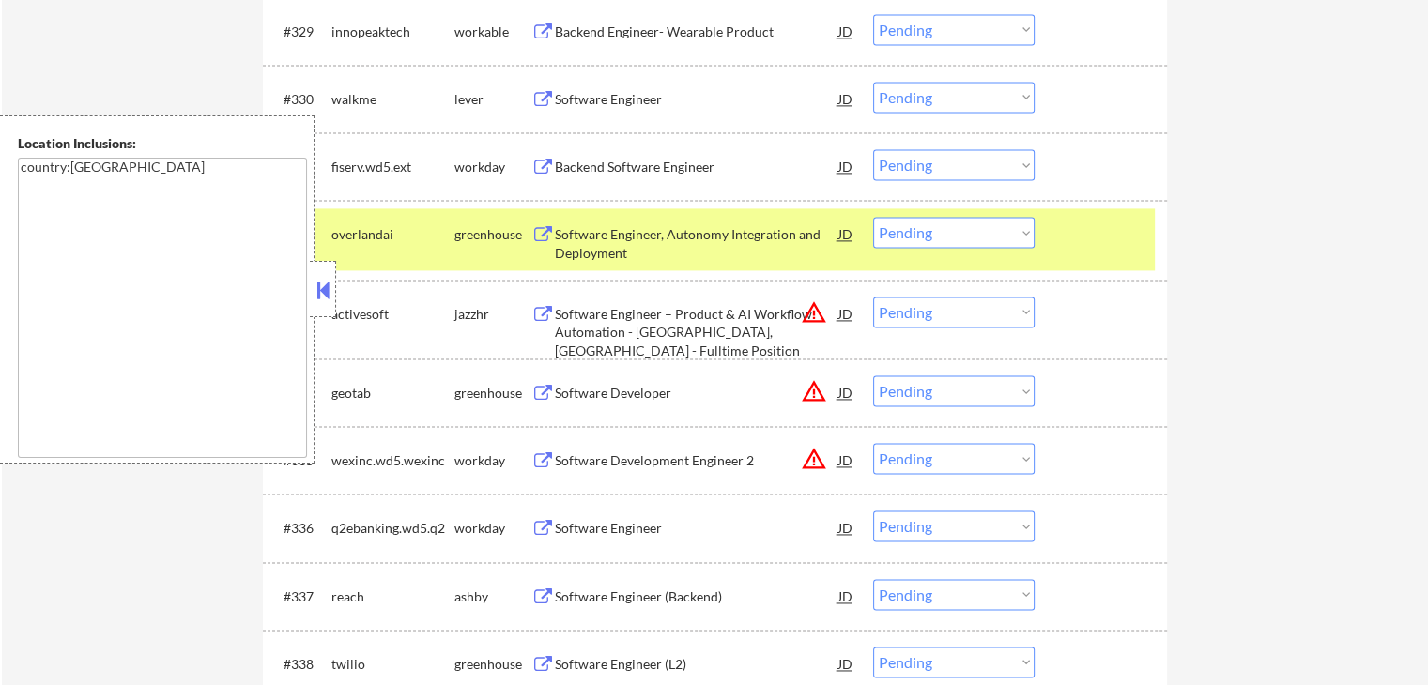
click at [534, 91] on button at bounding box center [542, 100] width 23 height 18
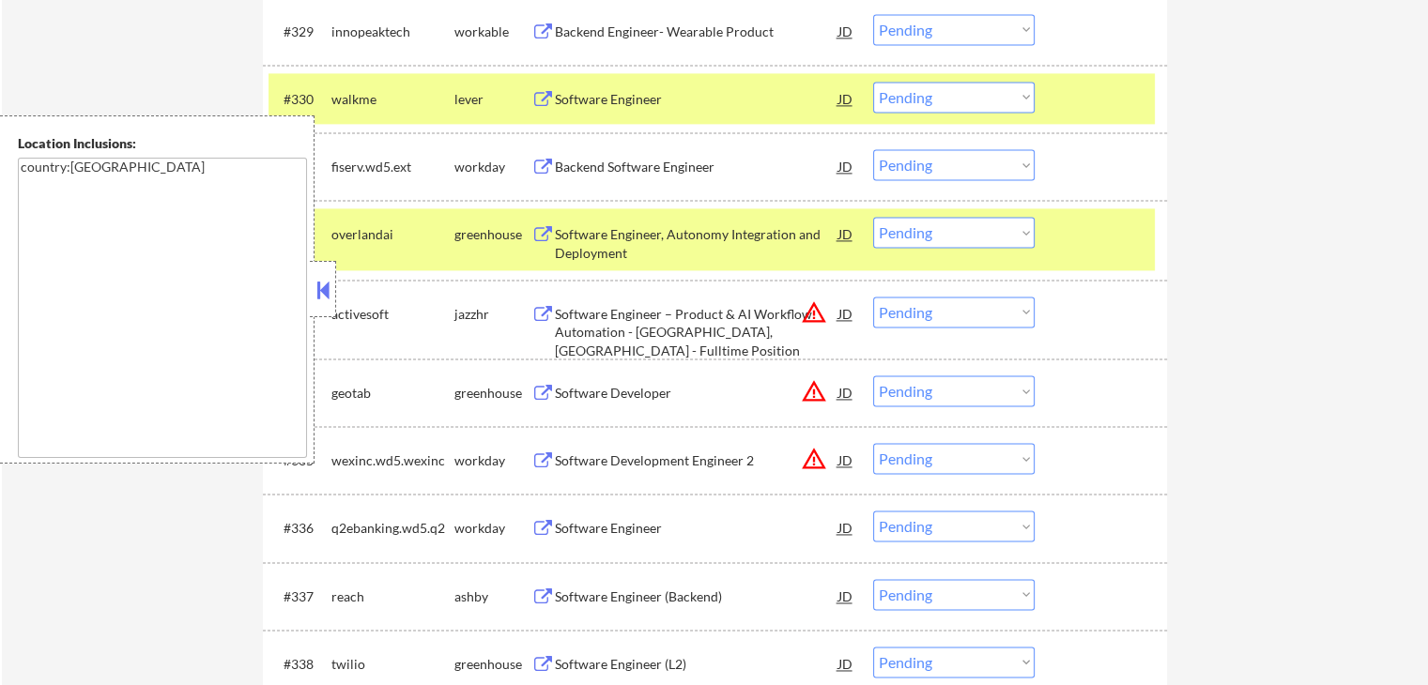
click at [923, 92] on select "Choose an option... Pending Applied Excluded (Questions) Excluded (Expired) Exc…" at bounding box center [953, 97] width 161 height 31
click at [873, 82] on select "Choose an option... Pending Applied Excluded (Questions) Excluded (Expired) Exc…" at bounding box center [953, 97] width 161 height 31
select select ""pending""
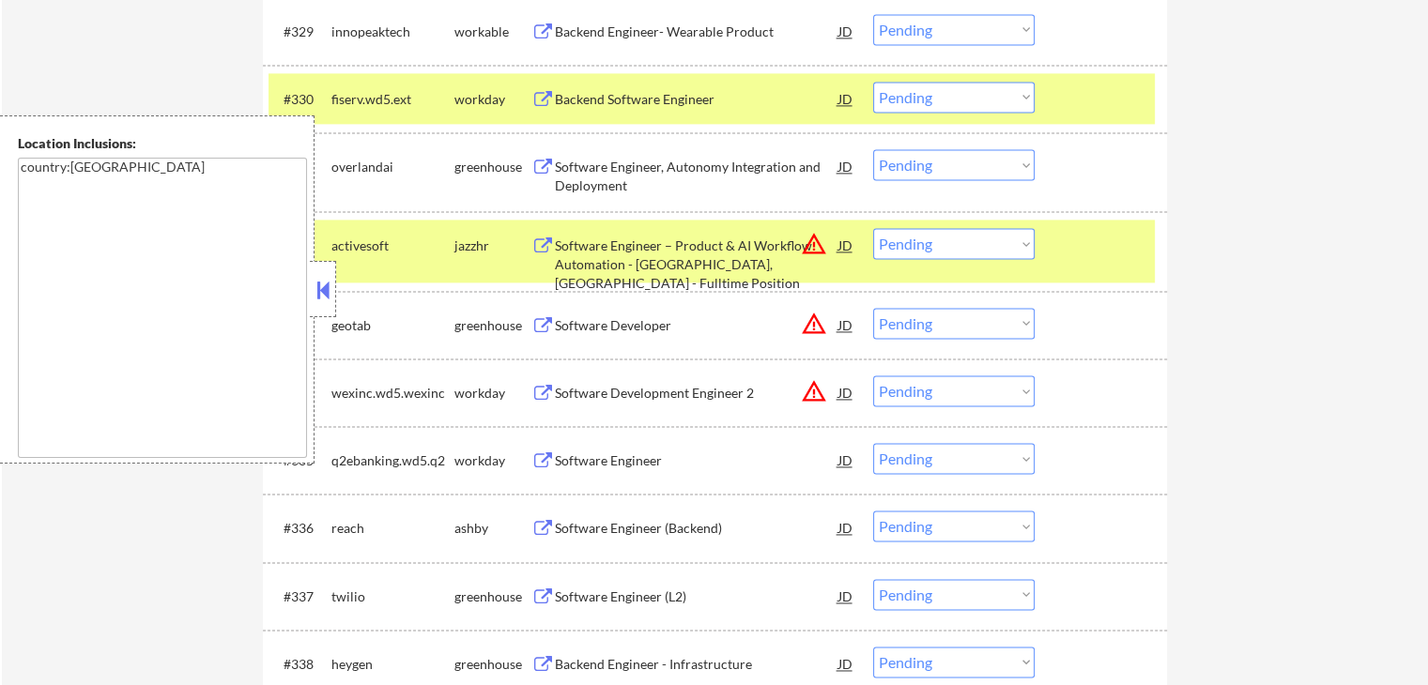
click at [911, 162] on select "Choose an option... Pending Applied Excluded (Questions) Excluded (Expired) Exc…" at bounding box center [953, 164] width 161 height 31
click at [873, 149] on select "Choose an option... Pending Applied Excluded (Questions) Excluded (Expired) Exc…" at bounding box center [953, 164] width 161 height 31
select select ""pending""
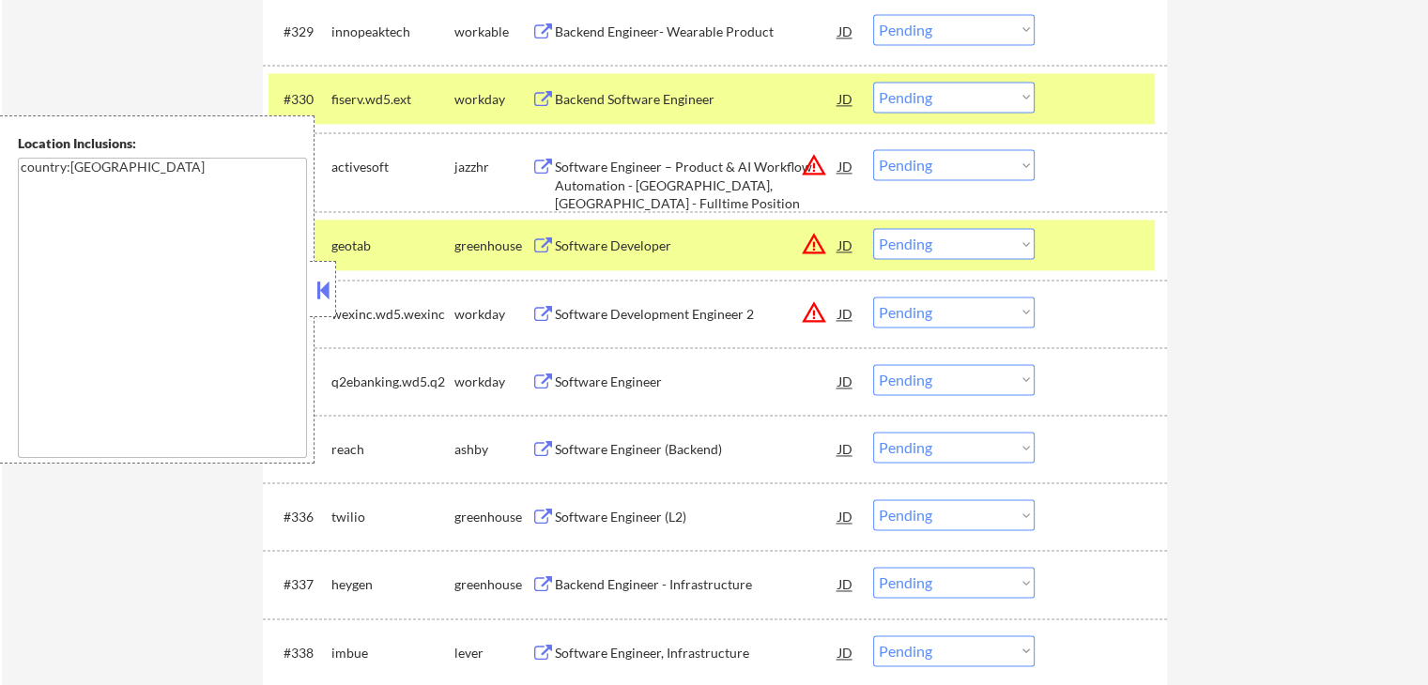
drag, startPoint x: 543, startPoint y: 448, endPoint x: 556, endPoint y: 448, distance: 12.2
click at [548, 448] on button at bounding box center [542, 450] width 23 height 18
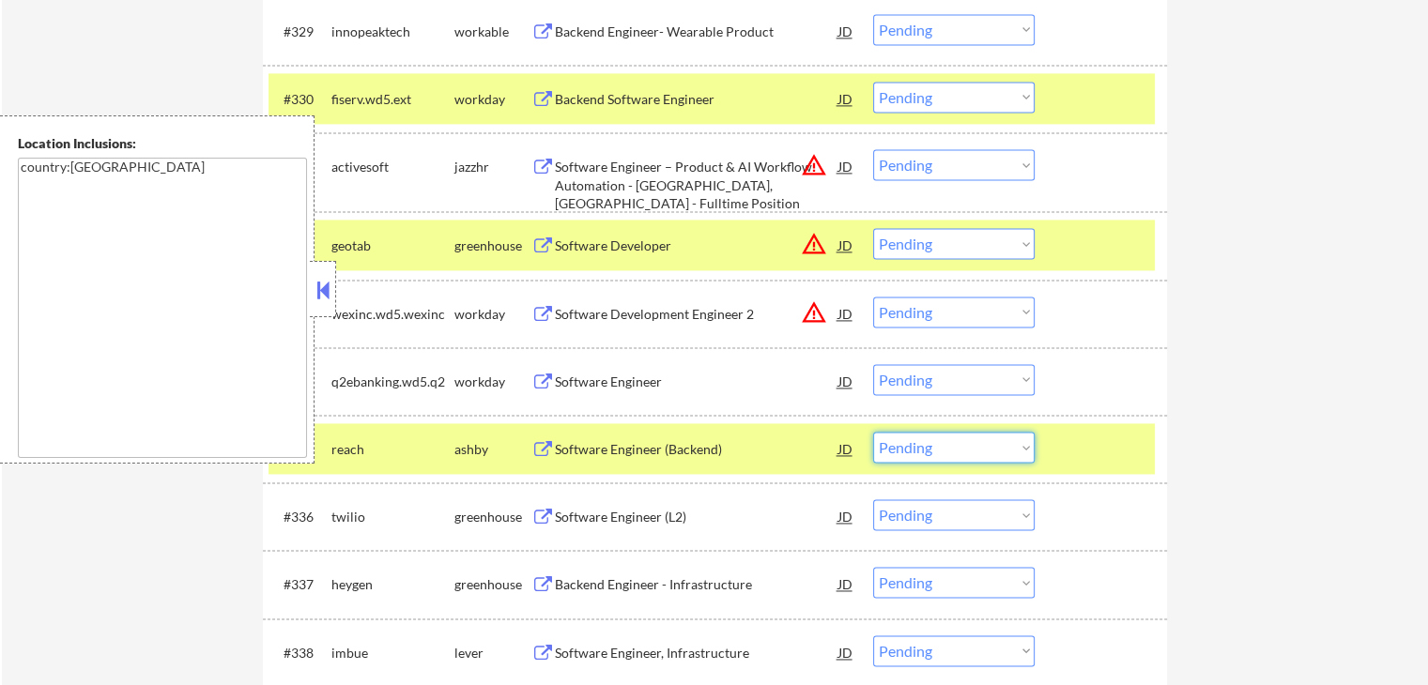
click at [927, 451] on select "Choose an option... Pending Applied Excluded (Questions) Excluded (Expired) Exc…" at bounding box center [953, 447] width 161 height 31
click at [873, 432] on select "Choose an option... Pending Applied Excluded (Questions) Excluded (Expired) Exc…" at bounding box center [953, 447] width 161 height 31
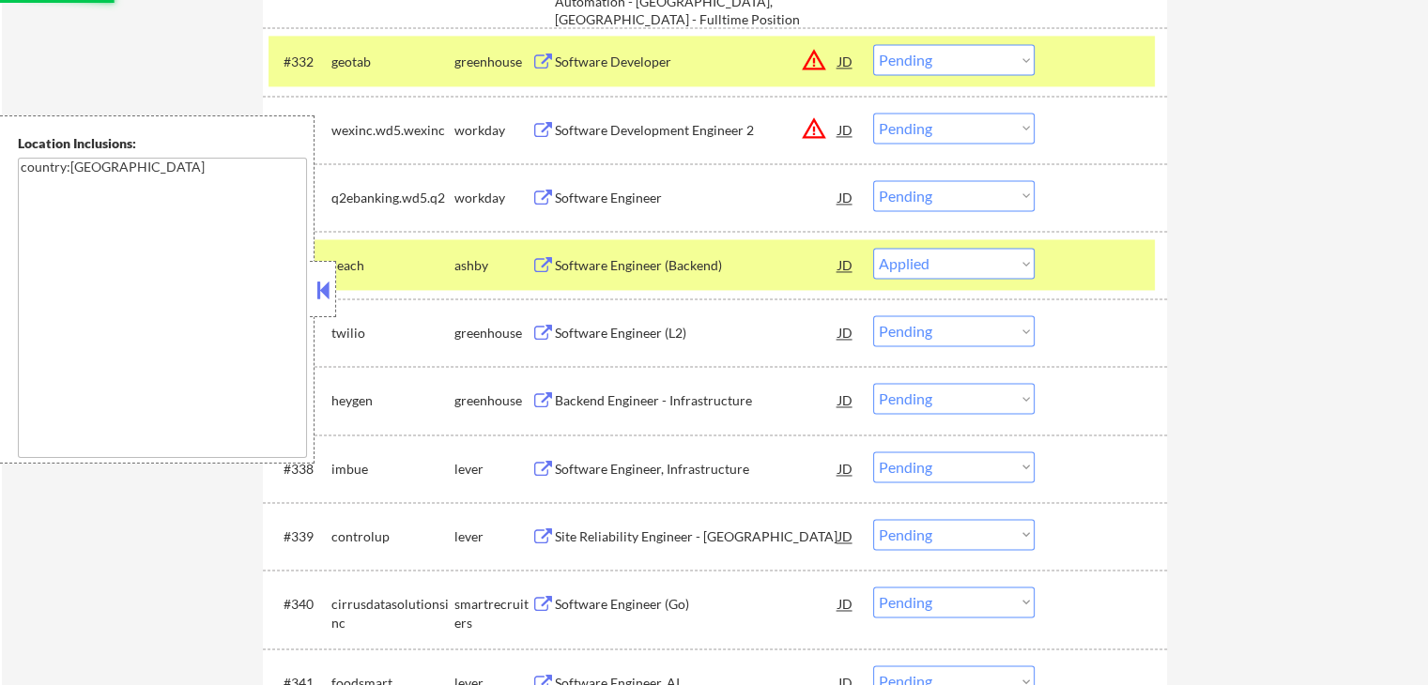
scroll to position [2858, 0]
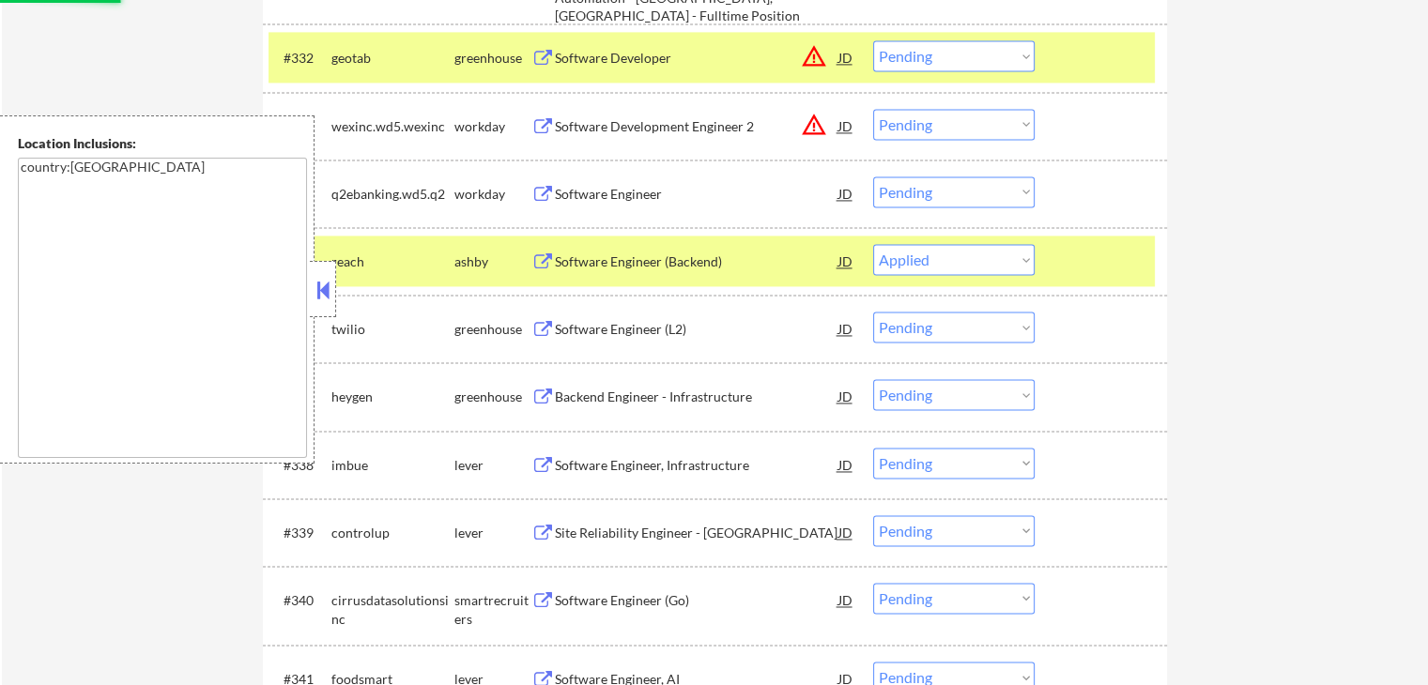
click at [549, 326] on button at bounding box center [542, 330] width 23 height 18
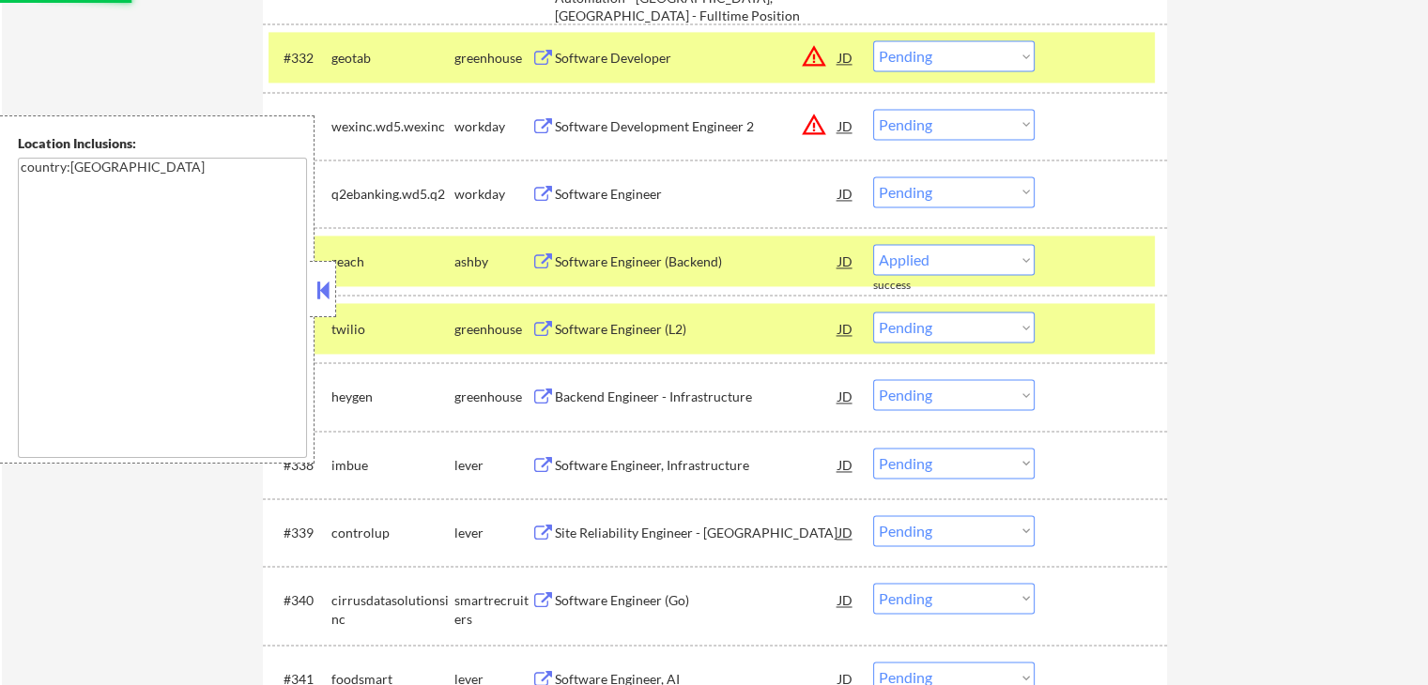
select select ""pending""
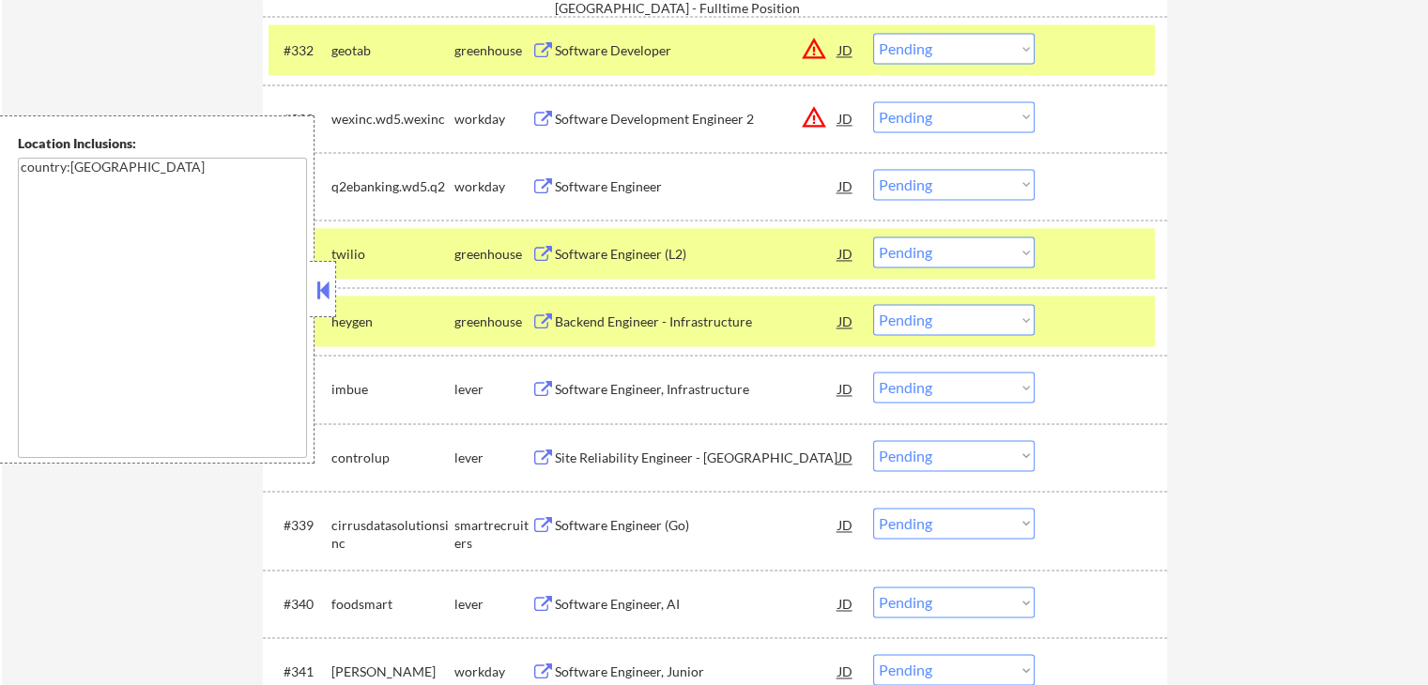
scroll to position [2870, 0]
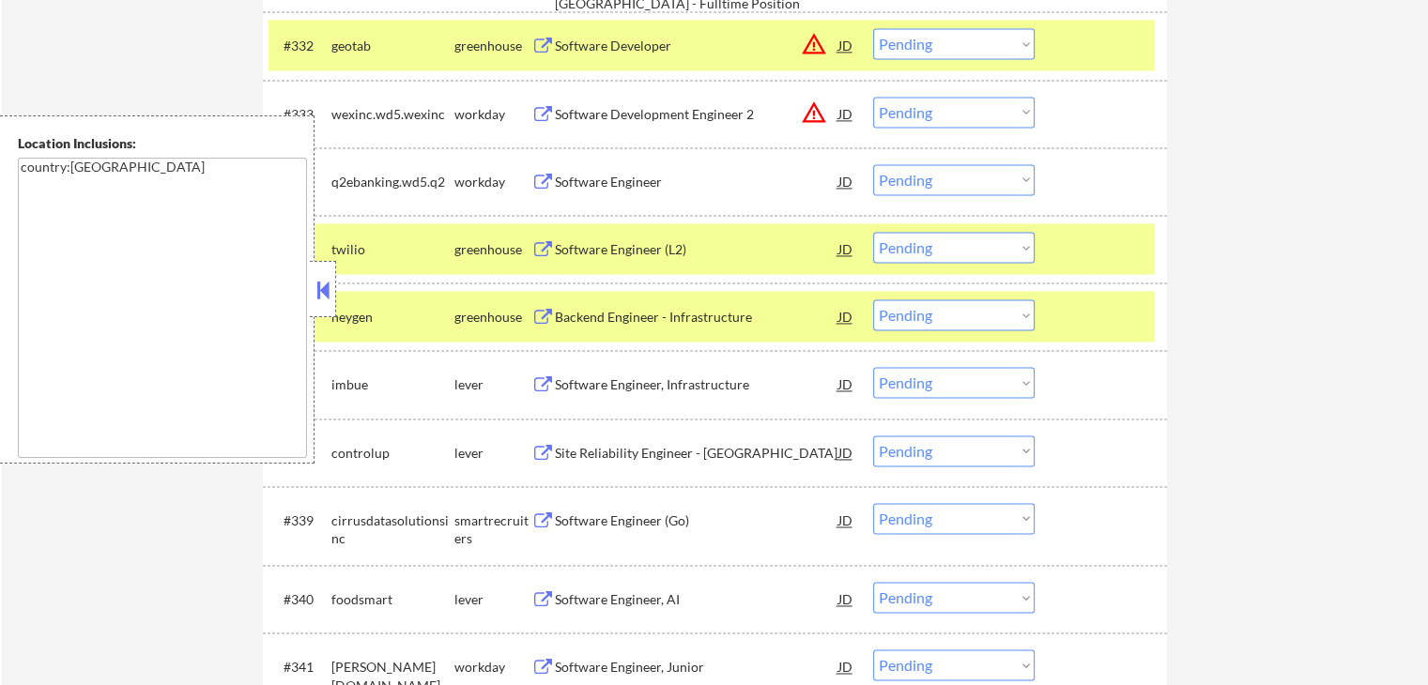
drag, startPoint x: 549, startPoint y: 316, endPoint x: 562, endPoint y: 312, distance: 14.0
click at [553, 313] on button at bounding box center [542, 318] width 23 height 18
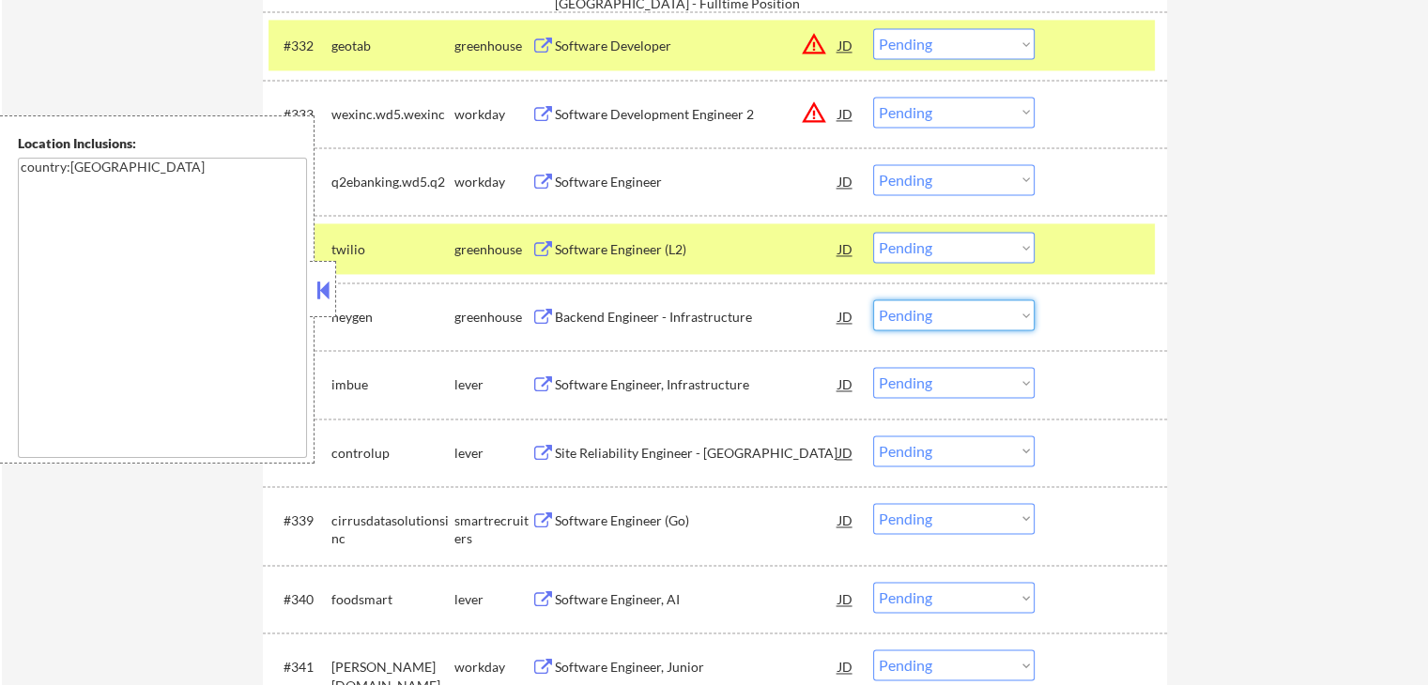
click at [953, 316] on select "Choose an option... Pending Applied Excluded (Questions) Excluded (Expired) Exc…" at bounding box center [953, 314] width 161 height 31
click at [873, 299] on select "Choose an option... Pending Applied Excluded (Questions) Excluded (Expired) Exc…" at bounding box center [953, 314] width 161 height 31
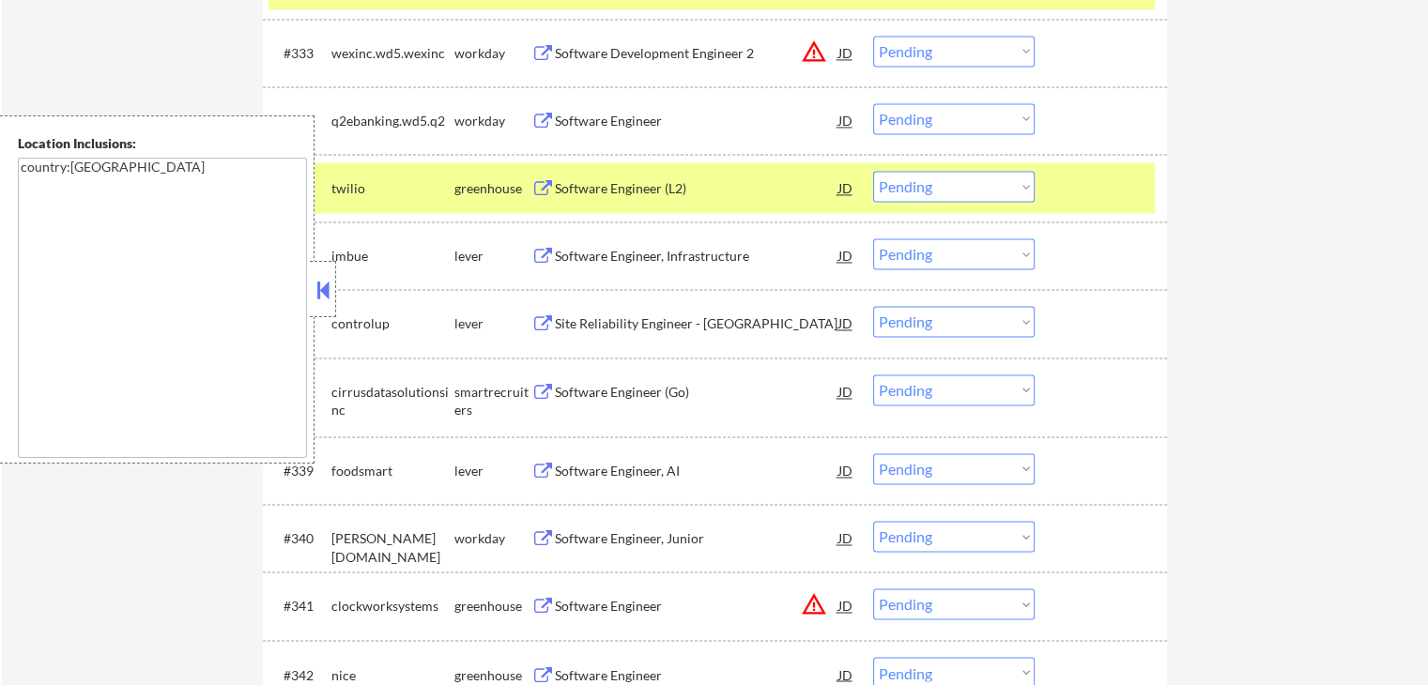
scroll to position [2964, 0]
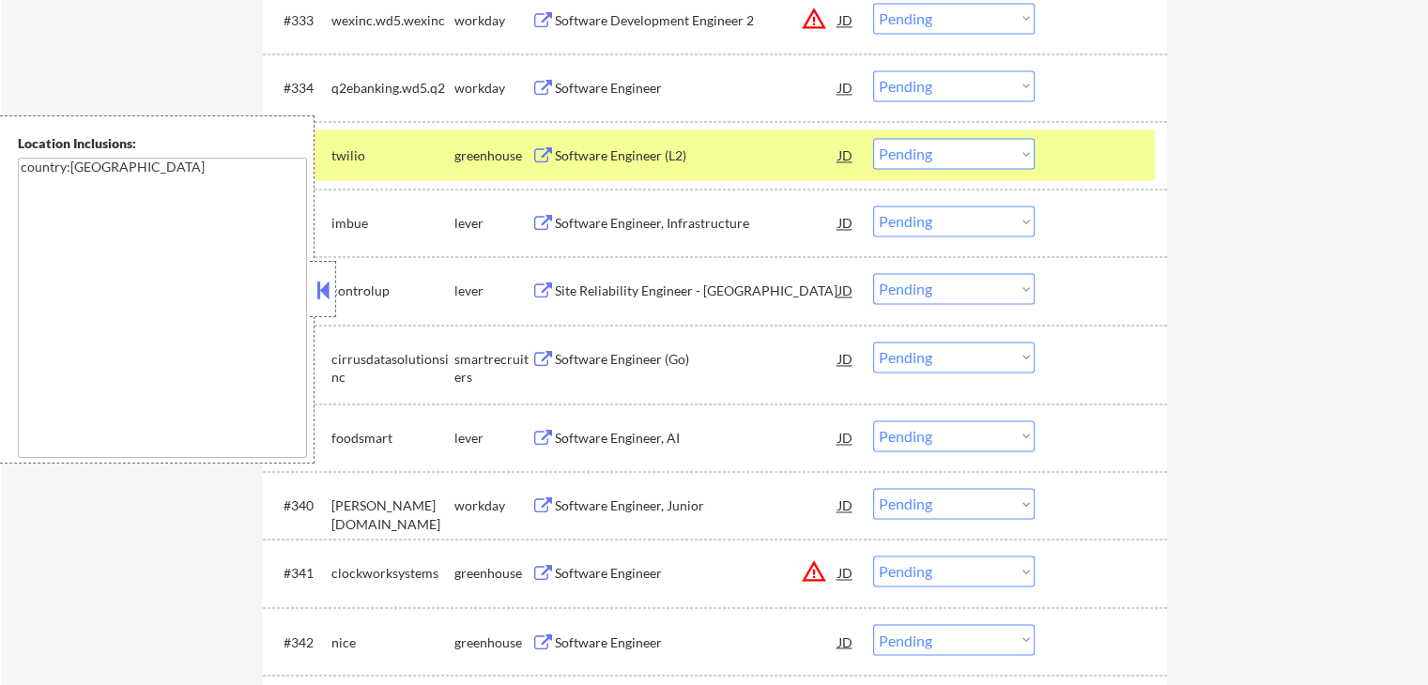
click at [537, 216] on button at bounding box center [542, 224] width 23 height 18
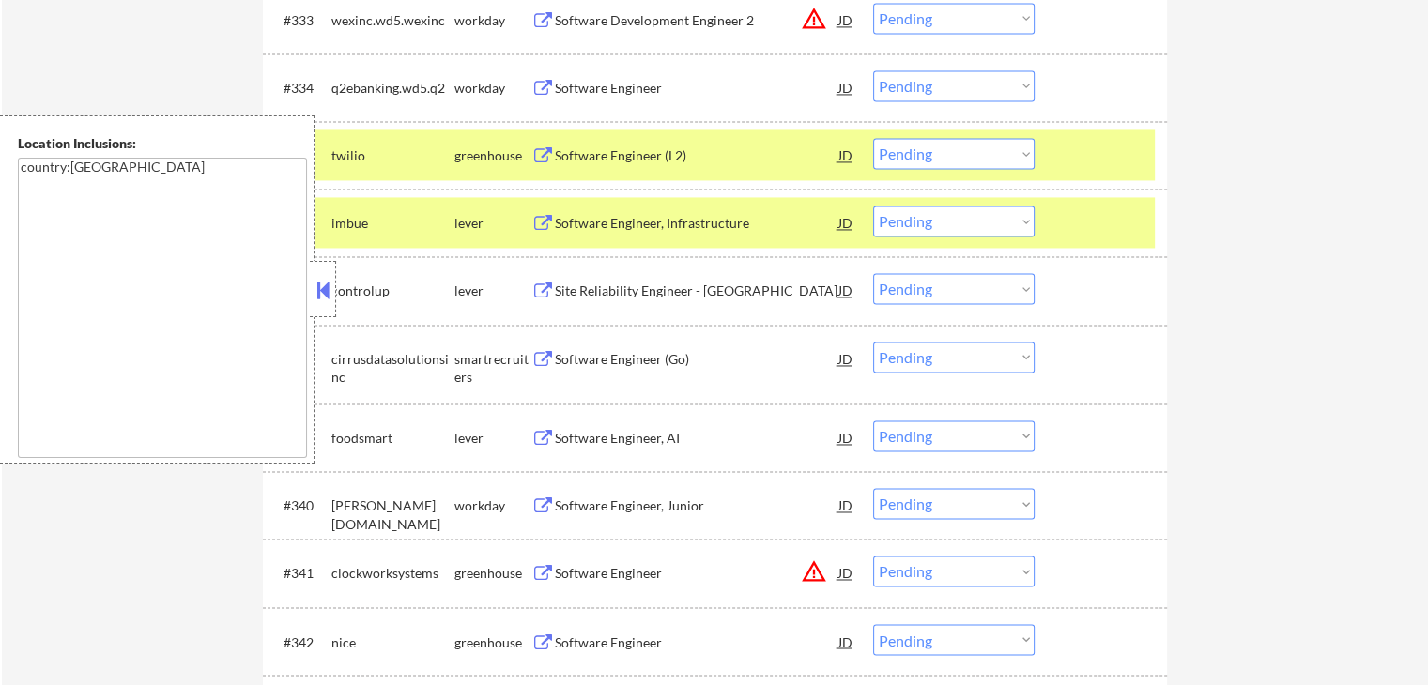
drag, startPoint x: 937, startPoint y: 215, endPoint x: 937, endPoint y: 231, distance: 16.0
click at [937, 215] on select "Choose an option... Pending Applied Excluded (Questions) Excluded (Expired) Exc…" at bounding box center [953, 221] width 161 height 31
click at [873, 206] on select "Choose an option... Pending Applied Excluded (Questions) Excluded (Expired) Exc…" at bounding box center [953, 221] width 161 height 31
click at [541, 296] on button at bounding box center [542, 292] width 23 height 18
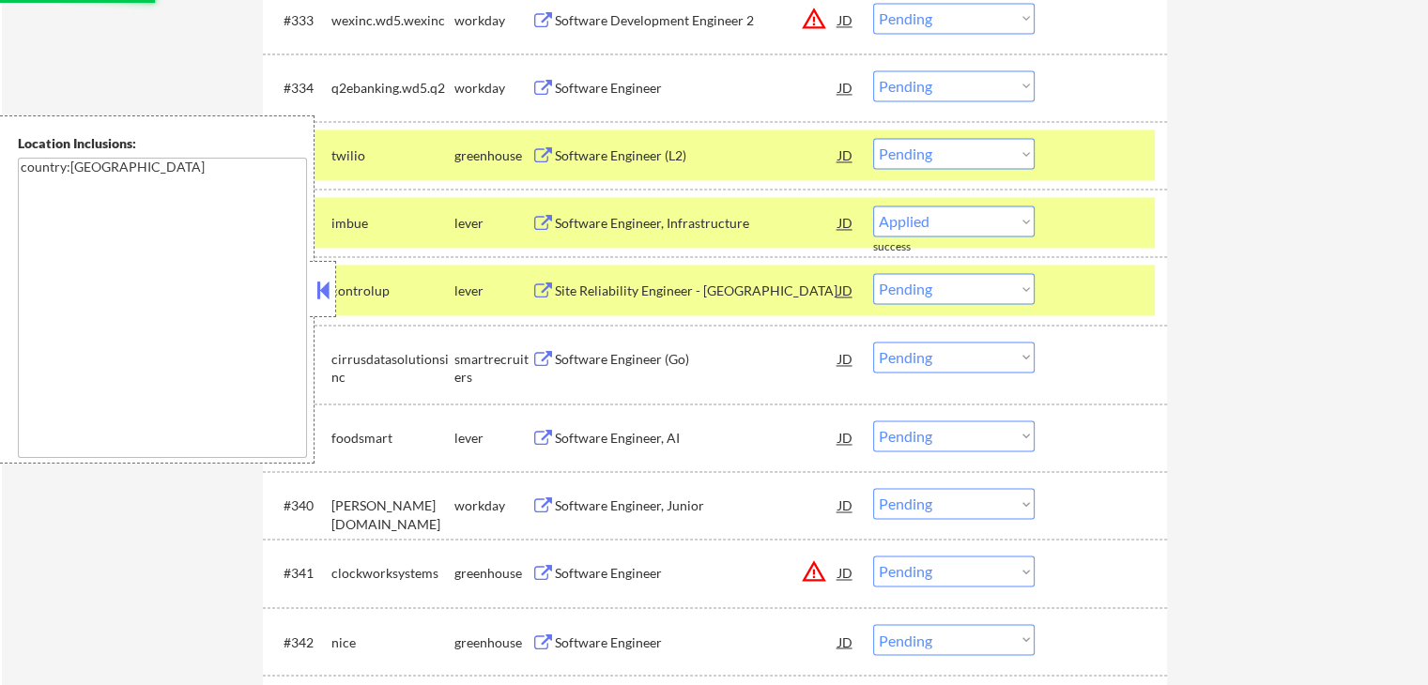
select select ""pending""
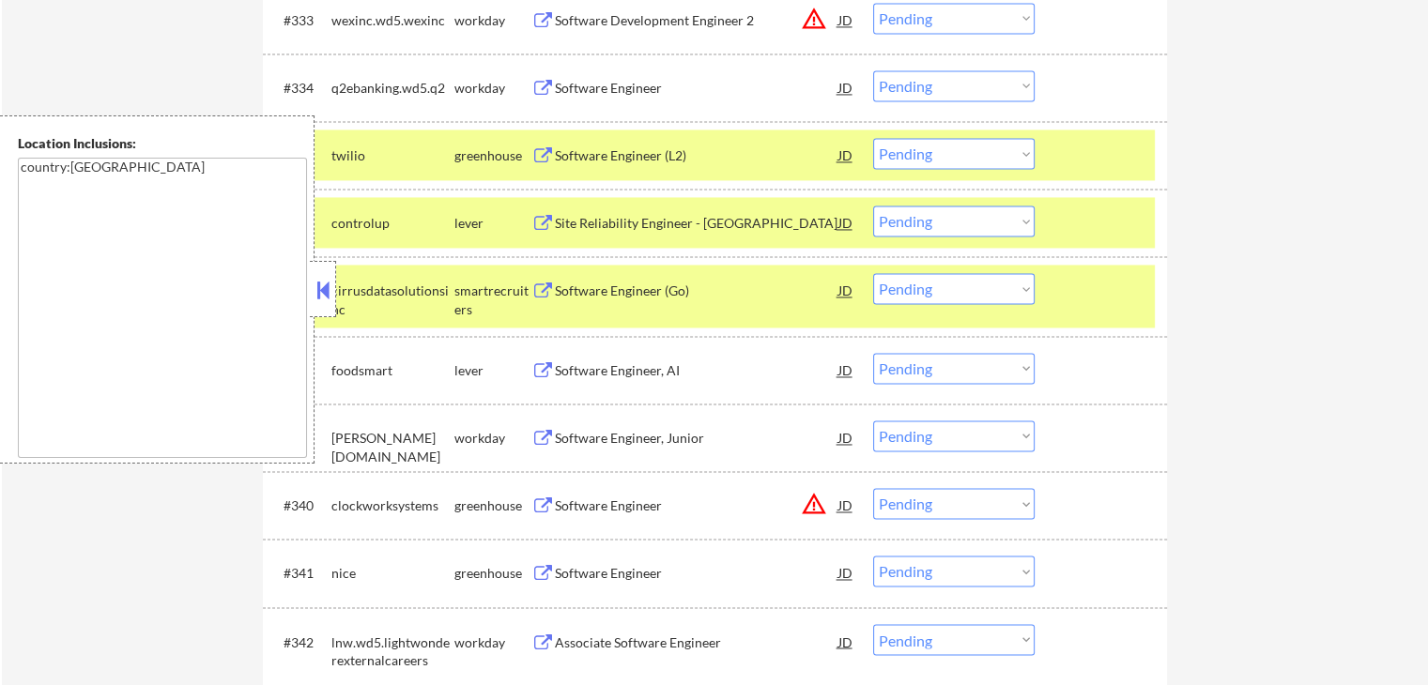
click at [957, 221] on select "Choose an option... Pending Applied Excluded (Questions) Excluded (Expired) Exc…" at bounding box center [953, 221] width 161 height 31
click at [873, 206] on select "Choose an option... Pending Applied Excluded (Questions) Excluded (Expired) Exc…" at bounding box center [953, 221] width 161 height 31
click at [543, 291] on button at bounding box center [542, 292] width 23 height 18
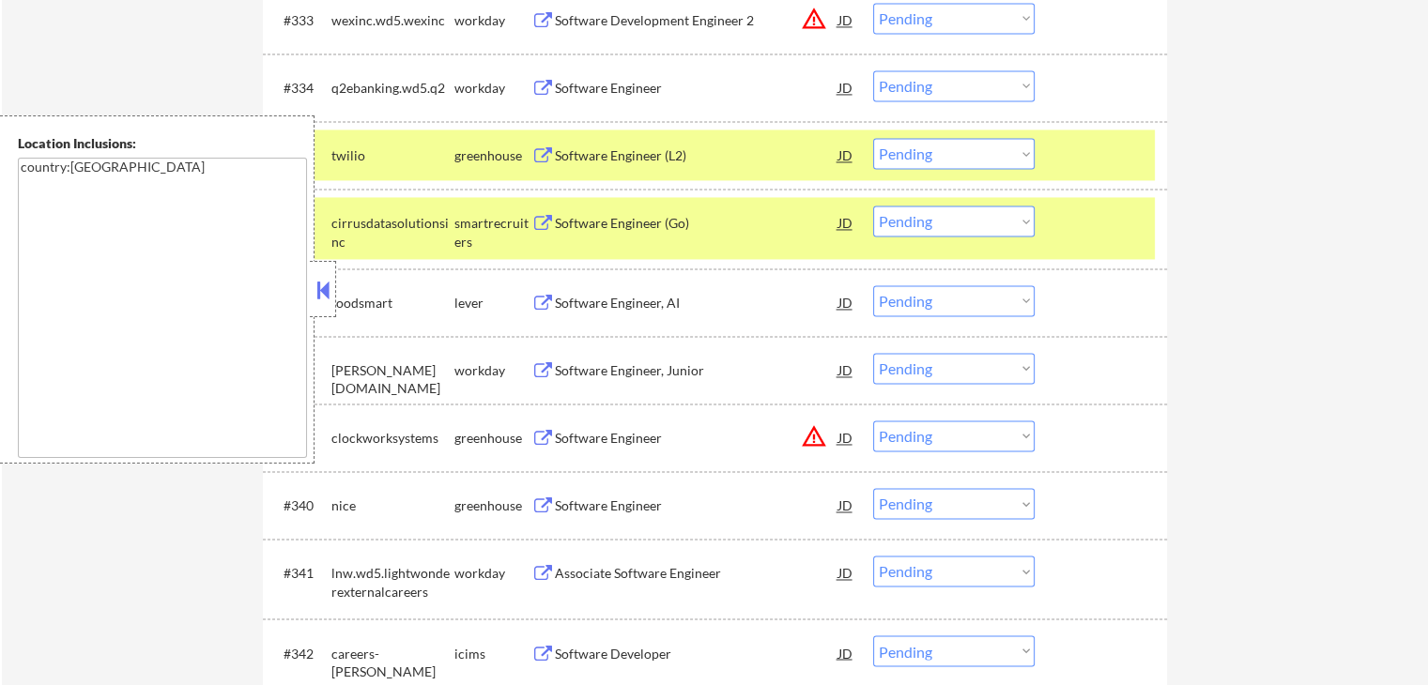
drag, startPoint x: 954, startPoint y: 216, endPoint x: 947, endPoint y: 233, distance: 18.1
click at [954, 216] on select "Choose an option... Pending Applied Excluded (Questions) Excluded (Expired) Exc…" at bounding box center [953, 221] width 161 height 31
click at [873, 206] on select "Choose an option... Pending Applied Excluded (Questions) Excluded (Expired) Exc…" at bounding box center [953, 221] width 161 height 31
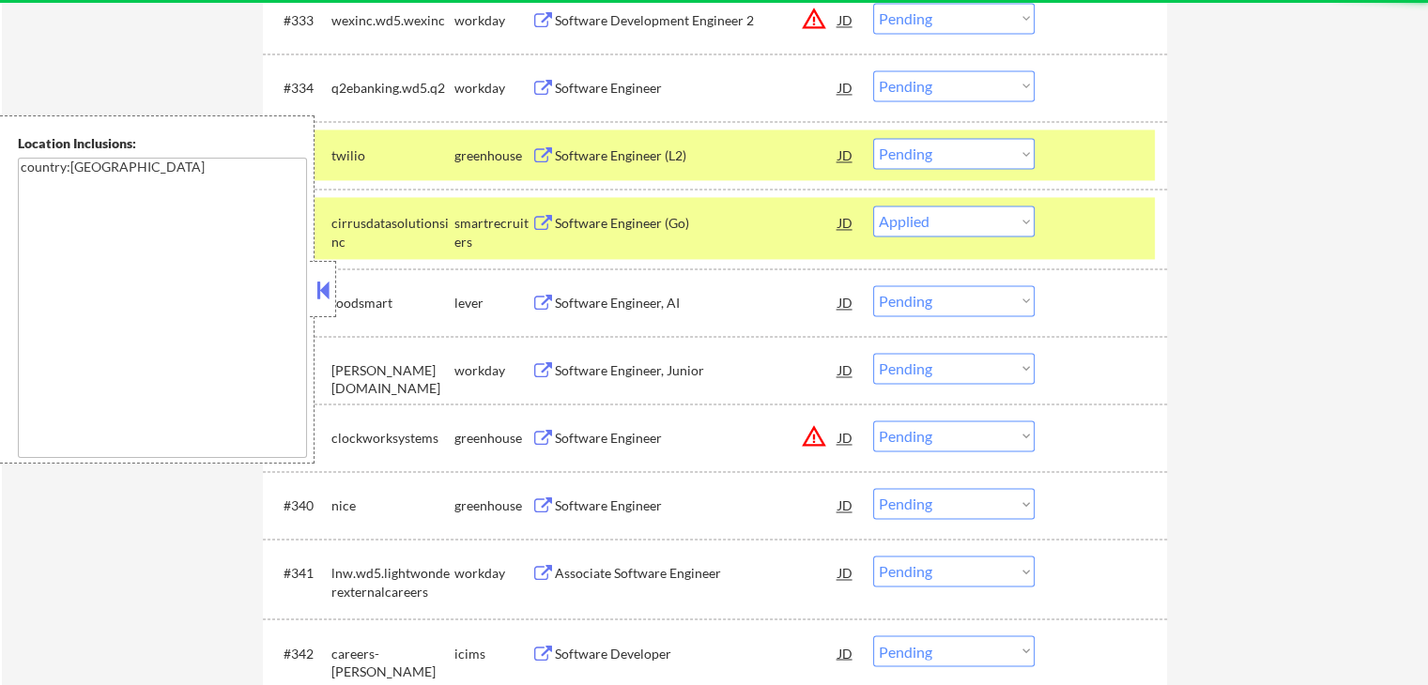
click at [548, 301] on button at bounding box center [542, 304] width 23 height 18
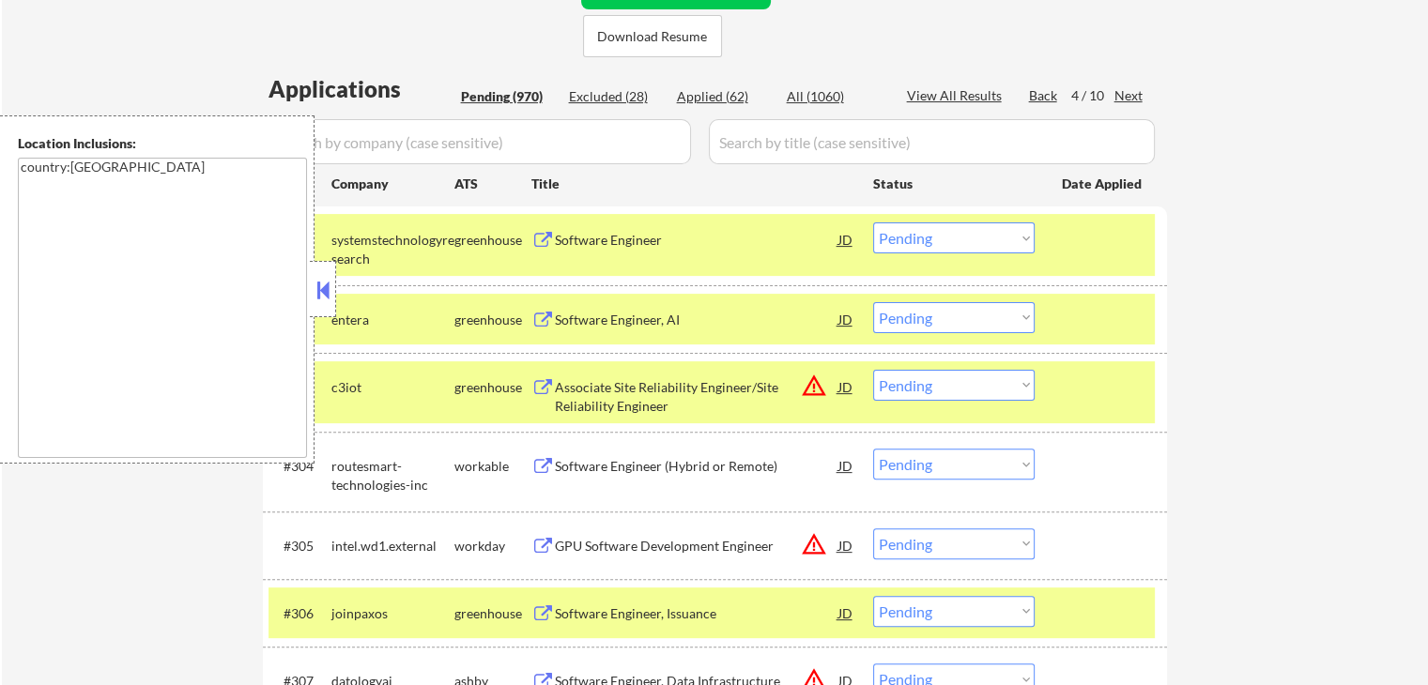
scroll to position [2845, 0]
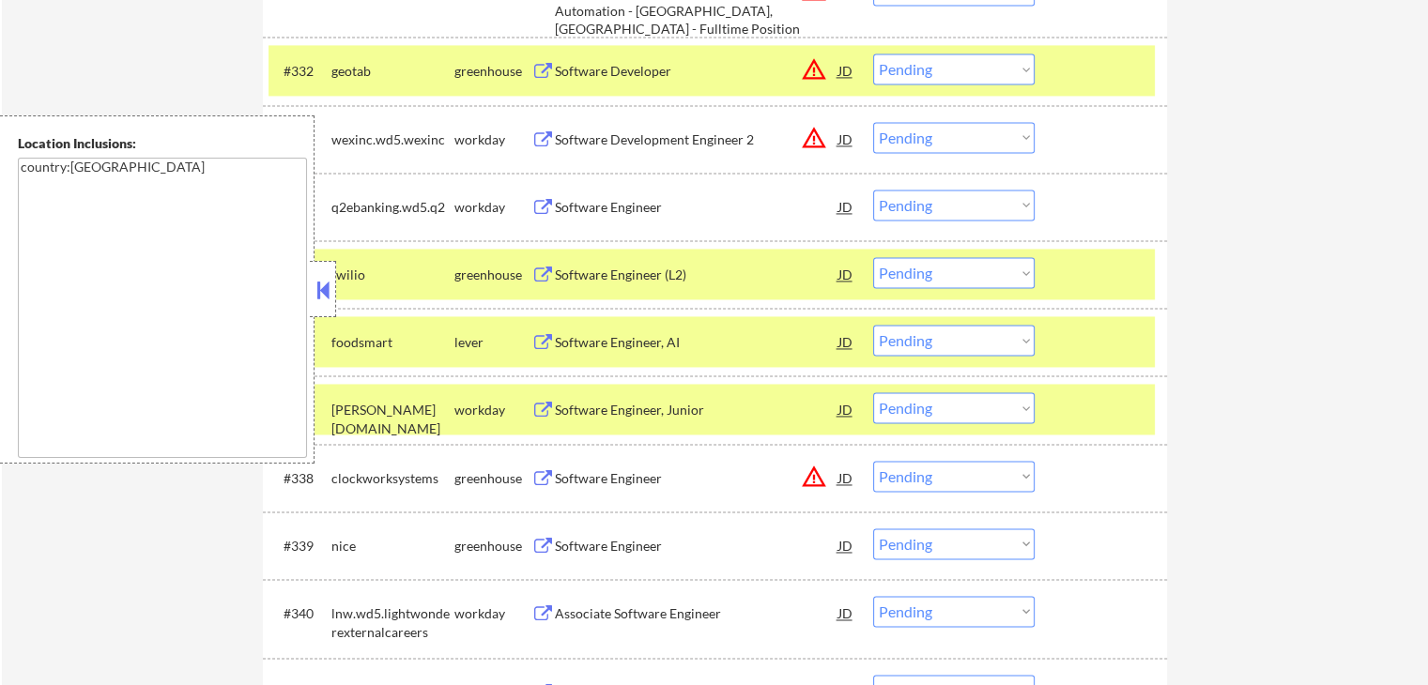
click at [929, 338] on select "Choose an option... Pending Applied Excluded (Questions) Excluded (Expired) Exc…" at bounding box center [953, 340] width 161 height 31
click at [873, 325] on select "Choose an option... Pending Applied Excluded (Questions) Excluded (Expired) Exc…" at bounding box center [953, 340] width 161 height 31
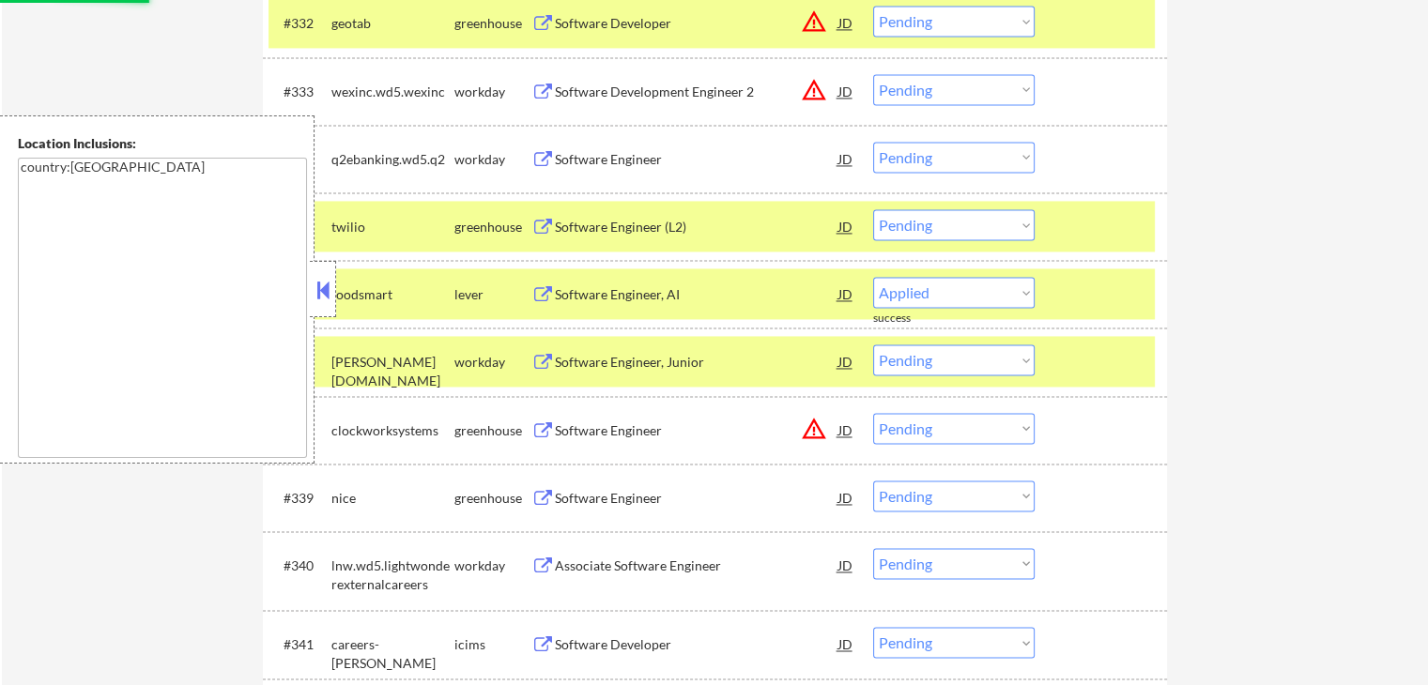
scroll to position [2939, 0]
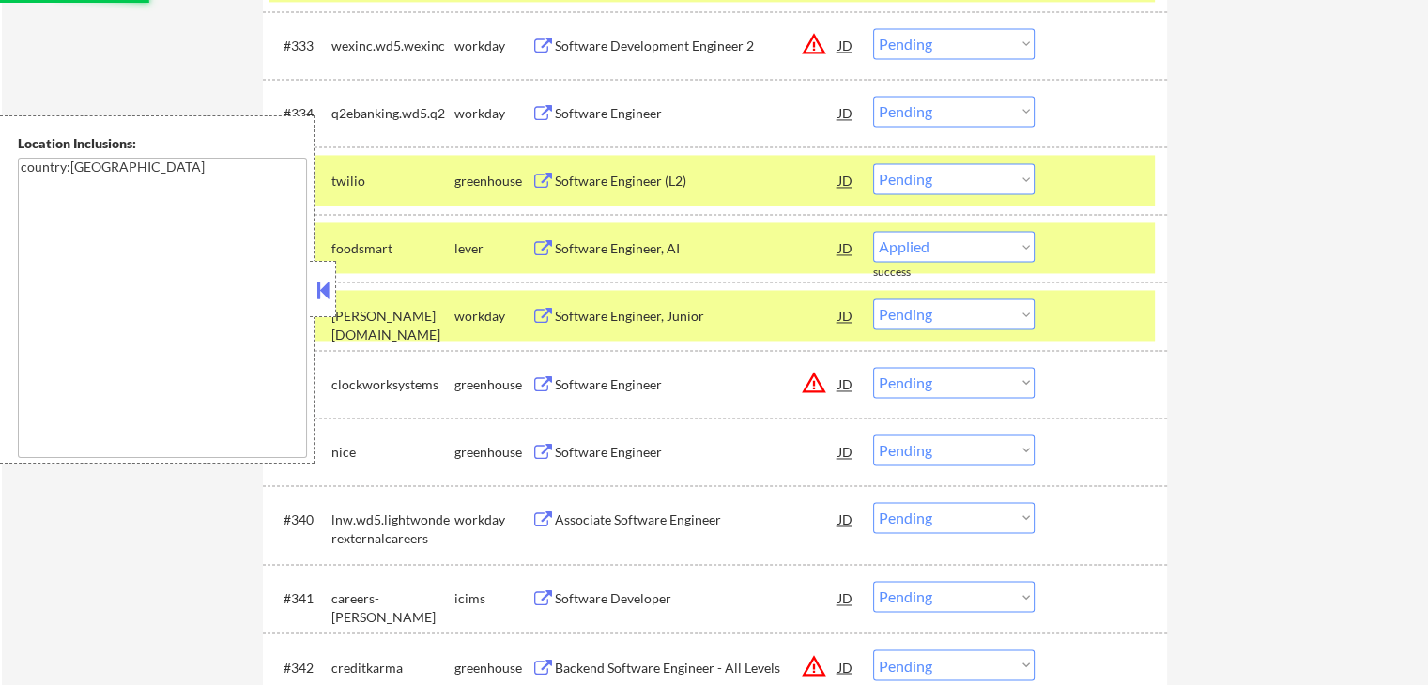
select select ""pending""
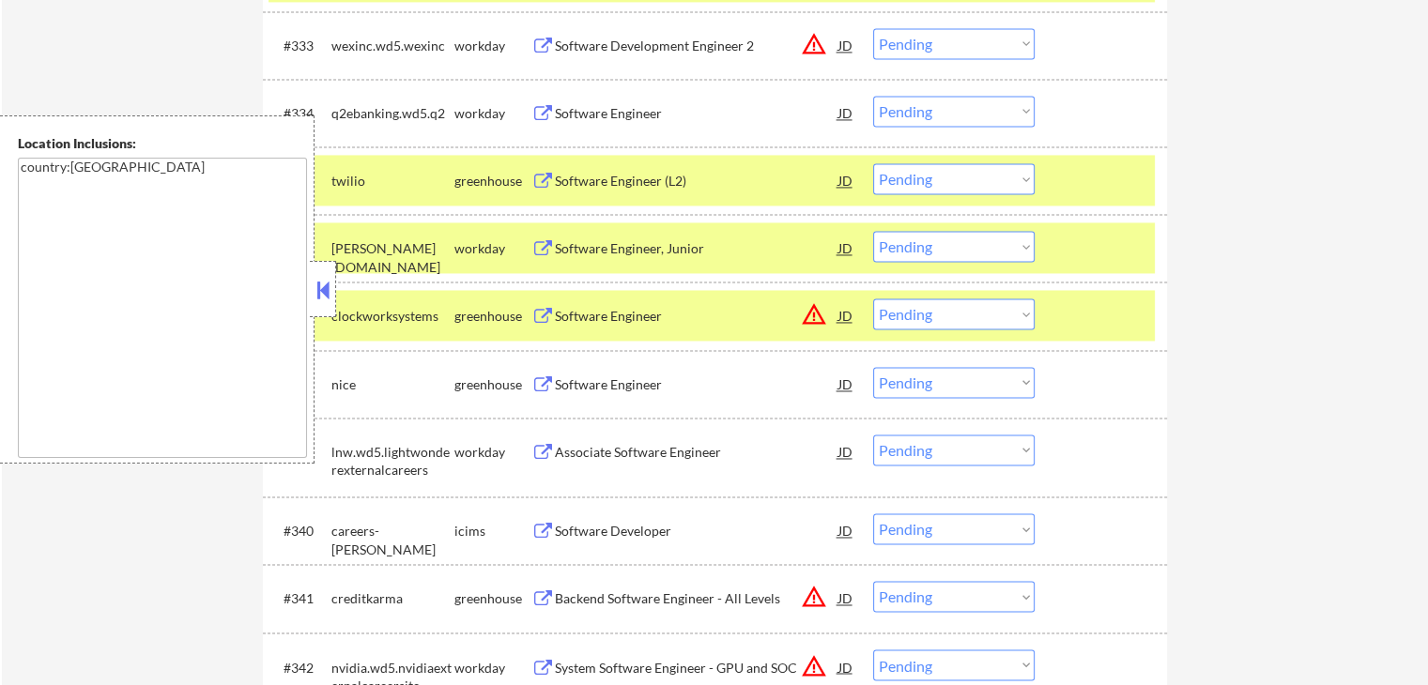
click at [547, 381] on button at bounding box center [542, 385] width 23 height 18
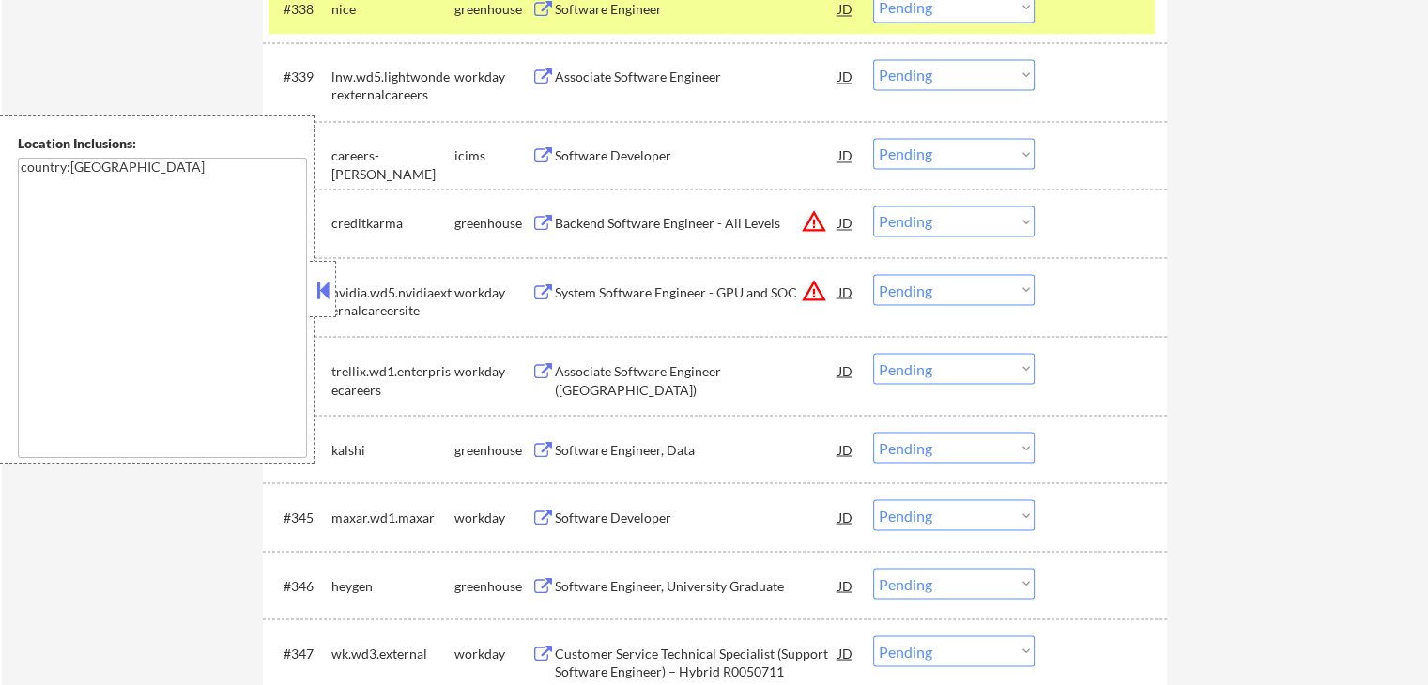
scroll to position [3408, 0]
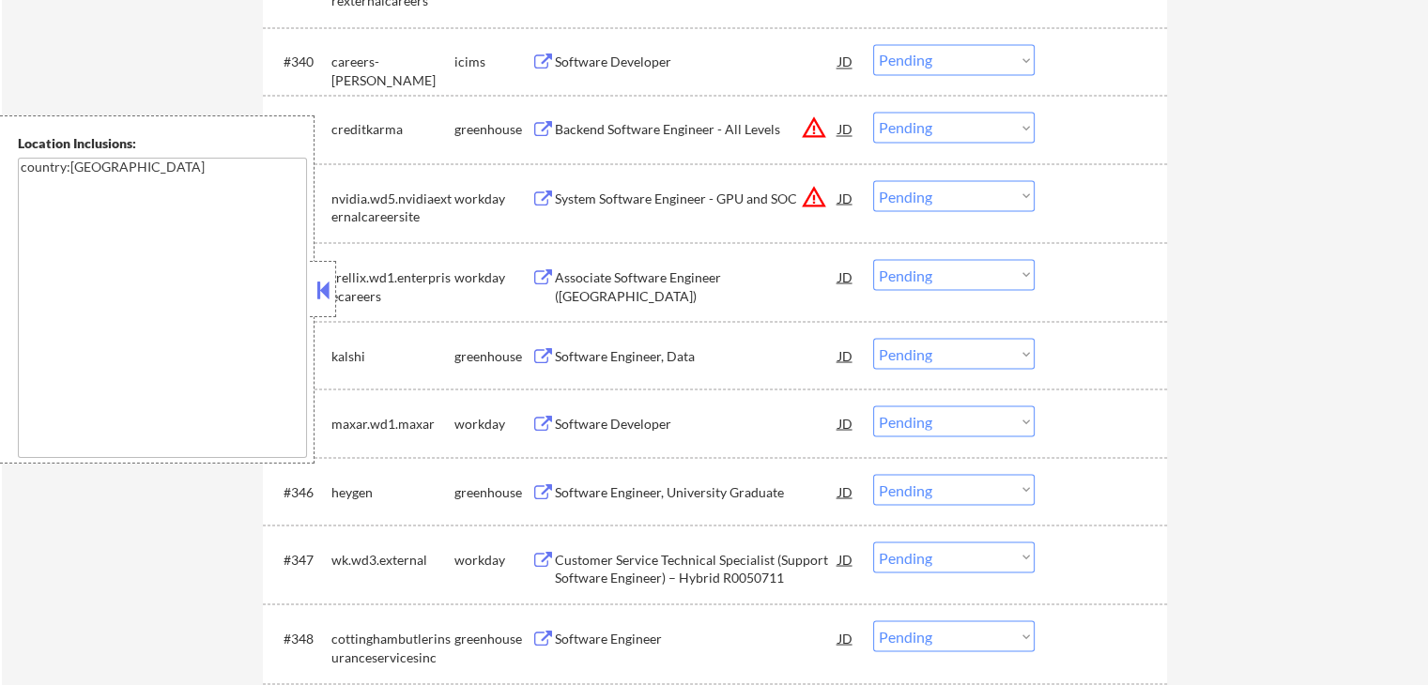
click at [544, 354] on button at bounding box center [542, 356] width 23 height 18
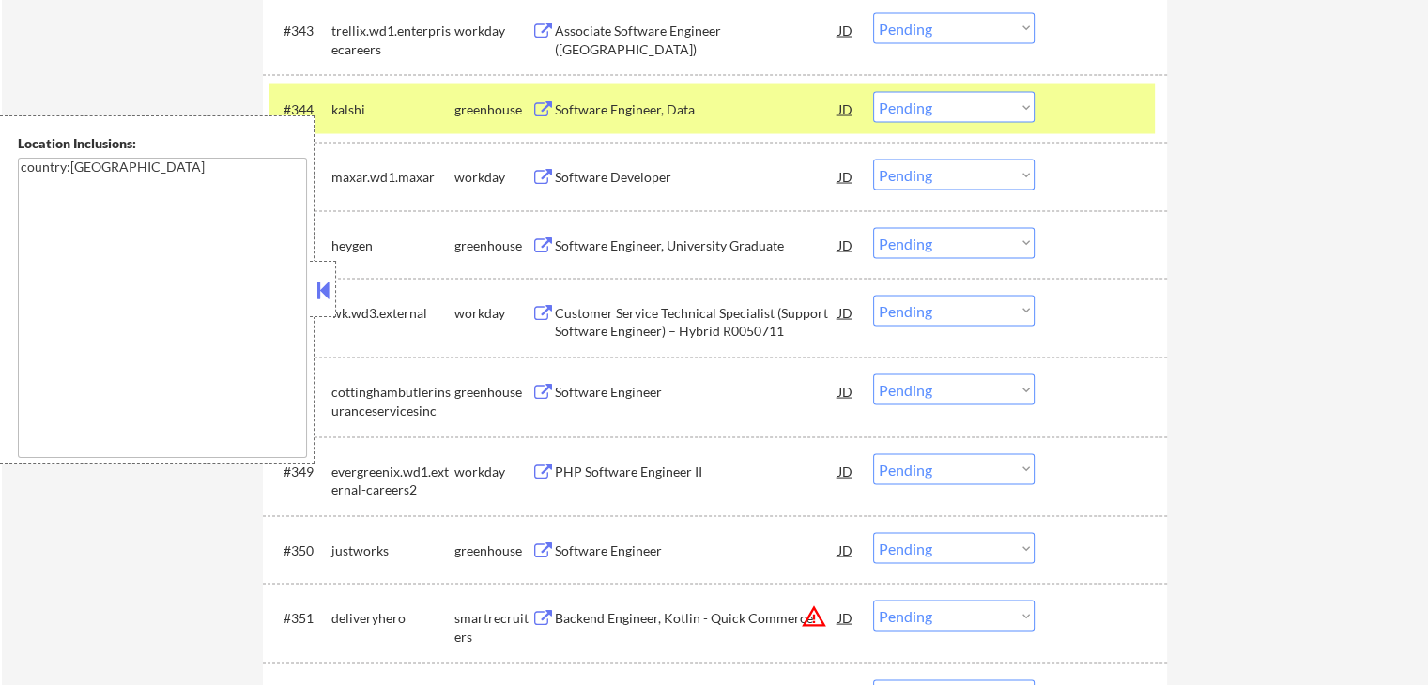
scroll to position [3690, 0]
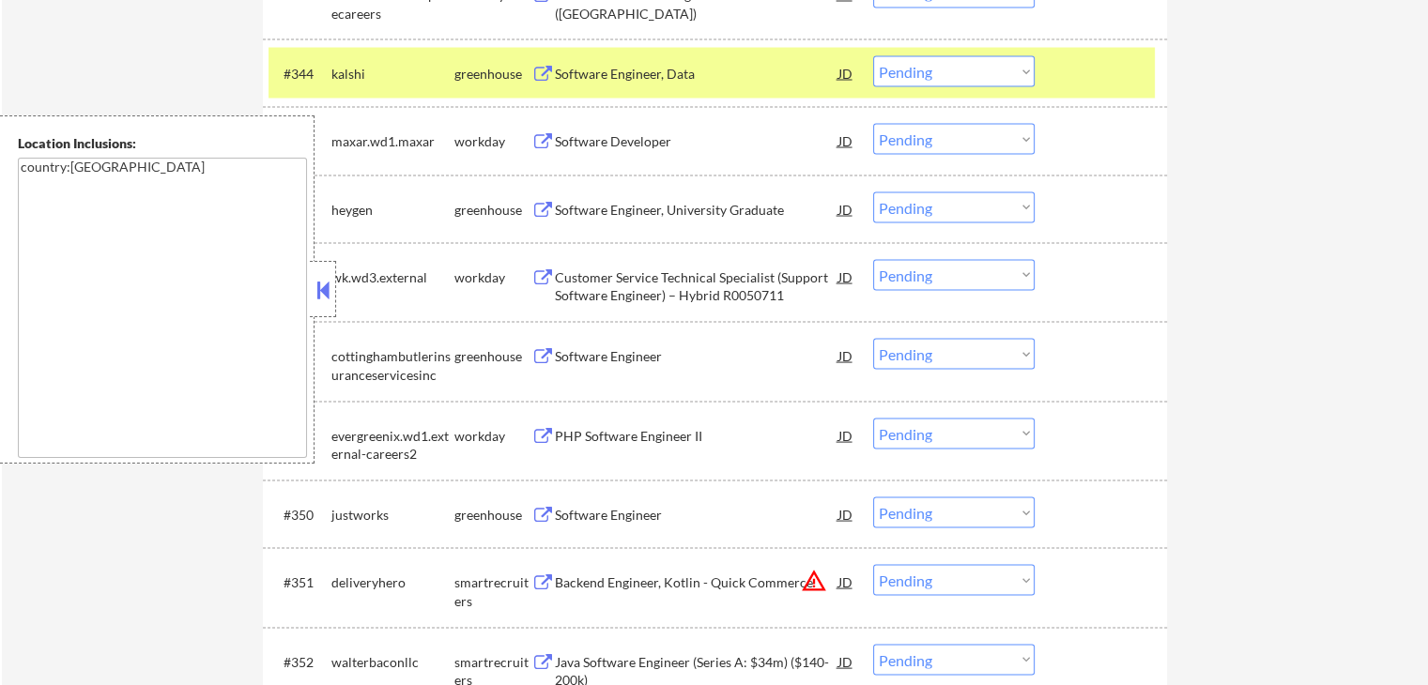
click at [535, 202] on button at bounding box center [542, 211] width 23 height 18
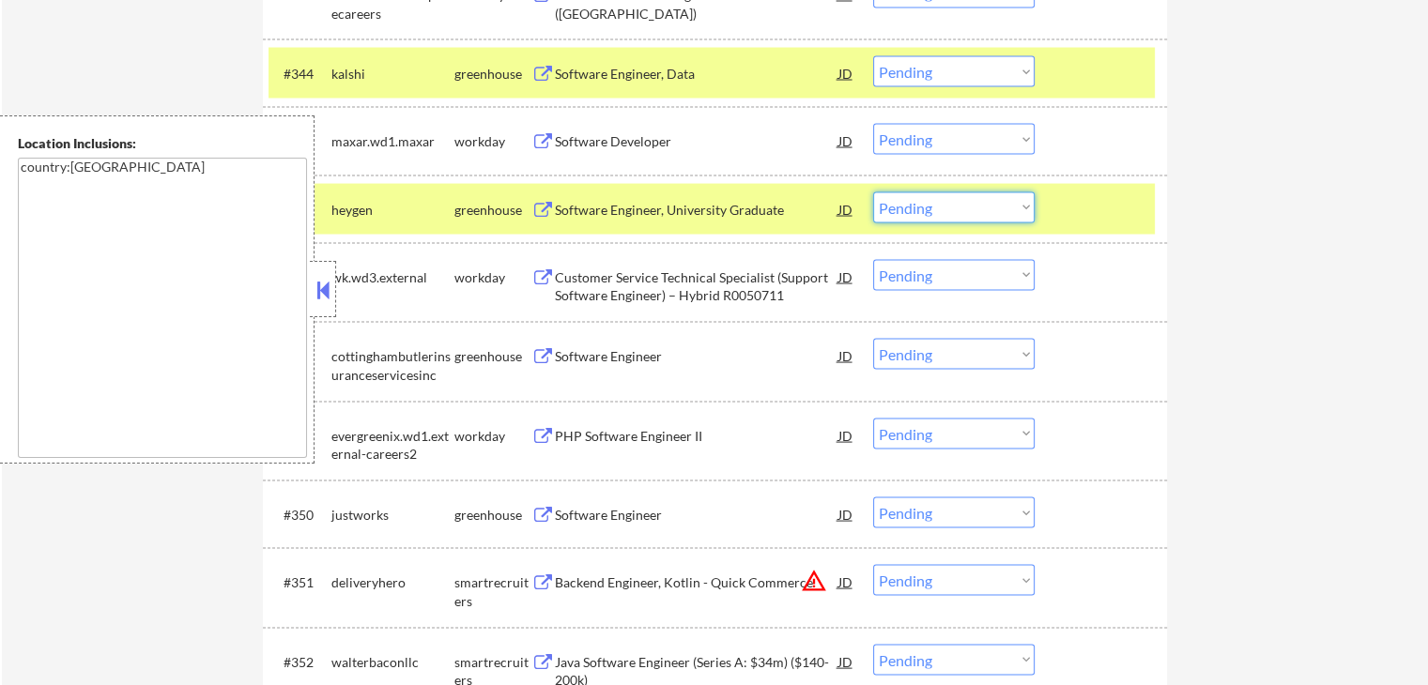
drag, startPoint x: 914, startPoint y: 208, endPoint x: 918, endPoint y: 221, distance: 12.8
click at [914, 208] on select "Choose an option... Pending Applied Excluded (Questions) Excluded (Expired) Exc…" at bounding box center [953, 207] width 161 height 31
click at [873, 192] on select "Choose an option... Pending Applied Excluded (Questions) Excluded (Expired) Exc…" at bounding box center [953, 207] width 161 height 31
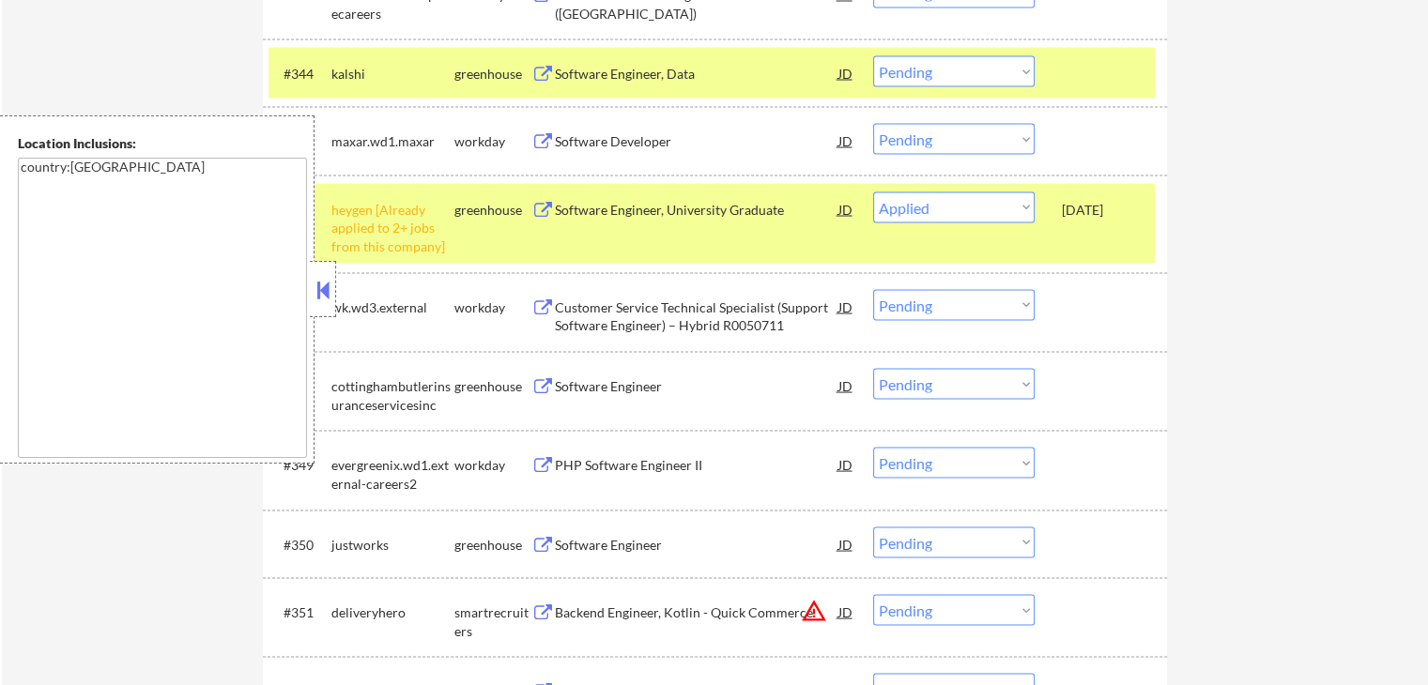
select select ""pending""
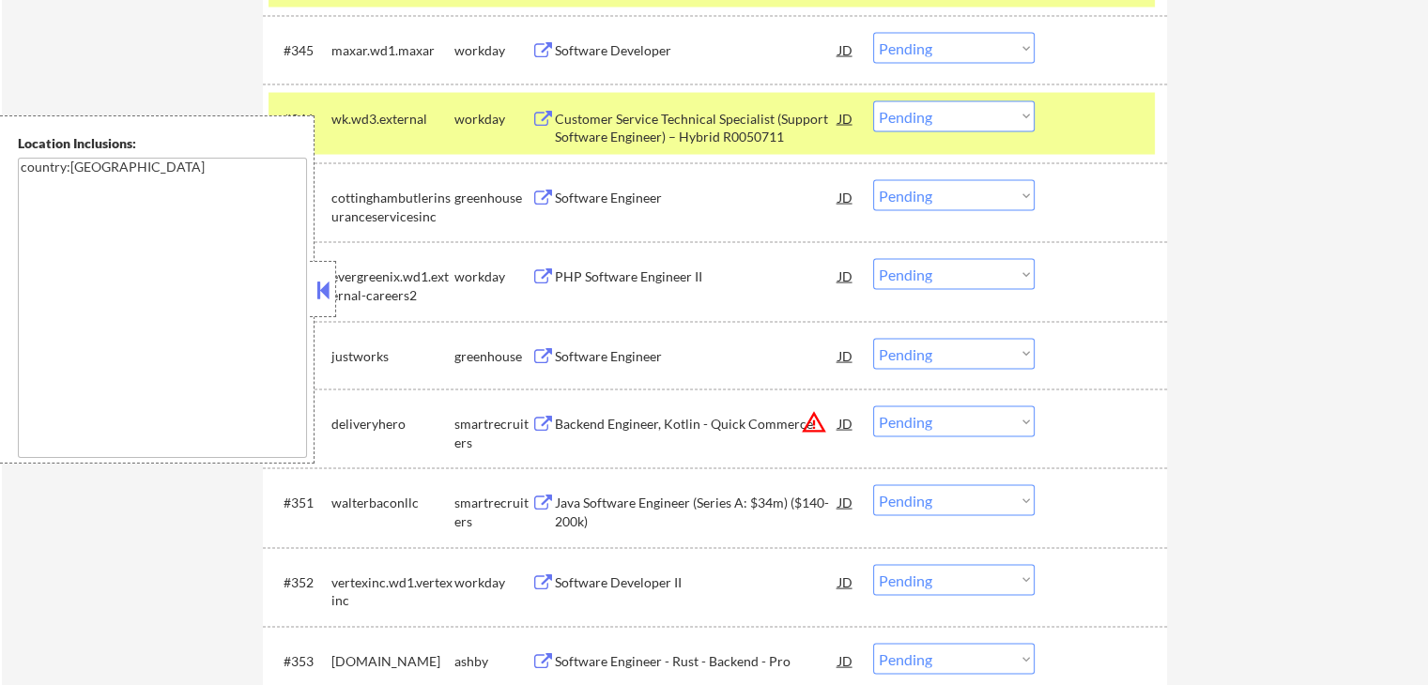
scroll to position [3784, 0]
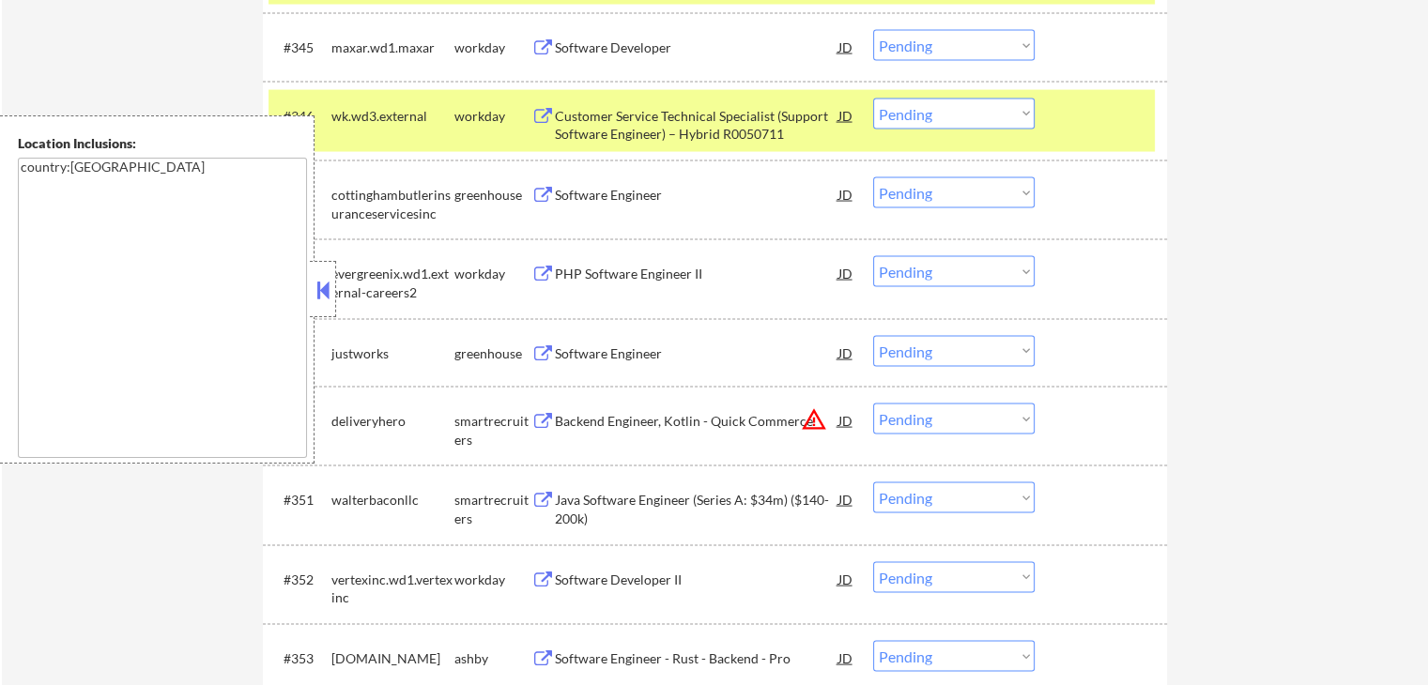
click at [543, 191] on button at bounding box center [542, 196] width 23 height 18
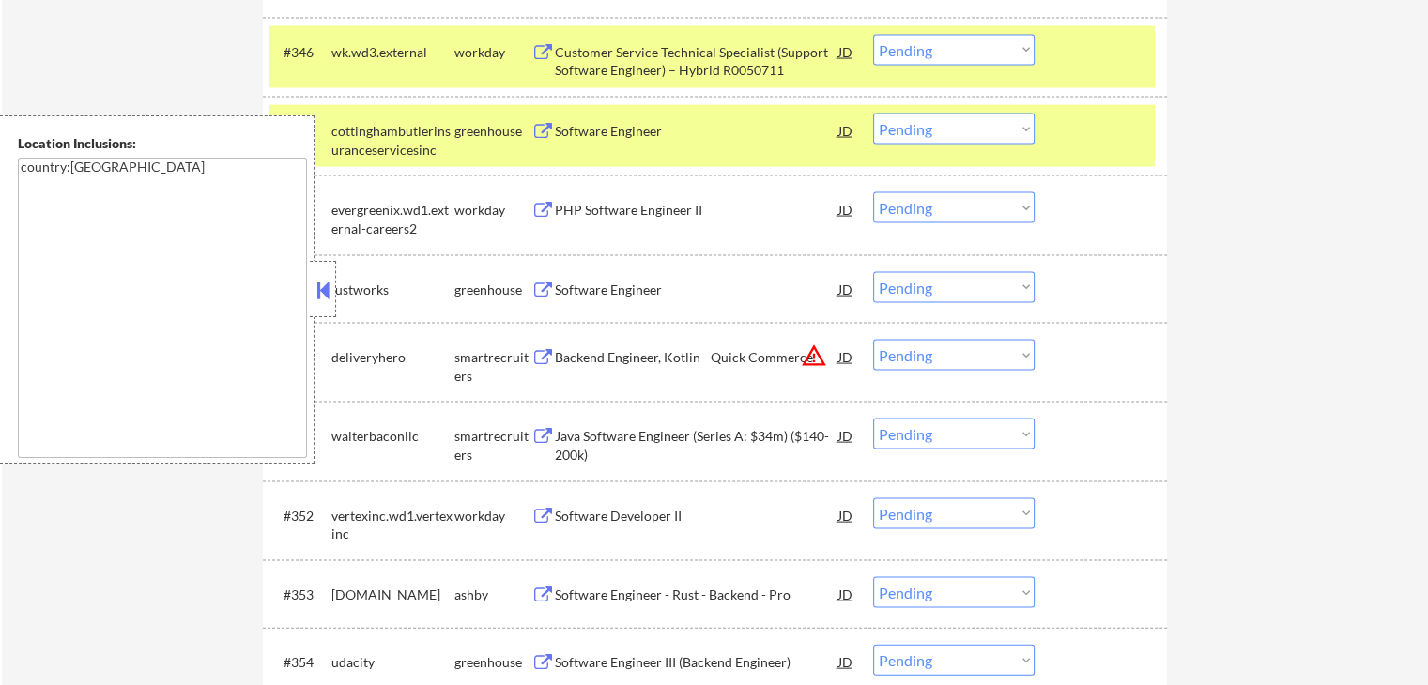
scroll to position [3971, 0]
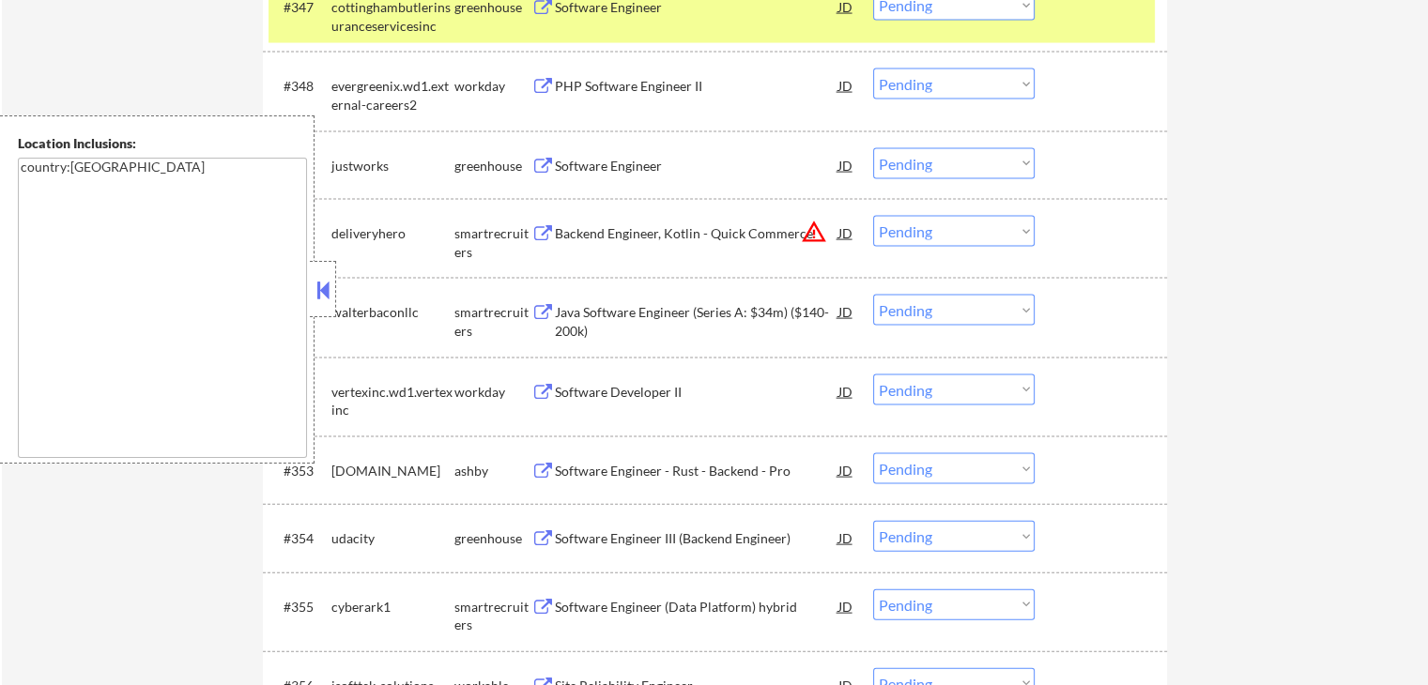
click at [548, 171] on button at bounding box center [542, 167] width 23 height 18
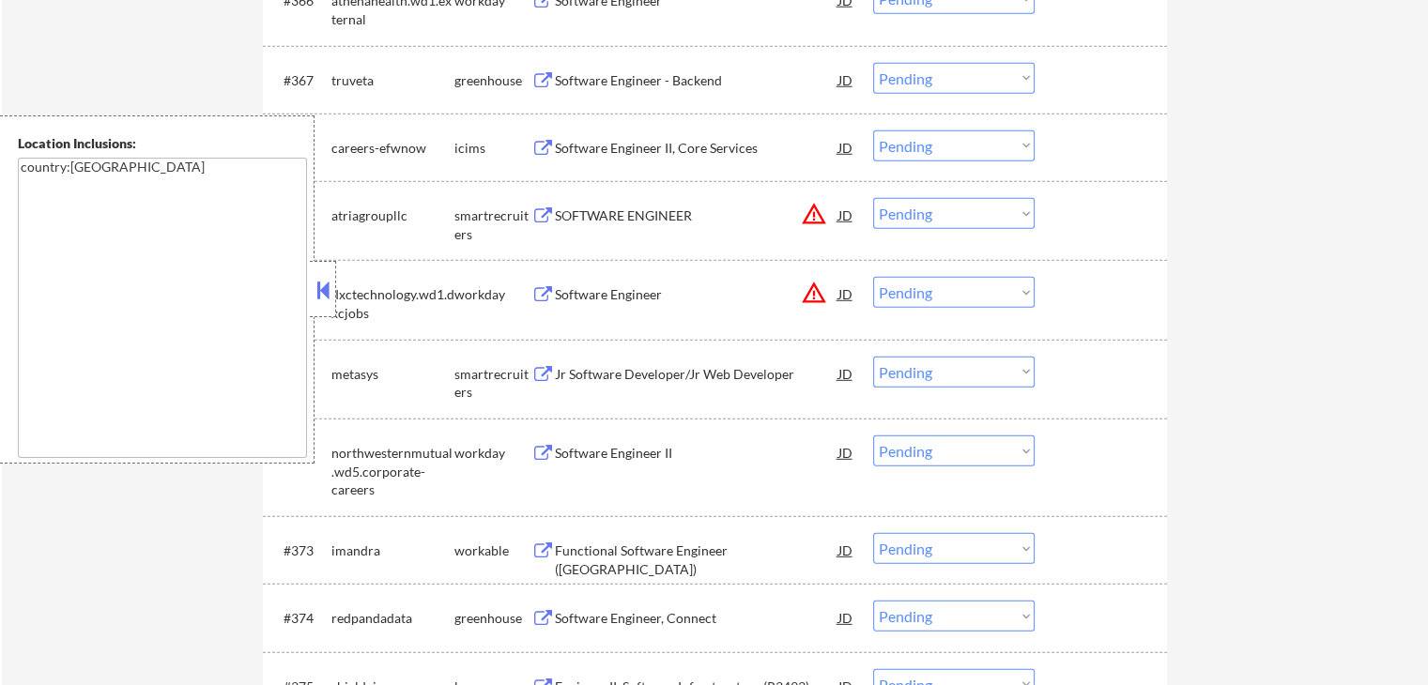
scroll to position [3794, 0]
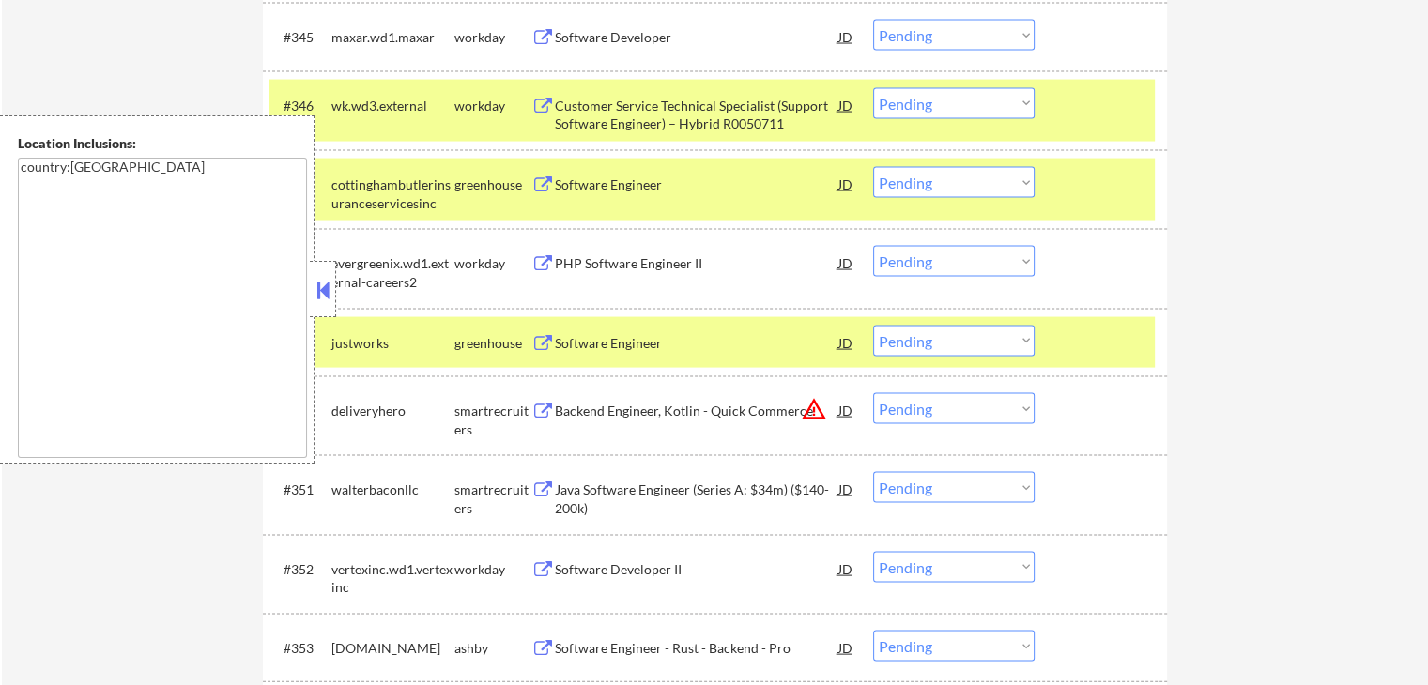
click at [933, 347] on select "Choose an option... Pending Applied Excluded (Questions) Excluded (Expired) Exc…" at bounding box center [953, 341] width 161 height 31
click at [873, 326] on select "Choose an option... Pending Applied Excluded (Questions) Excluded (Expired) Exc…" at bounding box center [953, 341] width 161 height 31
select select ""pending""
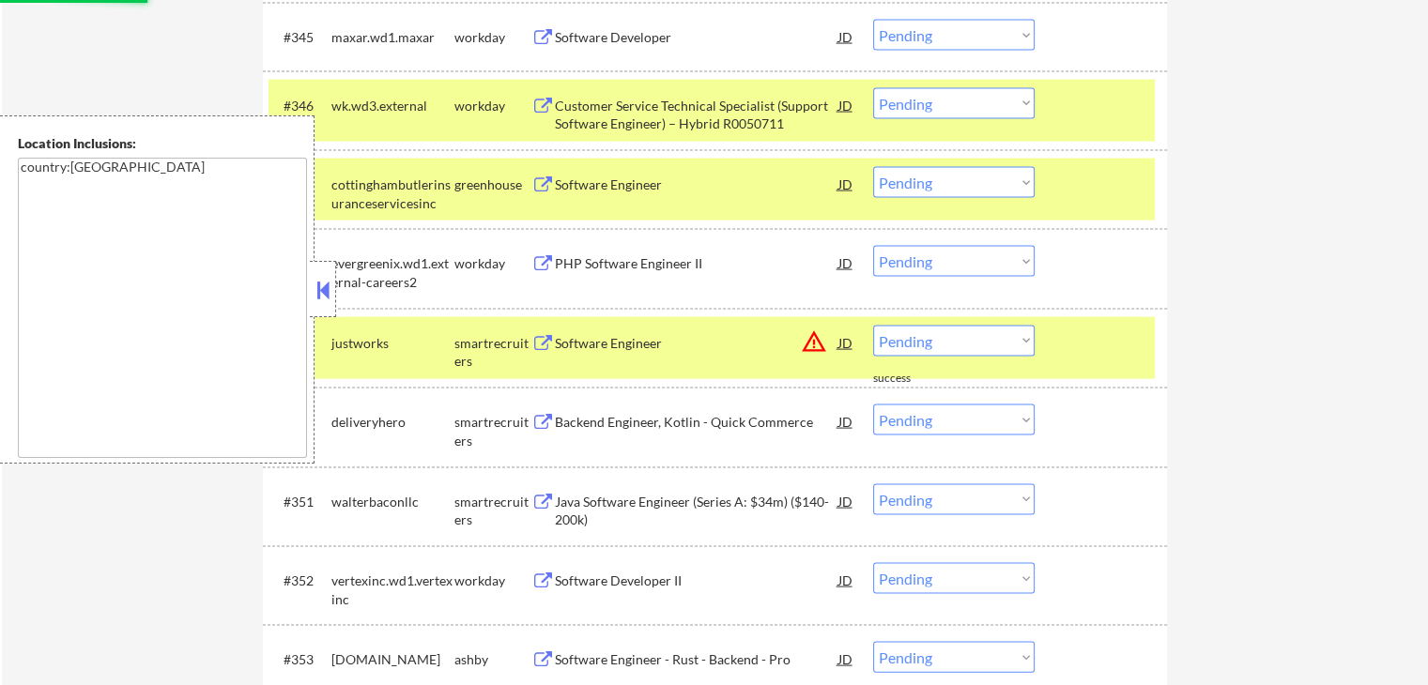
scroll to position [3888, 0]
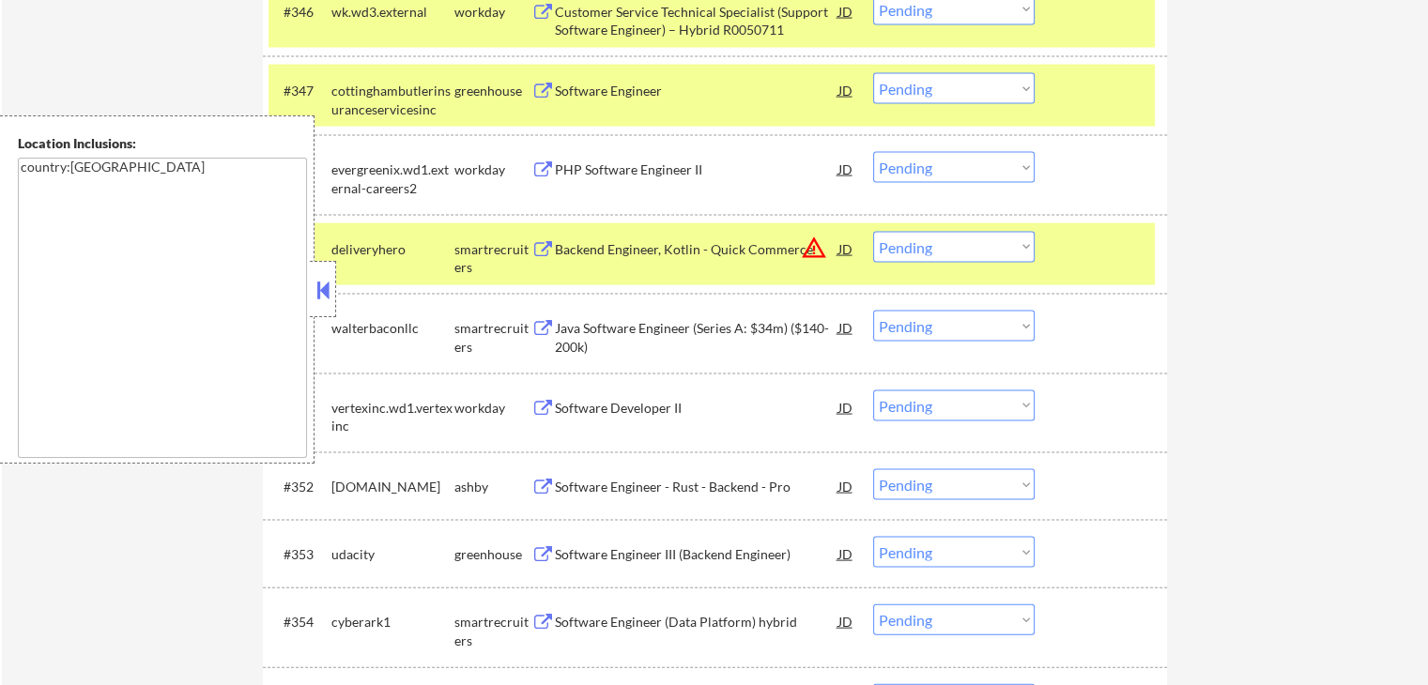
click at [541, 325] on button at bounding box center [542, 329] width 23 height 18
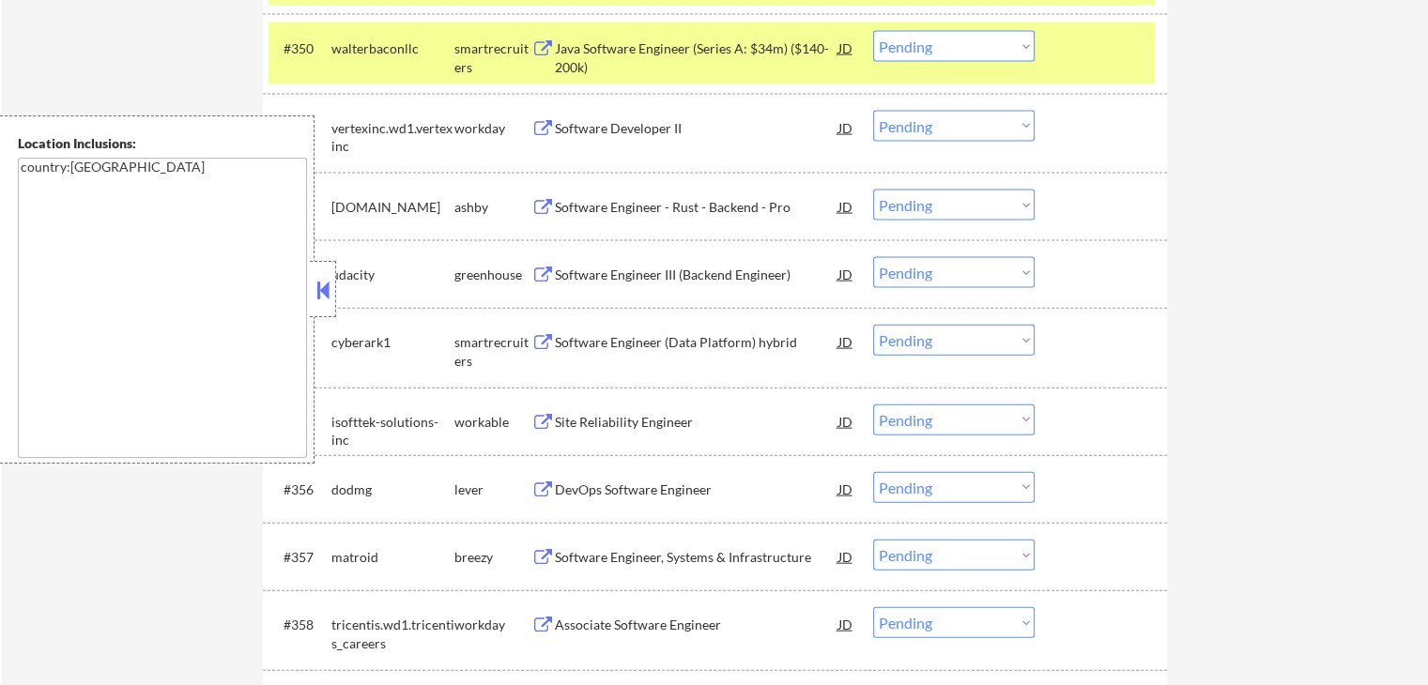
scroll to position [4169, 0]
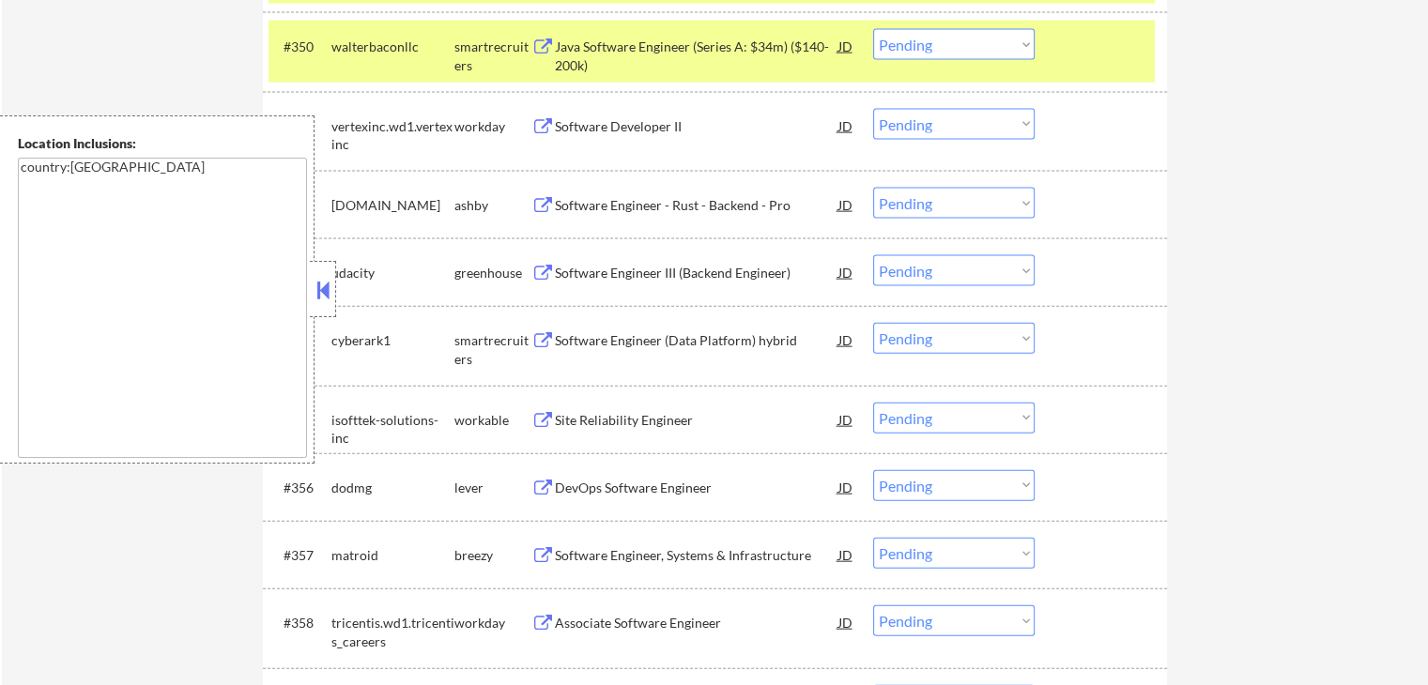
click at [539, 197] on button at bounding box center [542, 206] width 23 height 18
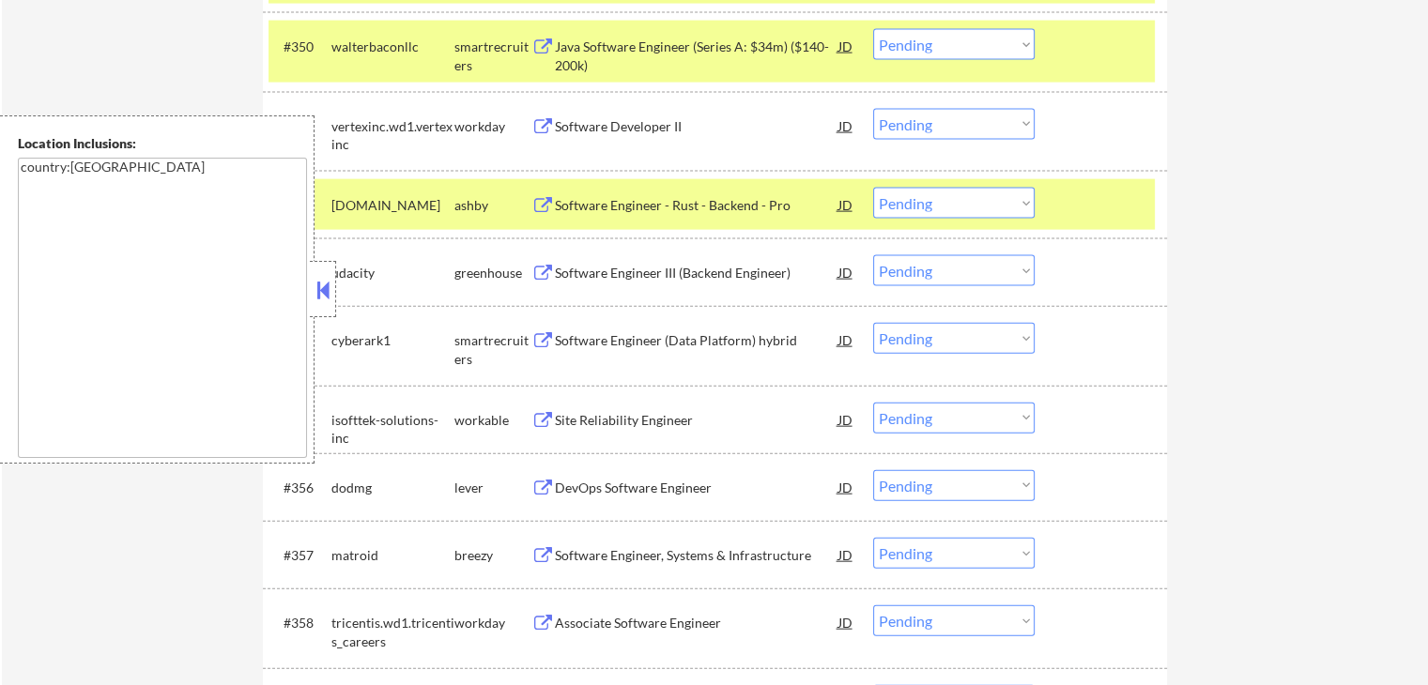
click at [537, 264] on div "Software Engineer III (Backend Engineer) JD warning_amber" at bounding box center [693, 272] width 324 height 34
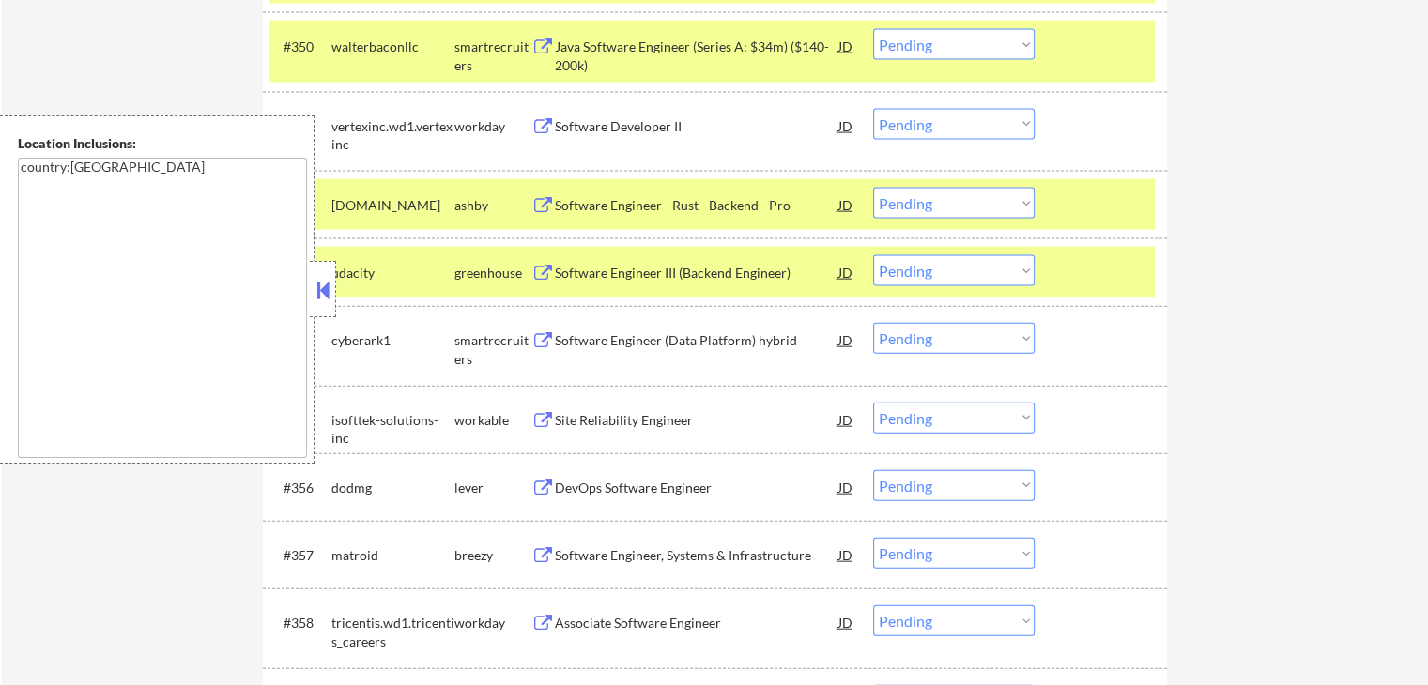
drag, startPoint x: 533, startPoint y: 335, endPoint x: 602, endPoint y: 302, distance: 76.0
click at [534, 335] on button at bounding box center [542, 341] width 23 height 18
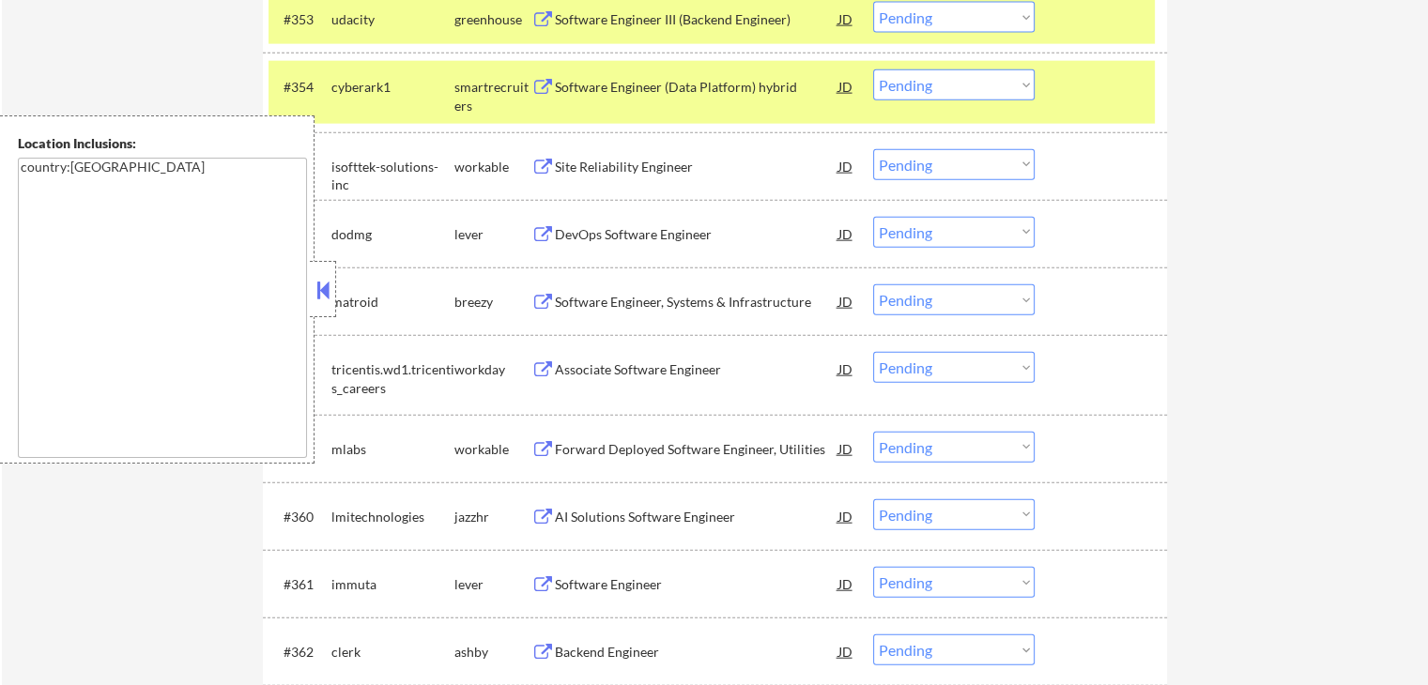
scroll to position [4451, 0]
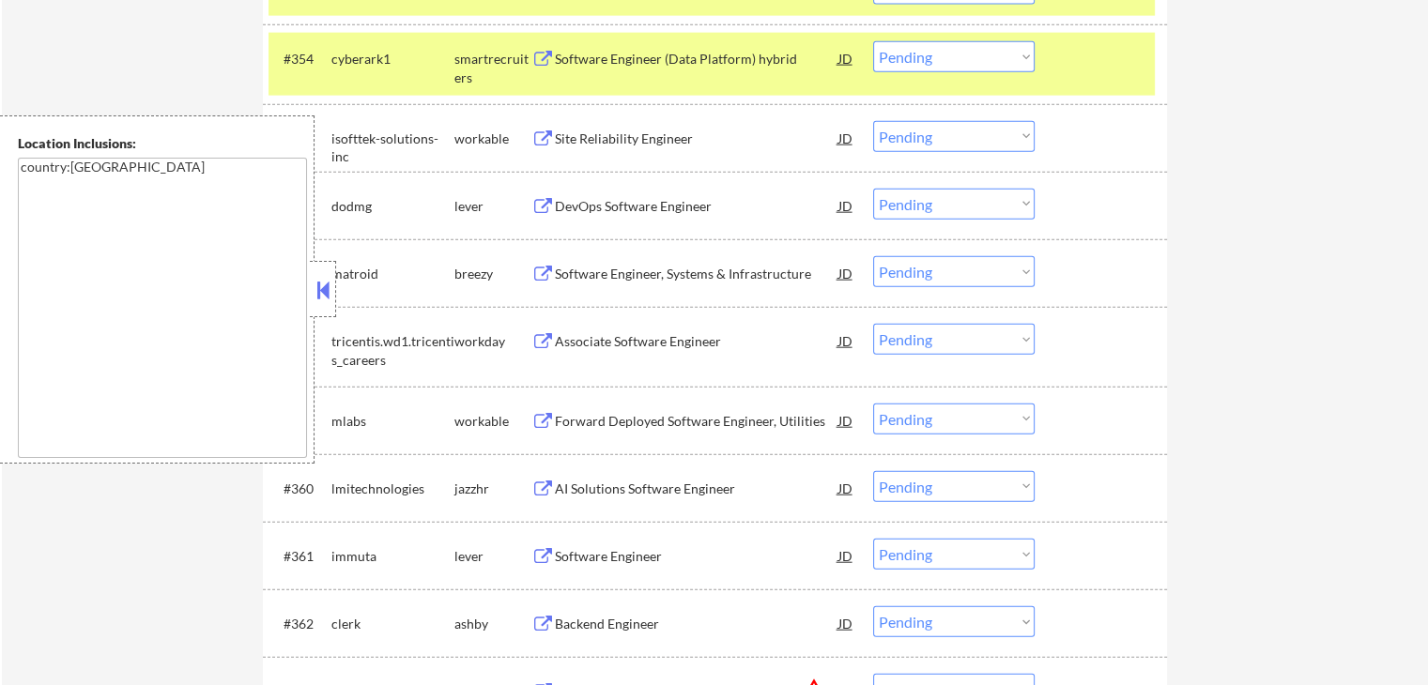
click at [544, 198] on button at bounding box center [542, 207] width 23 height 18
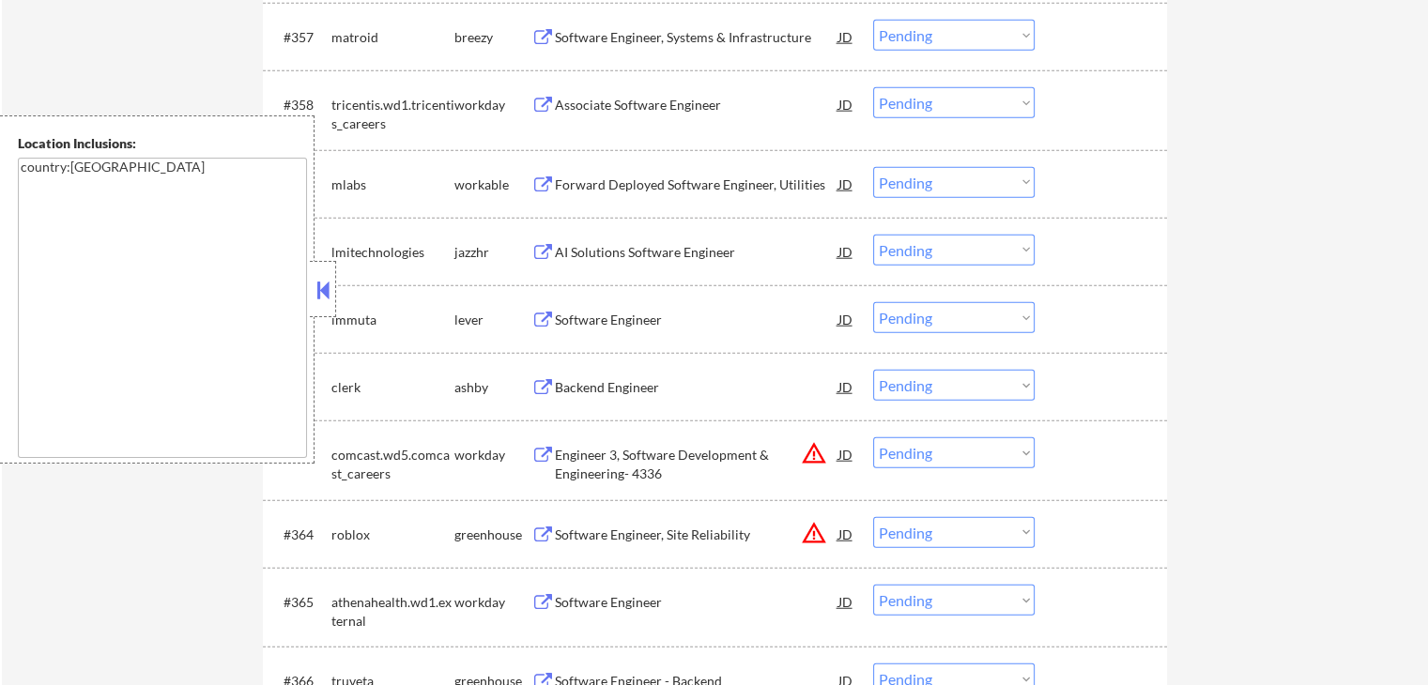
scroll to position [4733, 0]
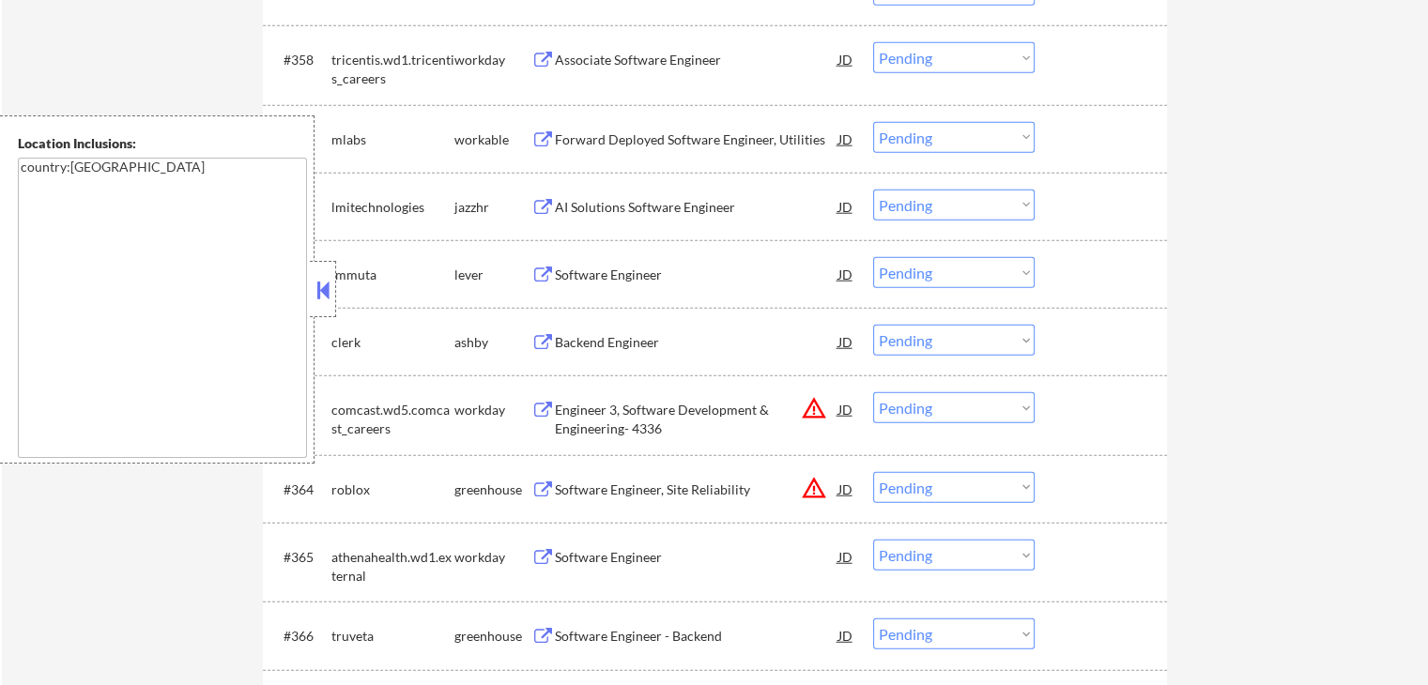
click at [545, 269] on button at bounding box center [542, 276] width 23 height 18
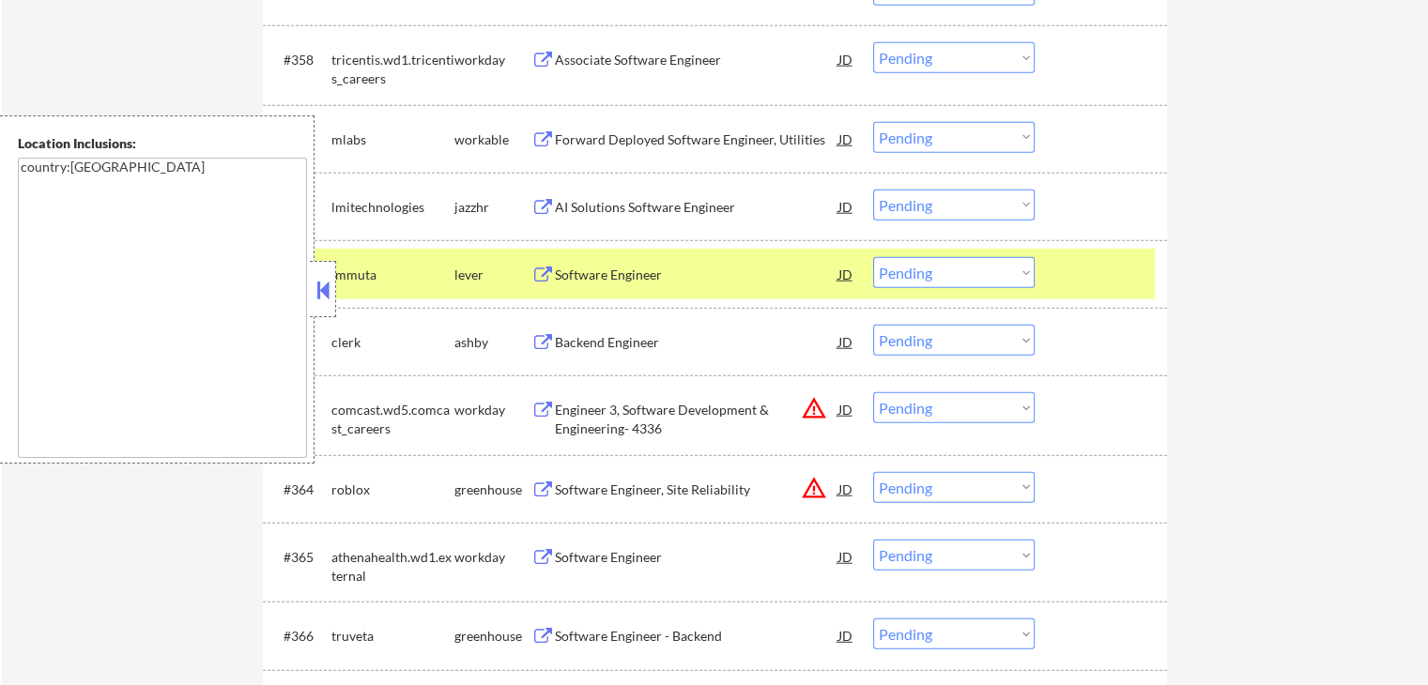
click at [540, 338] on button at bounding box center [542, 343] width 23 height 18
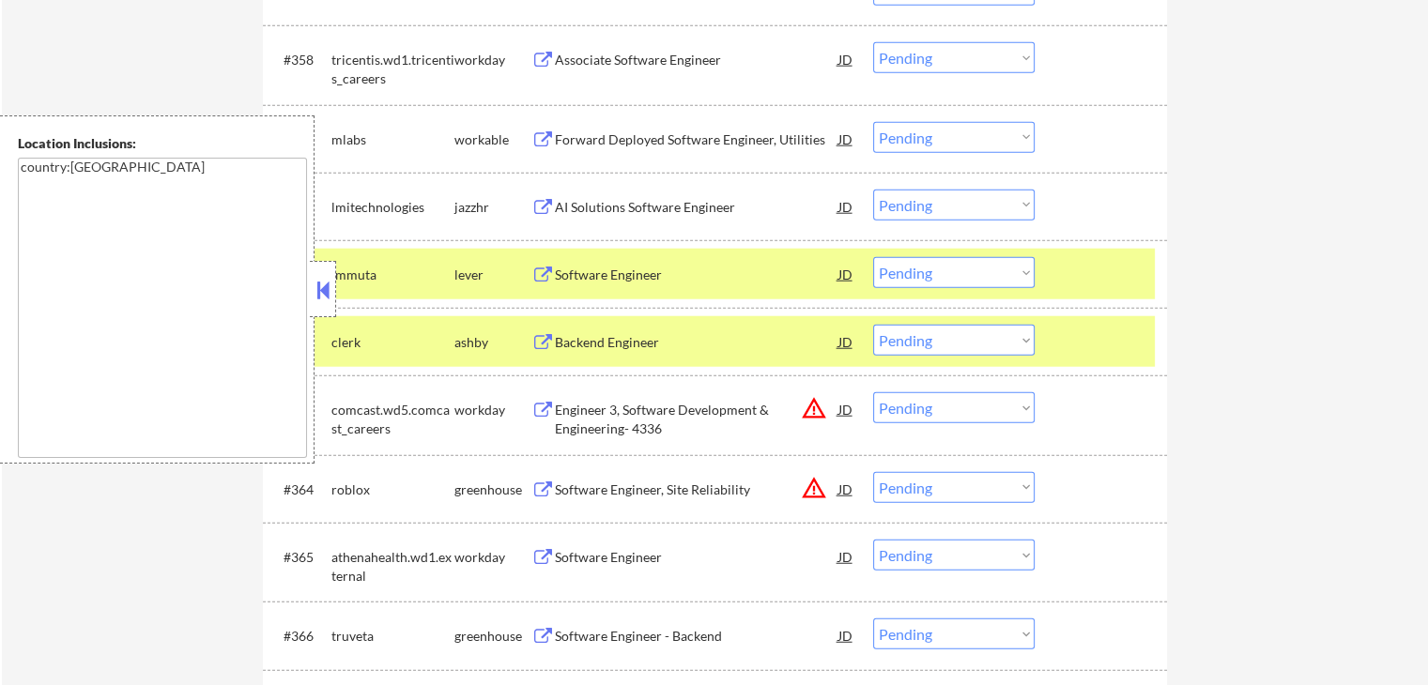
click at [541, 337] on button at bounding box center [542, 343] width 23 height 18
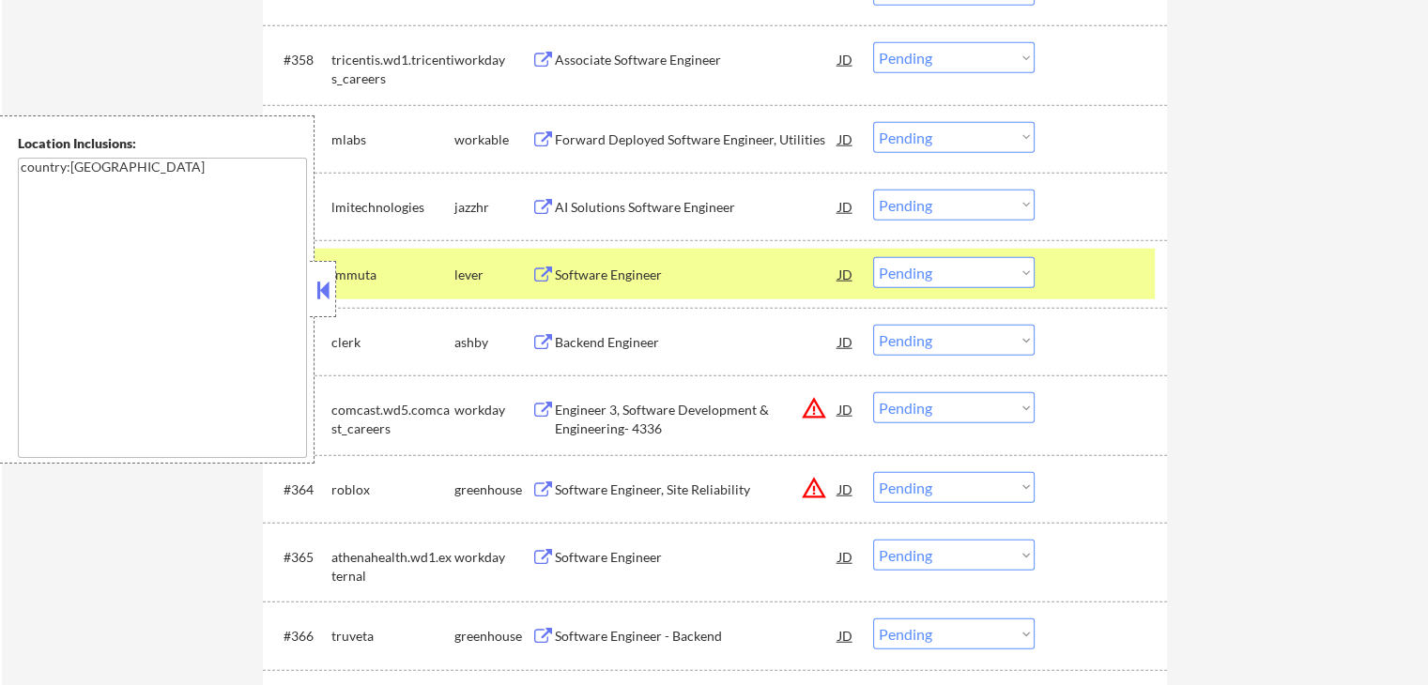
click at [942, 277] on select "Choose an option... Pending Applied Excluded (Questions) Excluded (Expired) Exc…" at bounding box center [953, 272] width 161 height 31
click at [873, 257] on select "Choose an option... Pending Applied Excluded (Questions) Excluded (Expired) Exc…" at bounding box center [953, 272] width 161 height 31
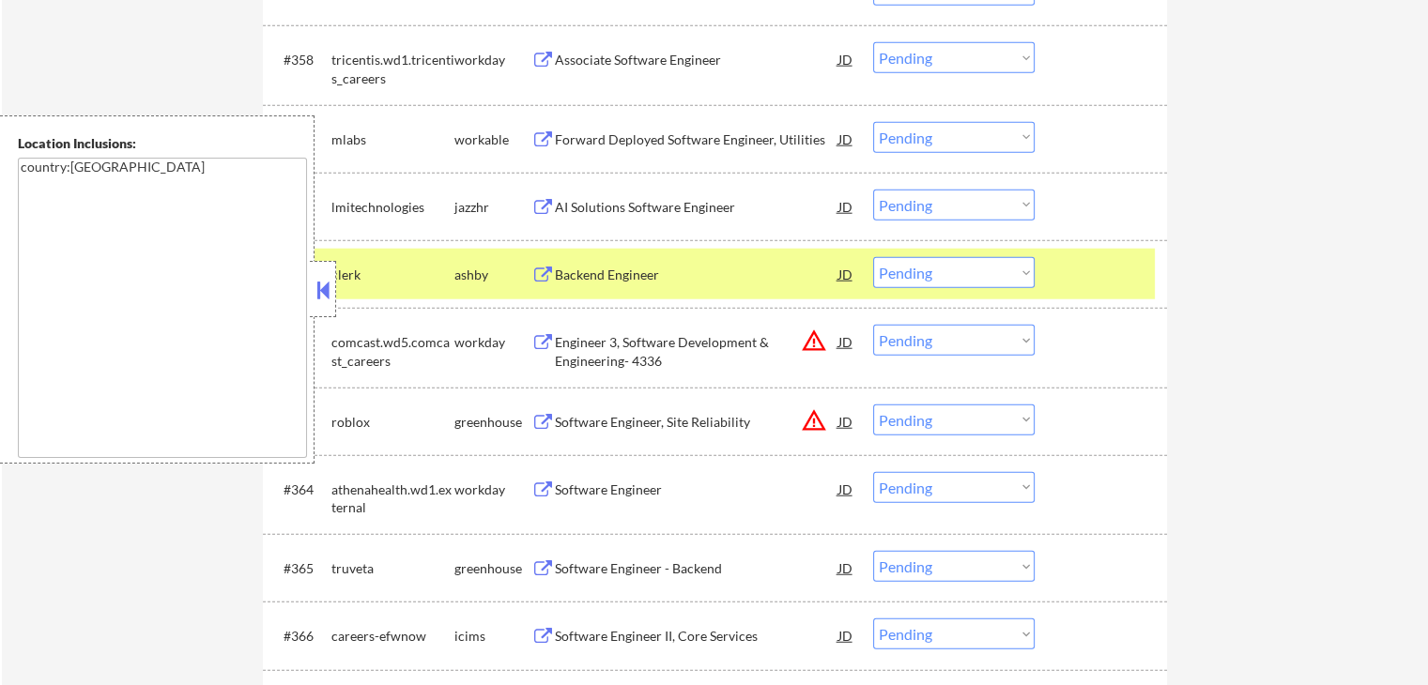
drag, startPoint x: 924, startPoint y: 271, endPoint x: 927, endPoint y: 286, distance: 15.5
click at [925, 271] on select "Choose an option... Pending Applied Excluded (Questions) Excluded (Expired) Exc…" at bounding box center [953, 272] width 161 height 31
click at [873, 257] on select "Choose an option... Pending Applied Excluded (Questions) Excluded (Expired) Exc…" at bounding box center [953, 272] width 161 height 31
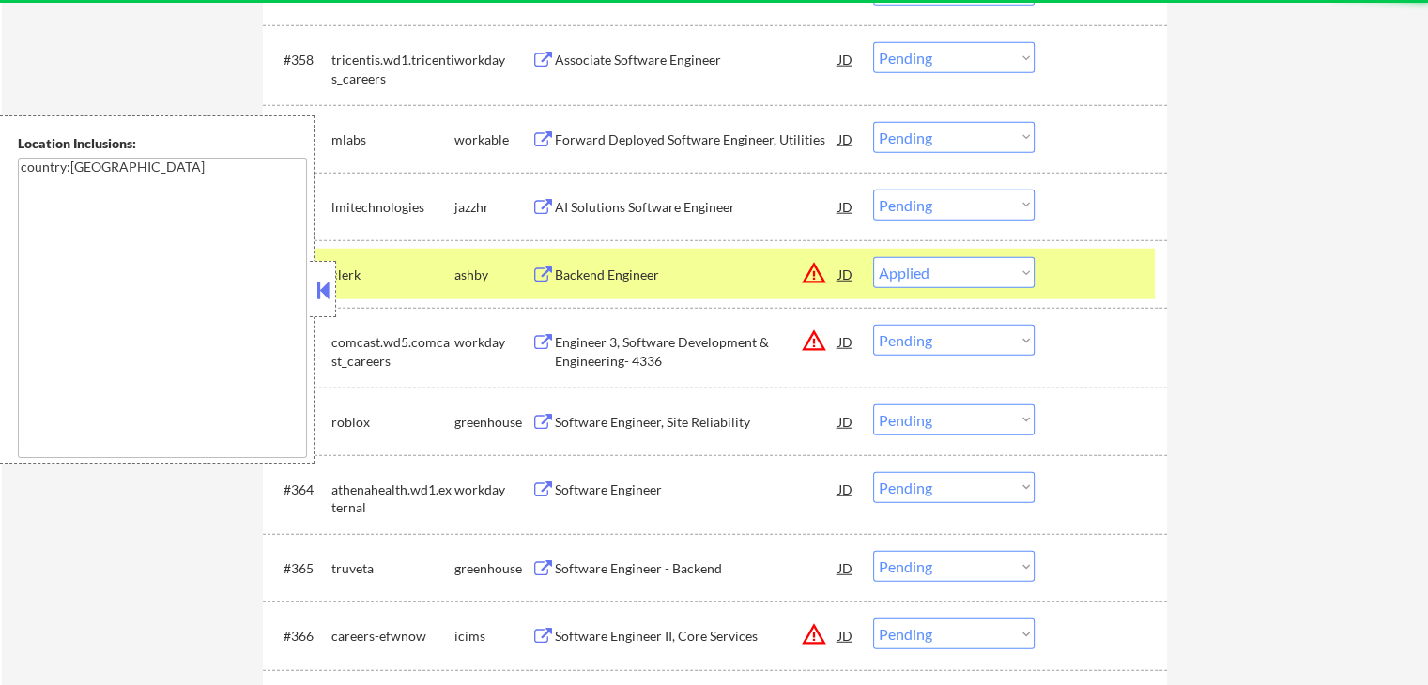
select select ""pending""
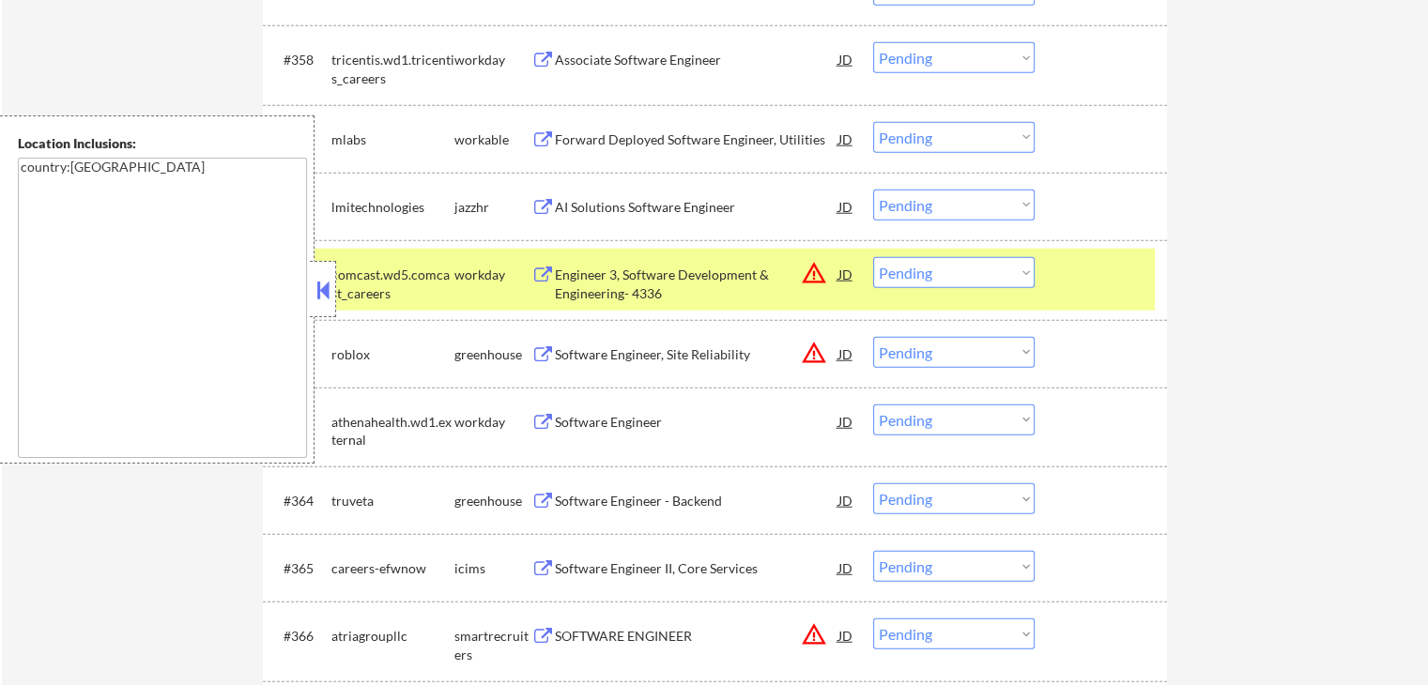
click at [543, 502] on button at bounding box center [542, 502] width 23 height 18
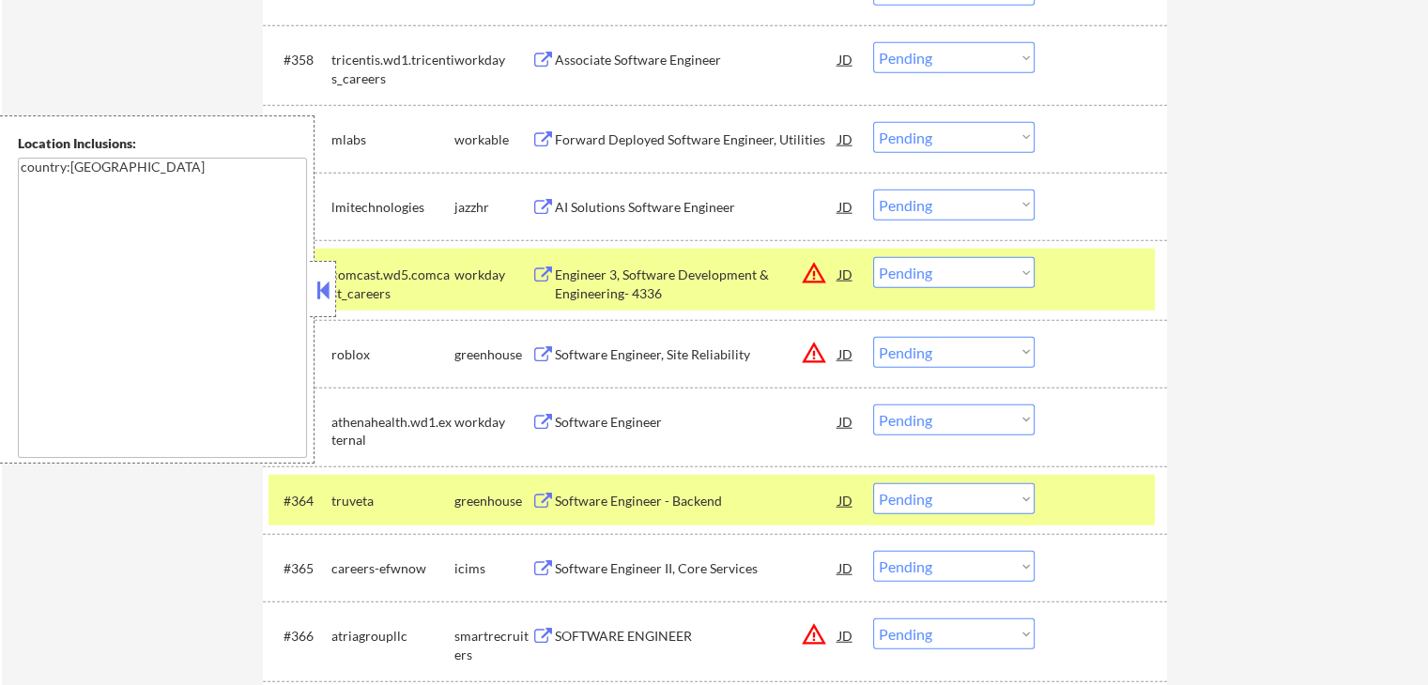
drag, startPoint x: 995, startPoint y: 497, endPoint x: 980, endPoint y: 508, distance: 18.8
click at [994, 497] on select "Choose an option... Pending Applied Excluded (Questions) Excluded (Expired) Exc…" at bounding box center [953, 498] width 161 height 31
click at [873, 483] on select "Choose an option... Pending Applied Excluded (Questions) Excluded (Expired) Exc…" at bounding box center [953, 498] width 161 height 31
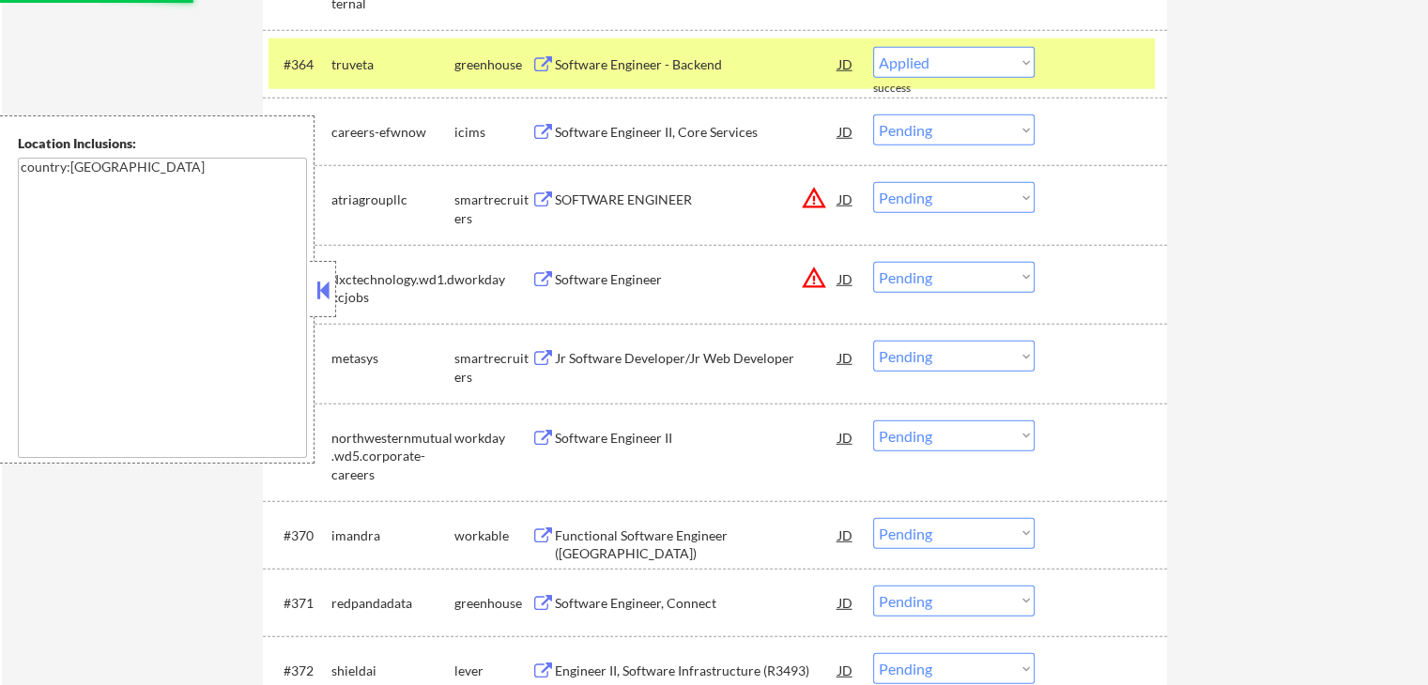
scroll to position [5202, 0]
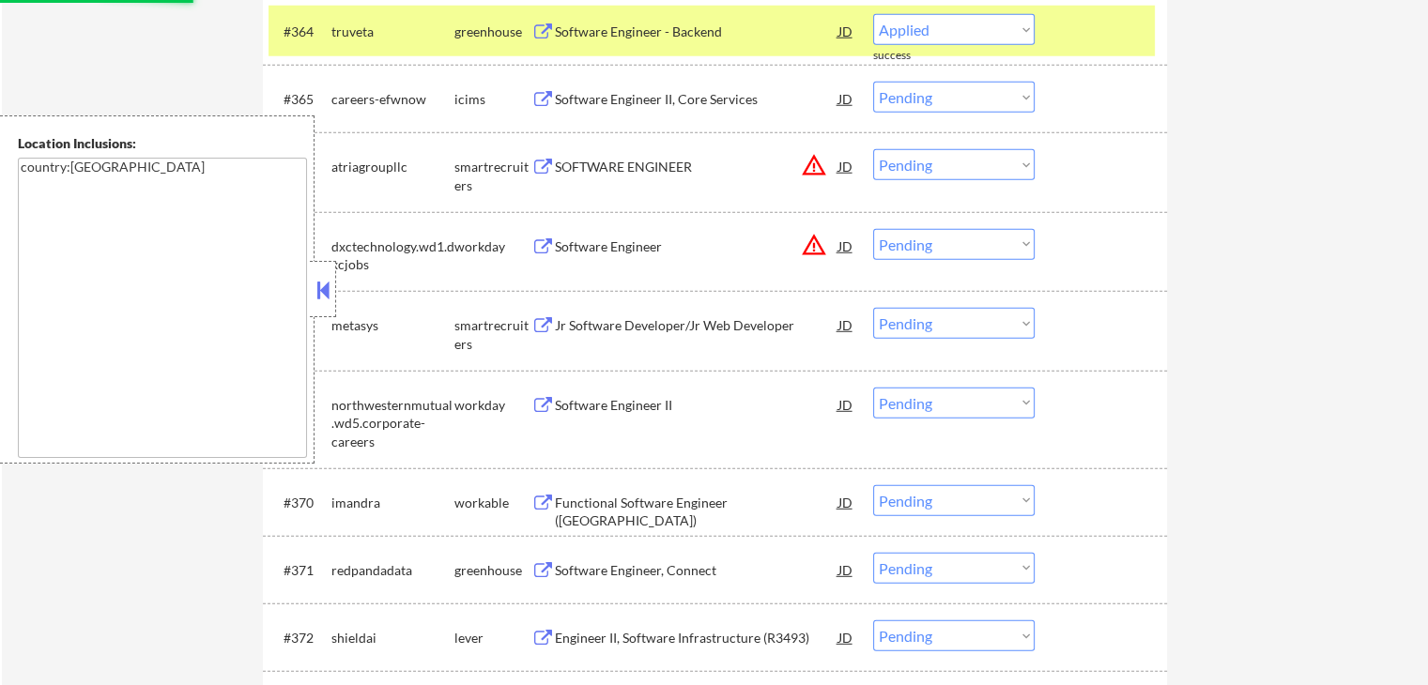
click at [535, 321] on button at bounding box center [542, 326] width 23 height 18
select select ""pending""
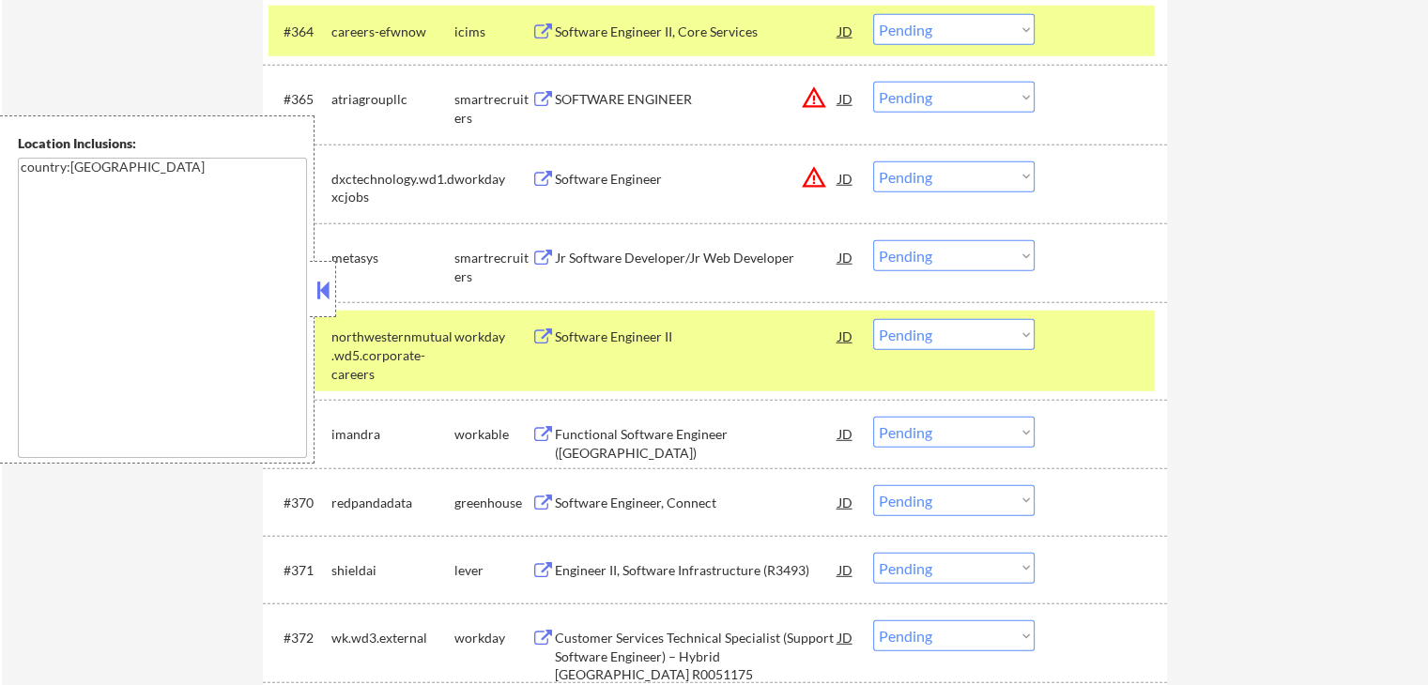
click at [543, 260] on button at bounding box center [542, 259] width 23 height 18
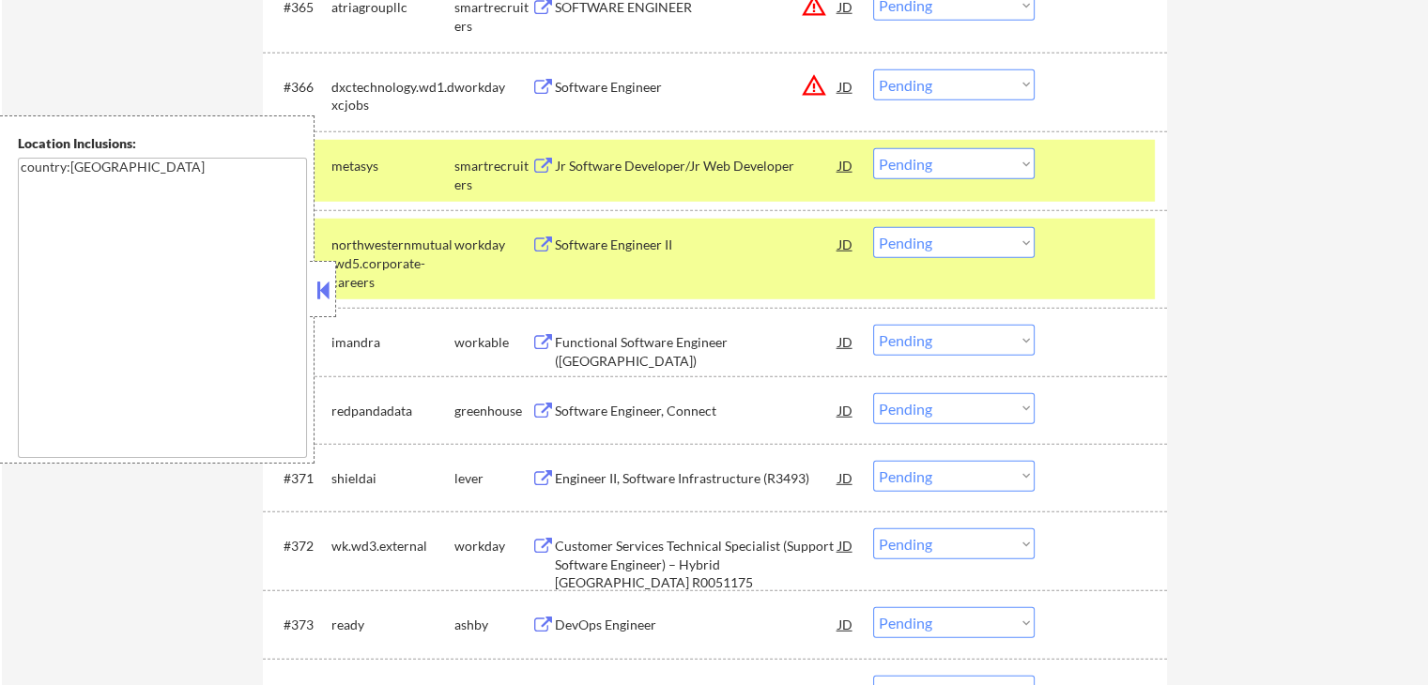
scroll to position [5324, 0]
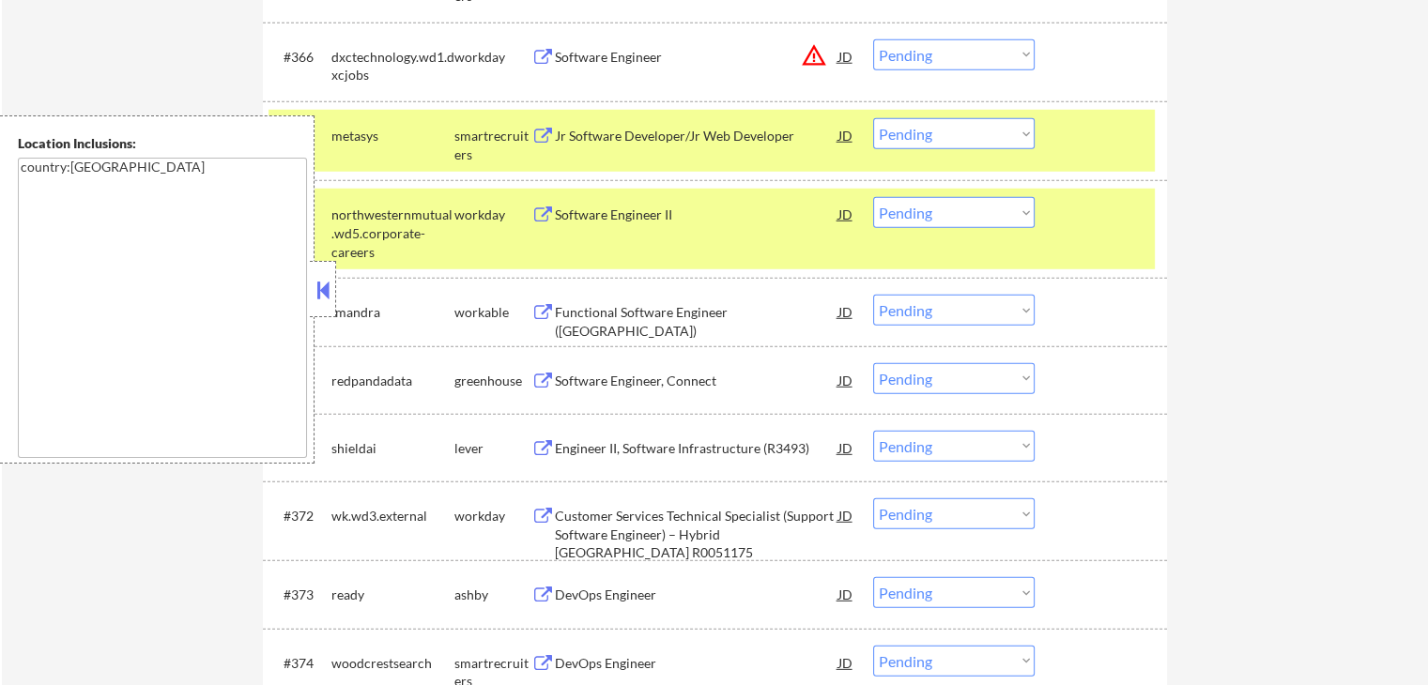
drag, startPoint x: 543, startPoint y: 384, endPoint x: 541, endPoint y: 440, distance: 56.4
click at [542, 388] on button at bounding box center [542, 382] width 23 height 18
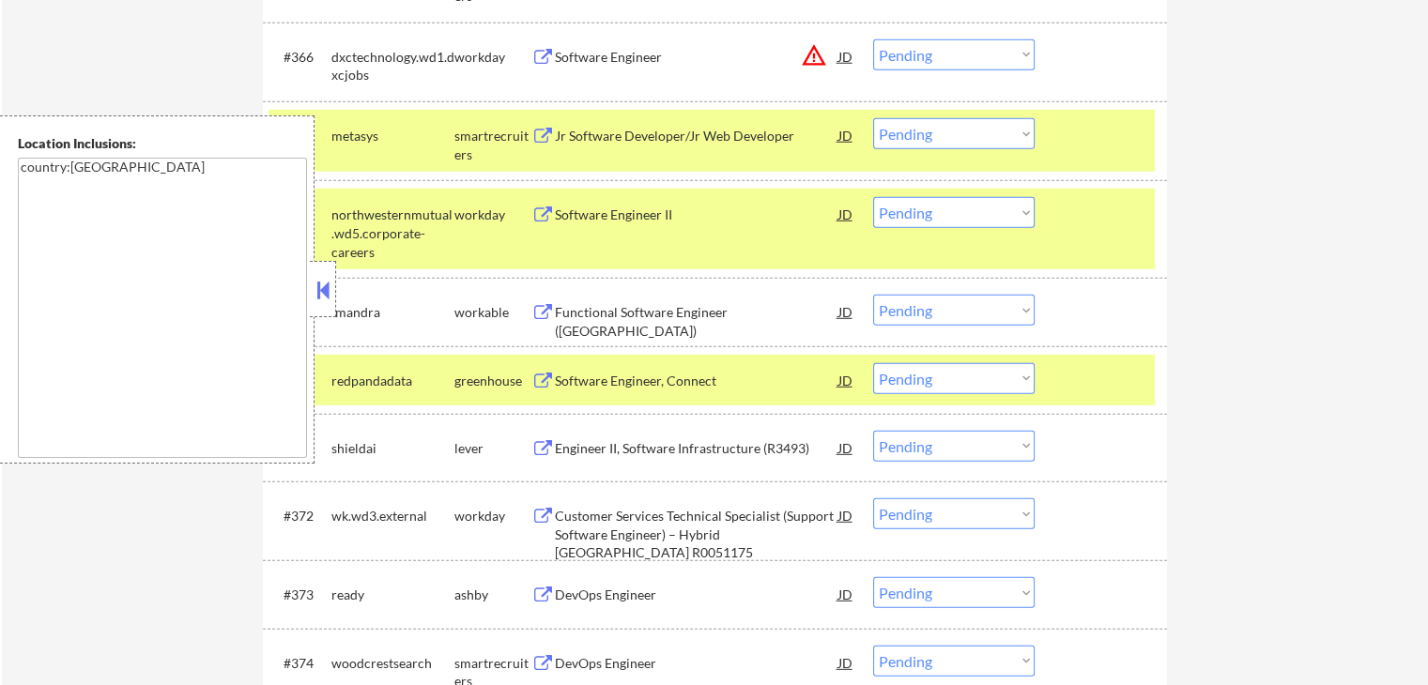
click at [542, 450] on button at bounding box center [542, 449] width 23 height 18
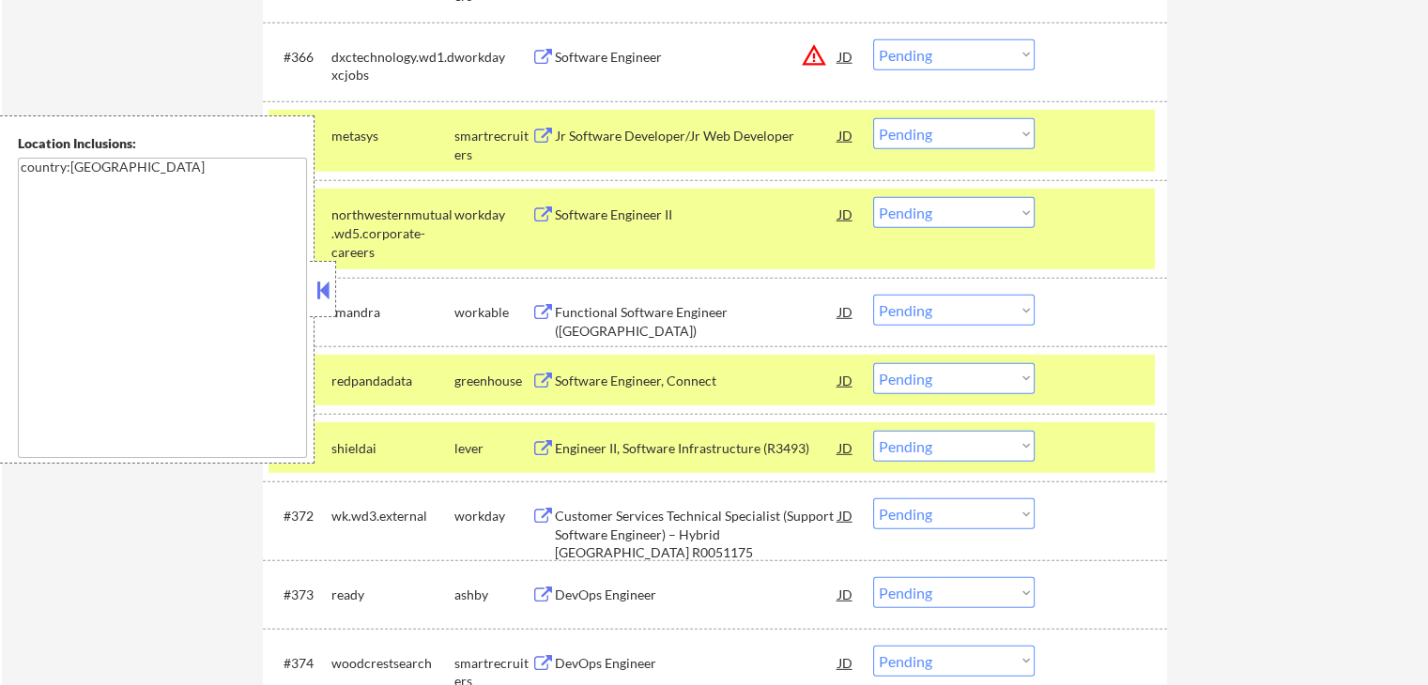
drag, startPoint x: 961, startPoint y: 136, endPoint x: 957, endPoint y: 146, distance: 11.0
click at [961, 136] on select "Choose an option... Pending Applied Excluded (Questions) Excluded (Expired) Exc…" at bounding box center [953, 133] width 161 height 31
click at [873, 118] on select "Choose an option... Pending Applied Excluded (Questions) Excluded (Expired) Exc…" at bounding box center [953, 133] width 161 height 31
select select ""pending""
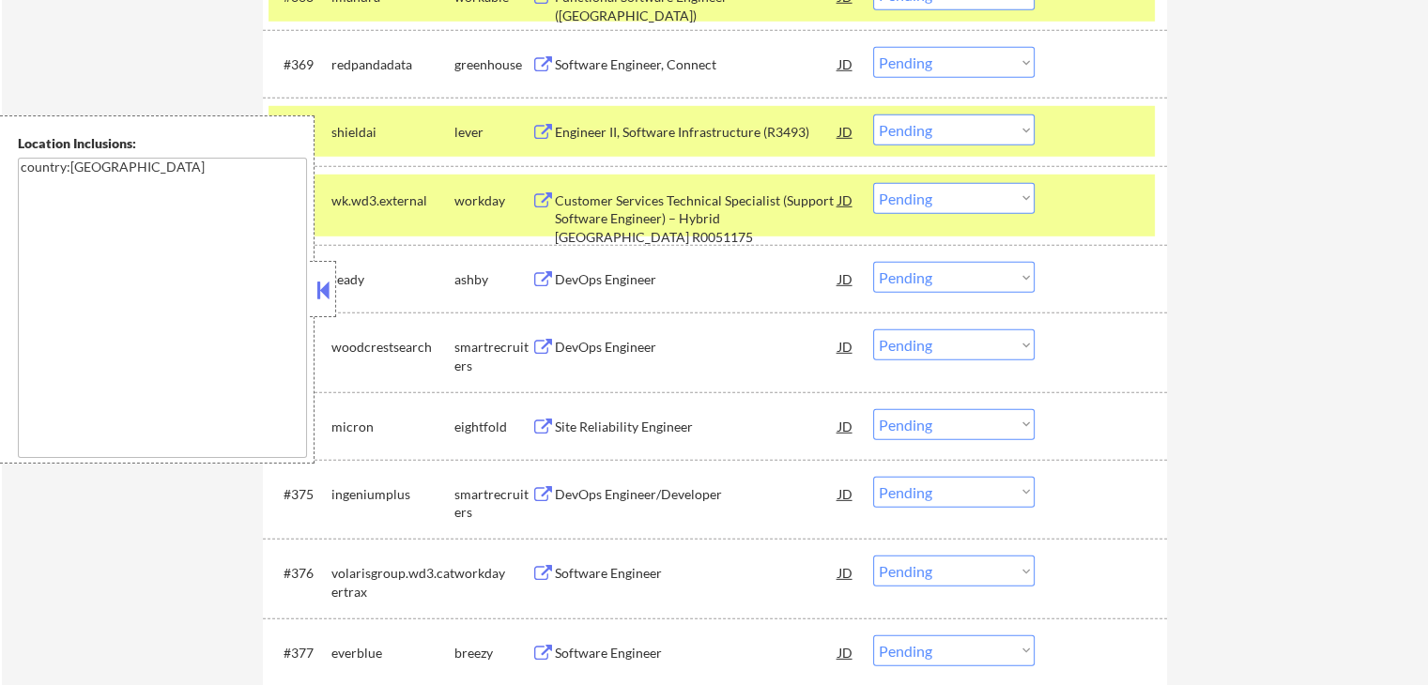
scroll to position [5606, 0]
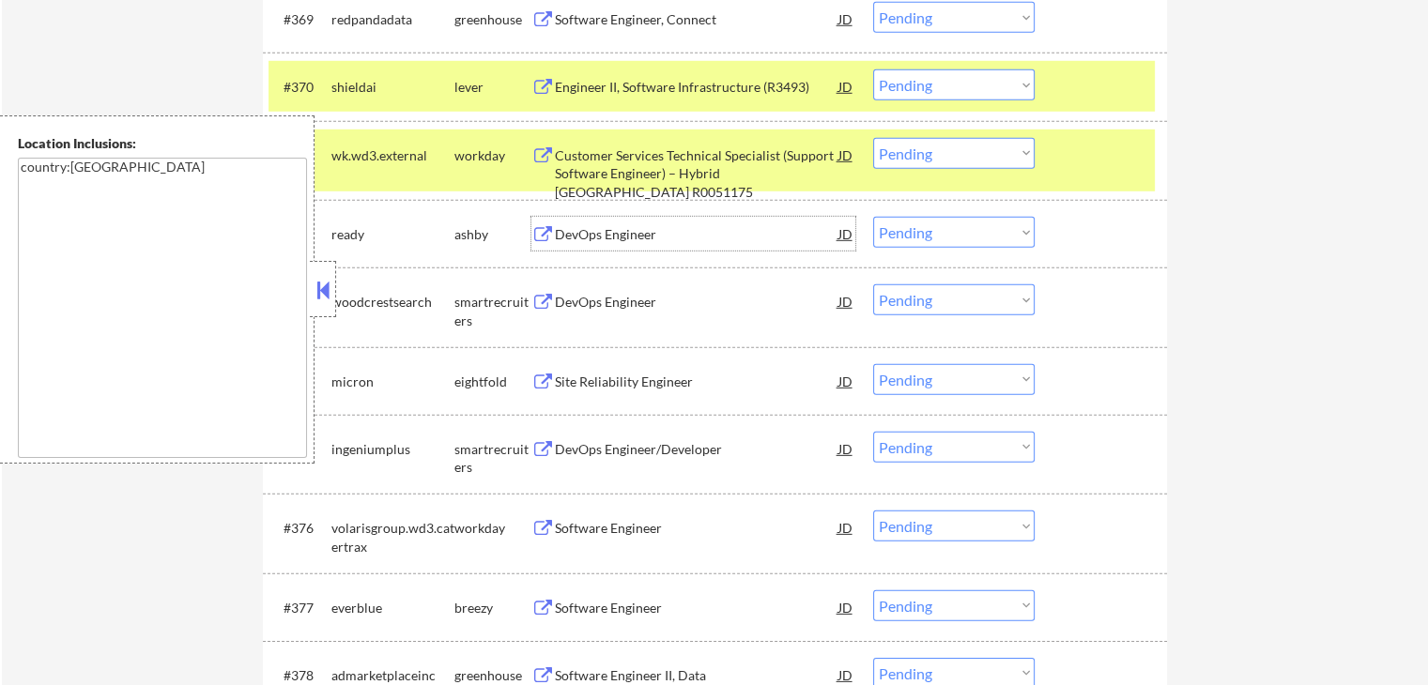
click at [548, 223] on div "DevOps Engineer JD warning_amber" at bounding box center [693, 234] width 324 height 34
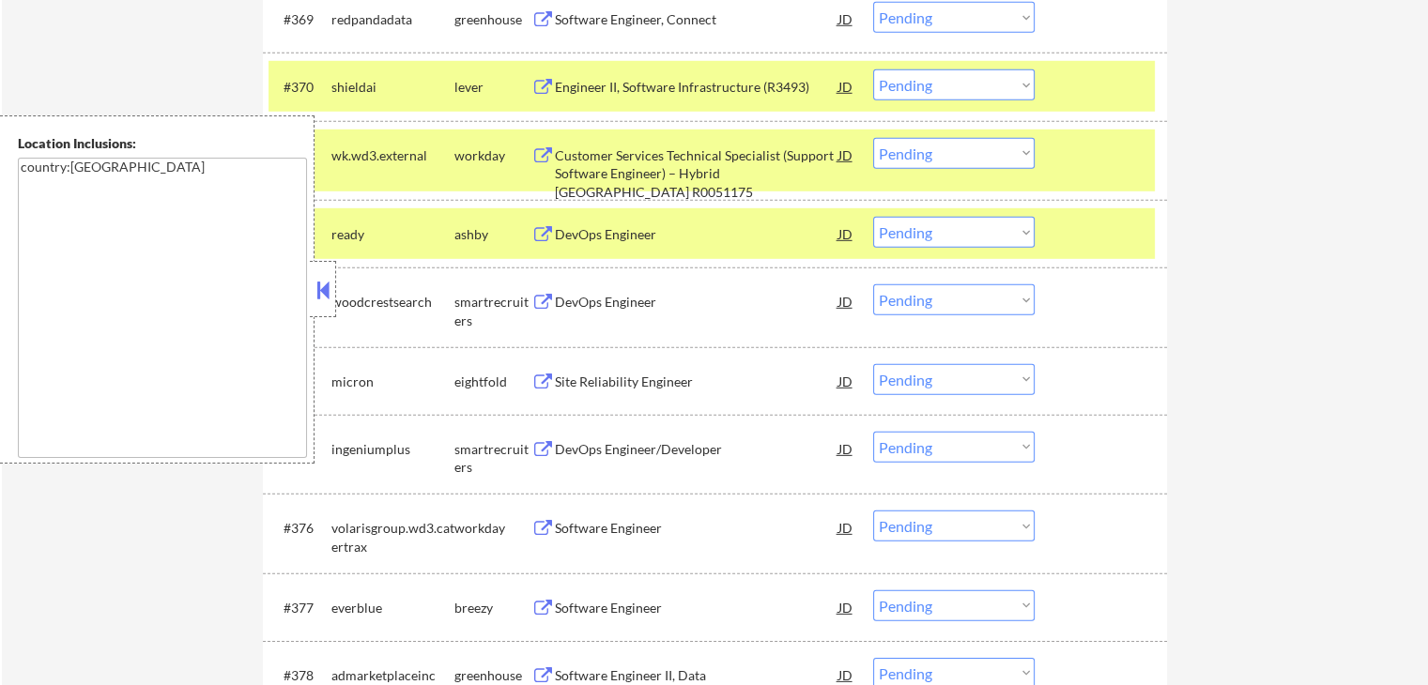
drag, startPoint x: 548, startPoint y: 299, endPoint x: 796, endPoint y: 184, distance: 273.4
click at [548, 299] on button at bounding box center [542, 303] width 23 height 18
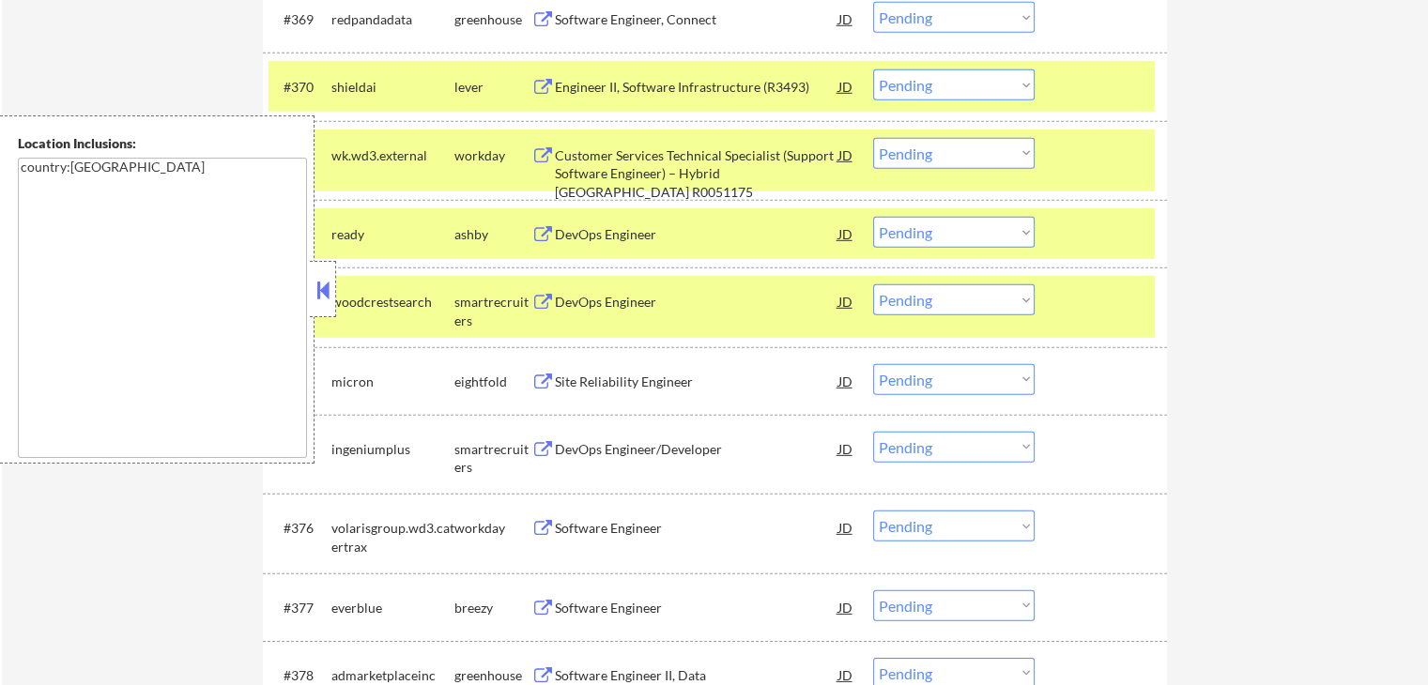
drag, startPoint x: 927, startPoint y: 297, endPoint x: 926, endPoint y: 314, distance: 17.0
click at [929, 298] on select "Choose an option... Pending Applied Excluded (Questions) Excluded (Expired) Exc…" at bounding box center [953, 299] width 161 height 31
click at [873, 284] on select "Choose an option... Pending Applied Excluded (Questions) Excluded (Expired) Exc…" at bounding box center [953, 299] width 161 height 31
select select ""pending""
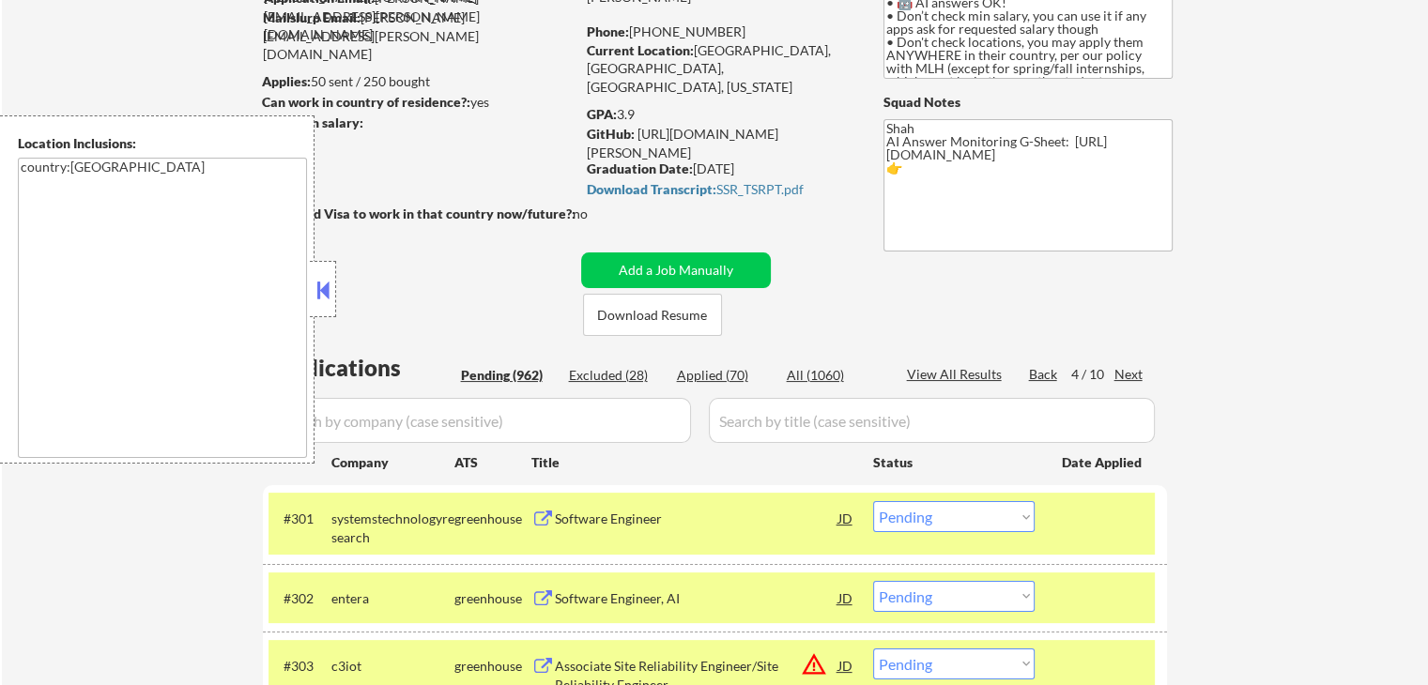
scroll to position [188, 0]
